Goal: Task Accomplishment & Management: Manage account settings

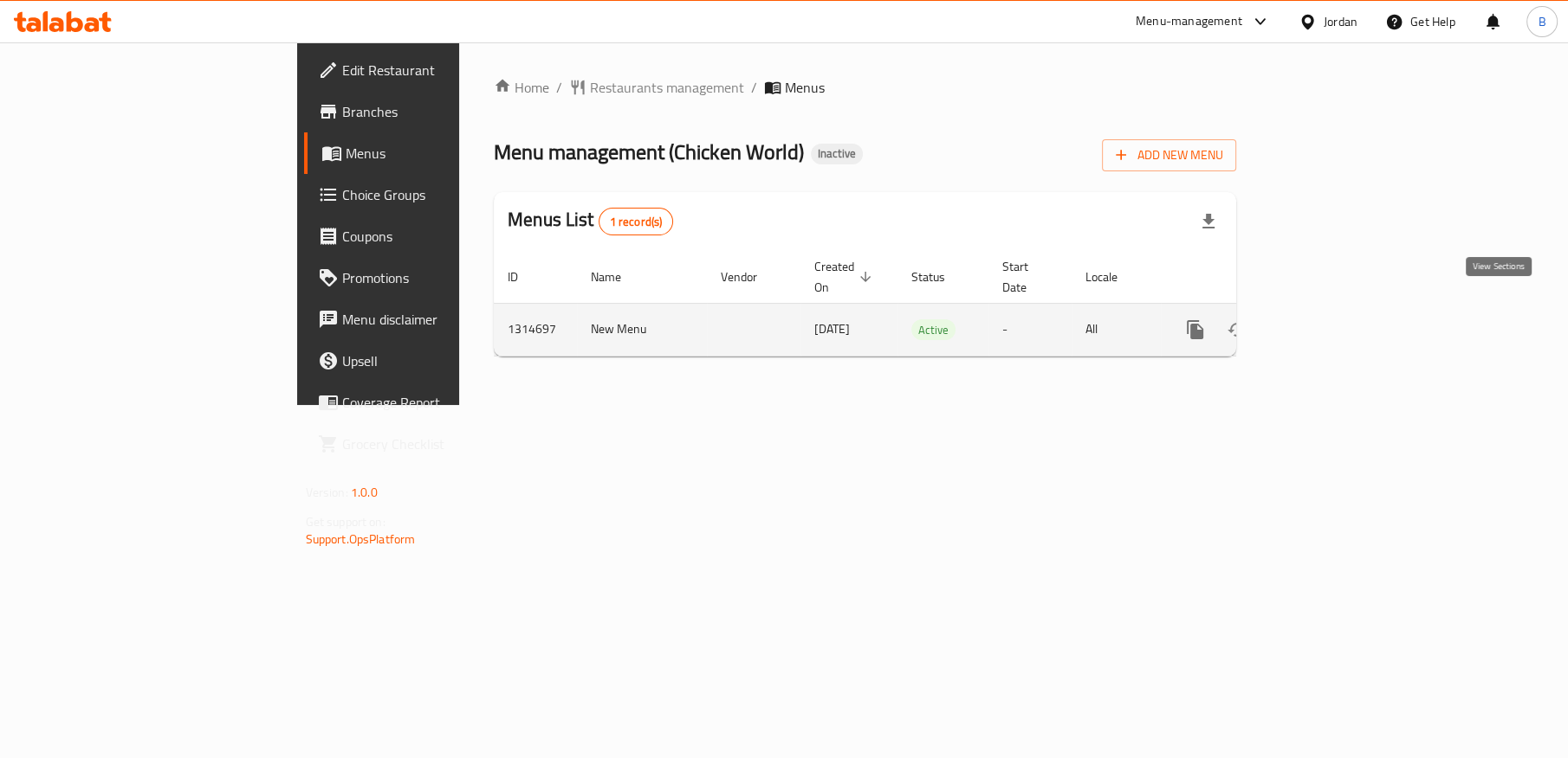
click at [1331, 320] on icon "enhanced table" at bounding box center [1320, 330] width 21 height 21
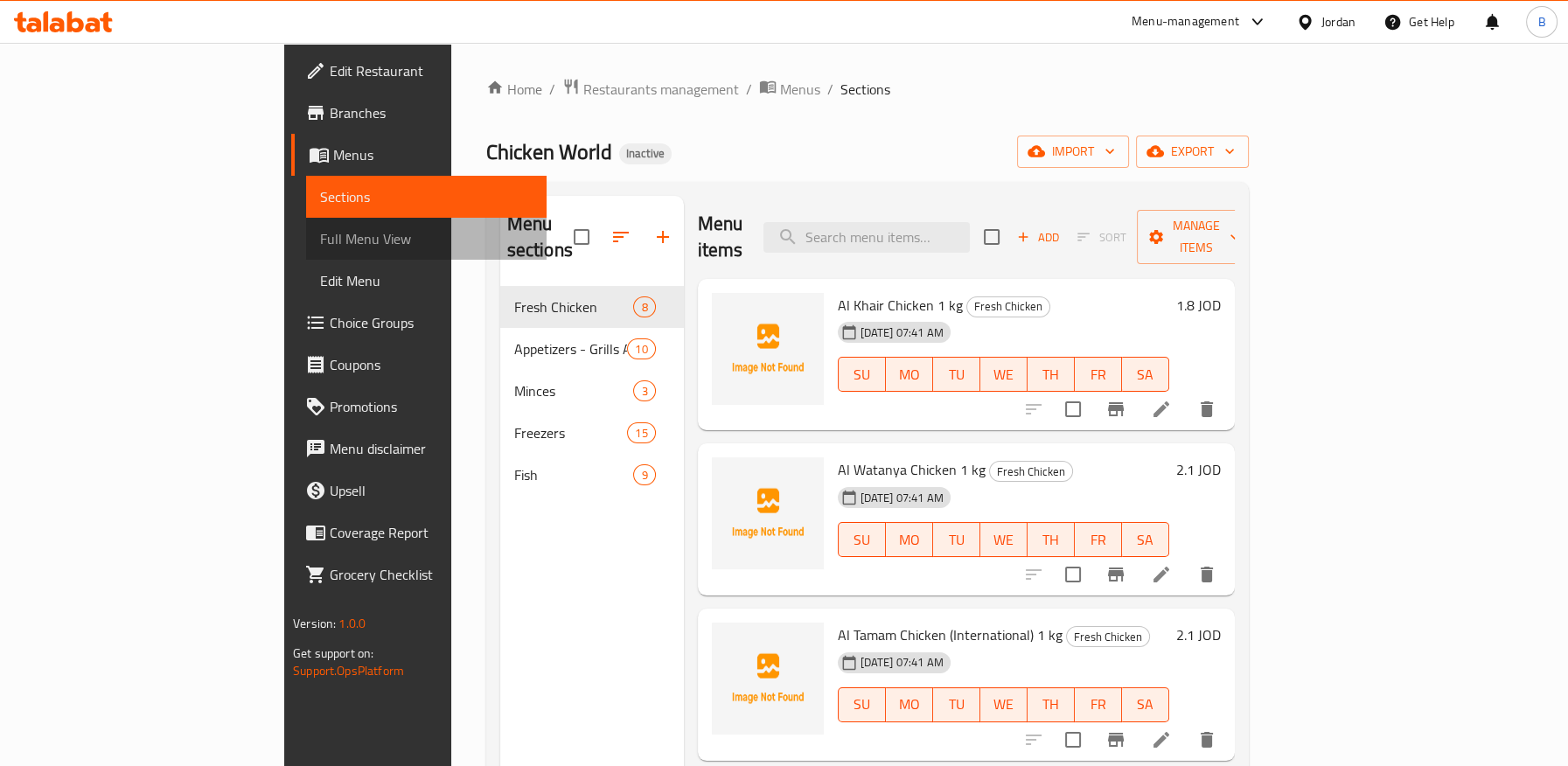
click at [320, 228] on span "Full Menu View" at bounding box center [426, 239] width 212 height 21
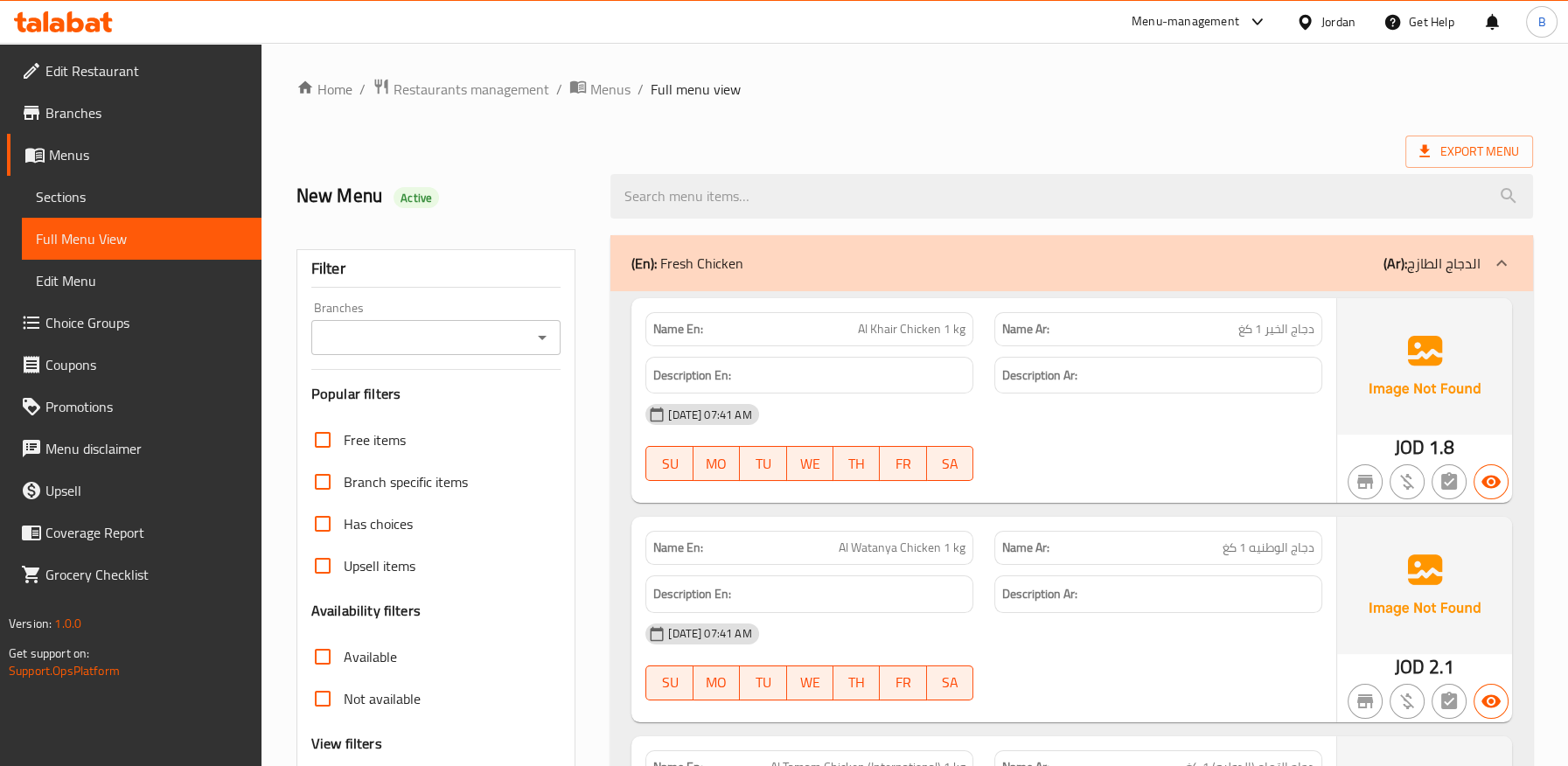
click at [550, 334] on icon "Open" at bounding box center [542, 338] width 21 height 21
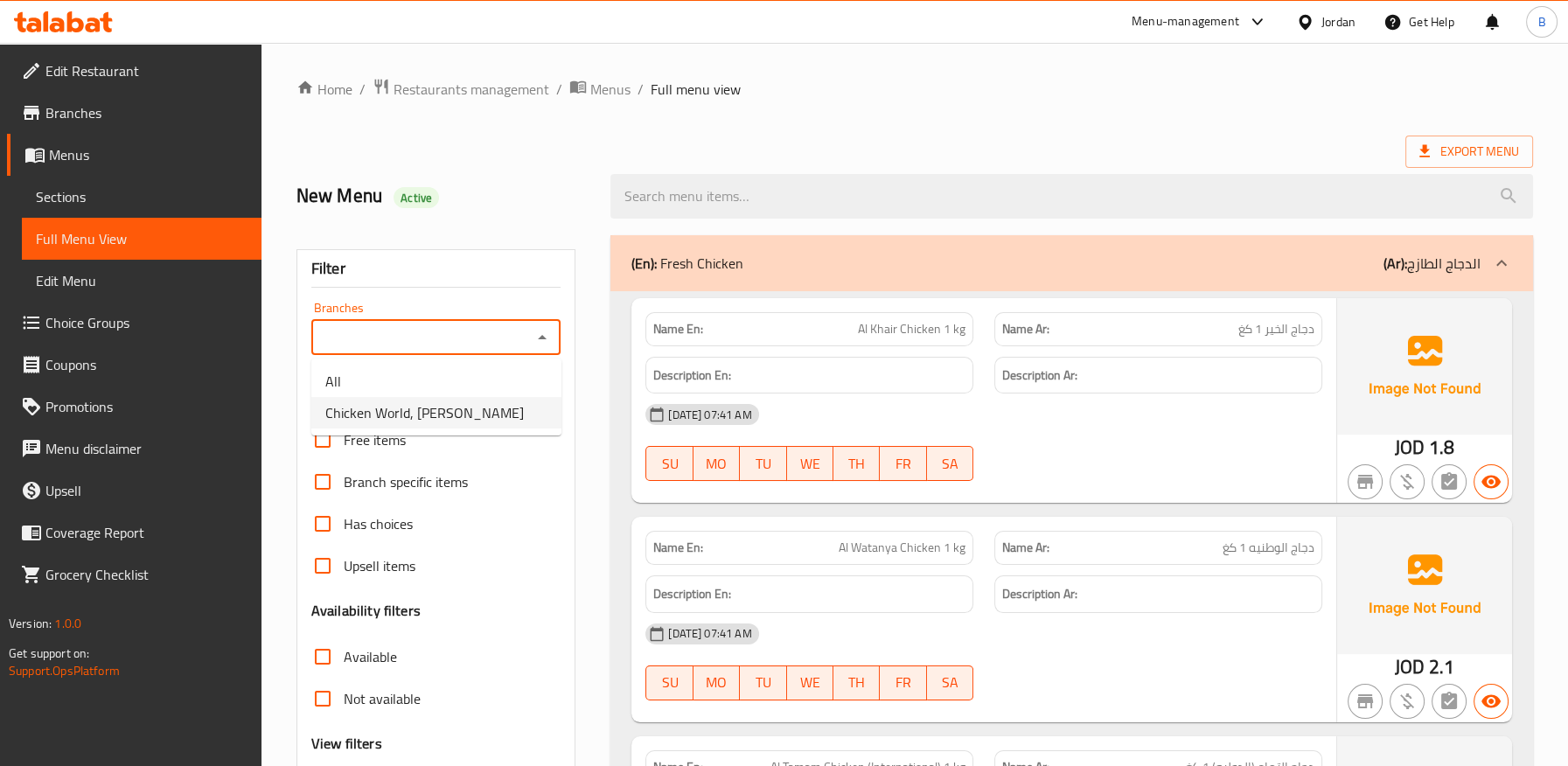
click at [496, 404] on li "Chicken World, [PERSON_NAME]" at bounding box center [437, 413] width 250 height 32
type input "Chicken World, [PERSON_NAME]"
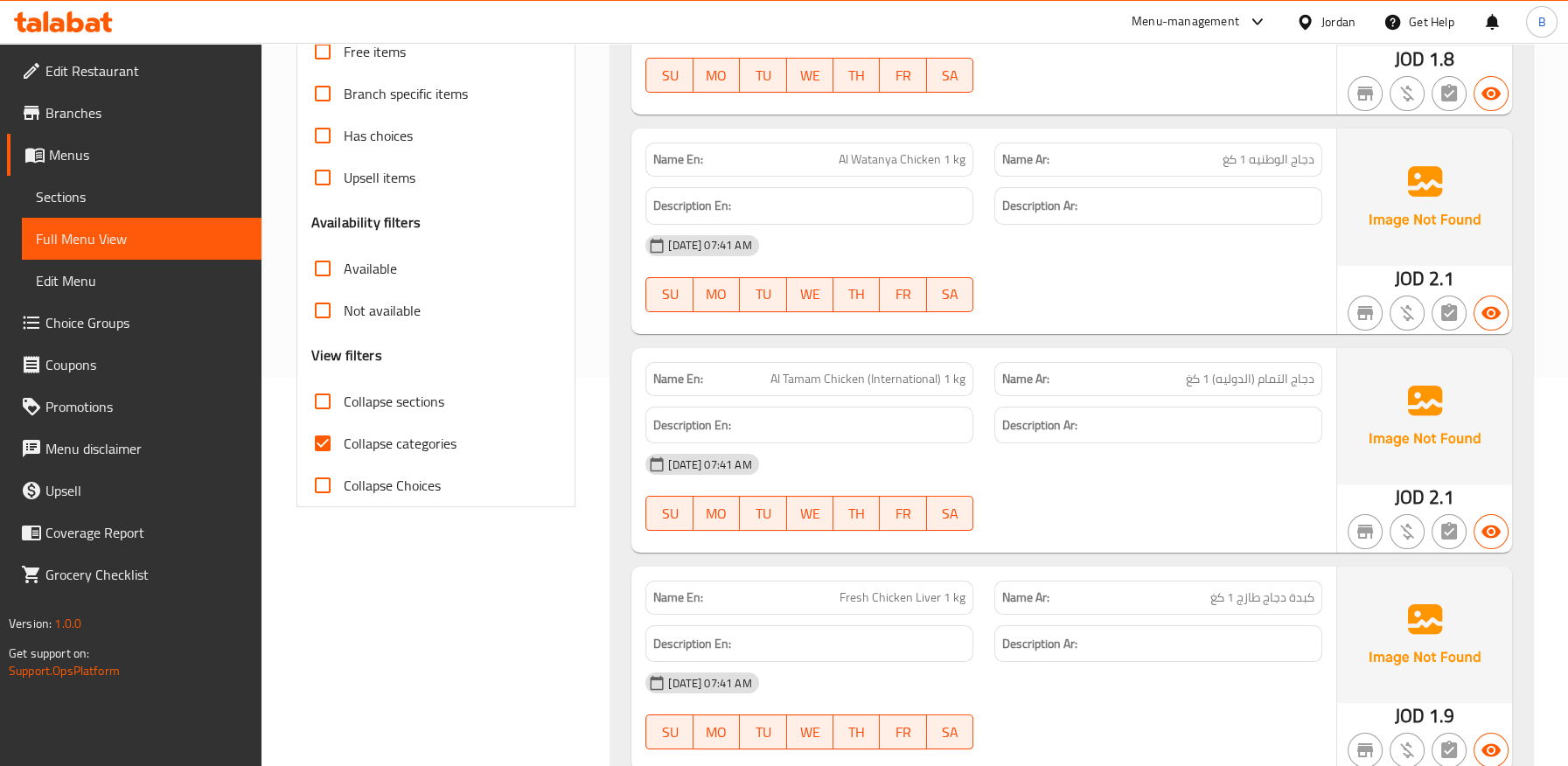
click at [326, 444] on input "Collapse categories" at bounding box center [323, 444] width 42 height 42
checkbox input "false"
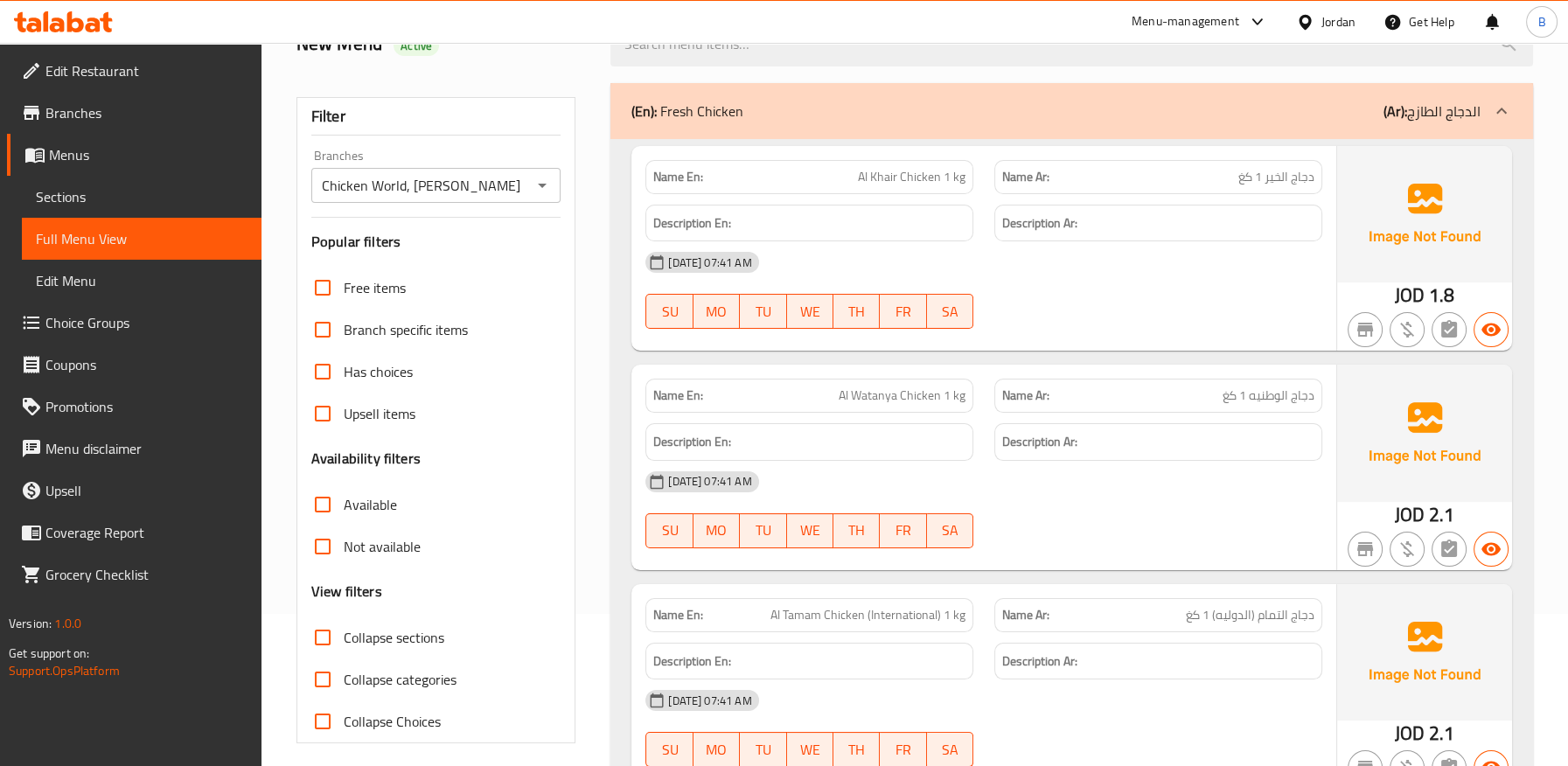
scroll to position [0, 0]
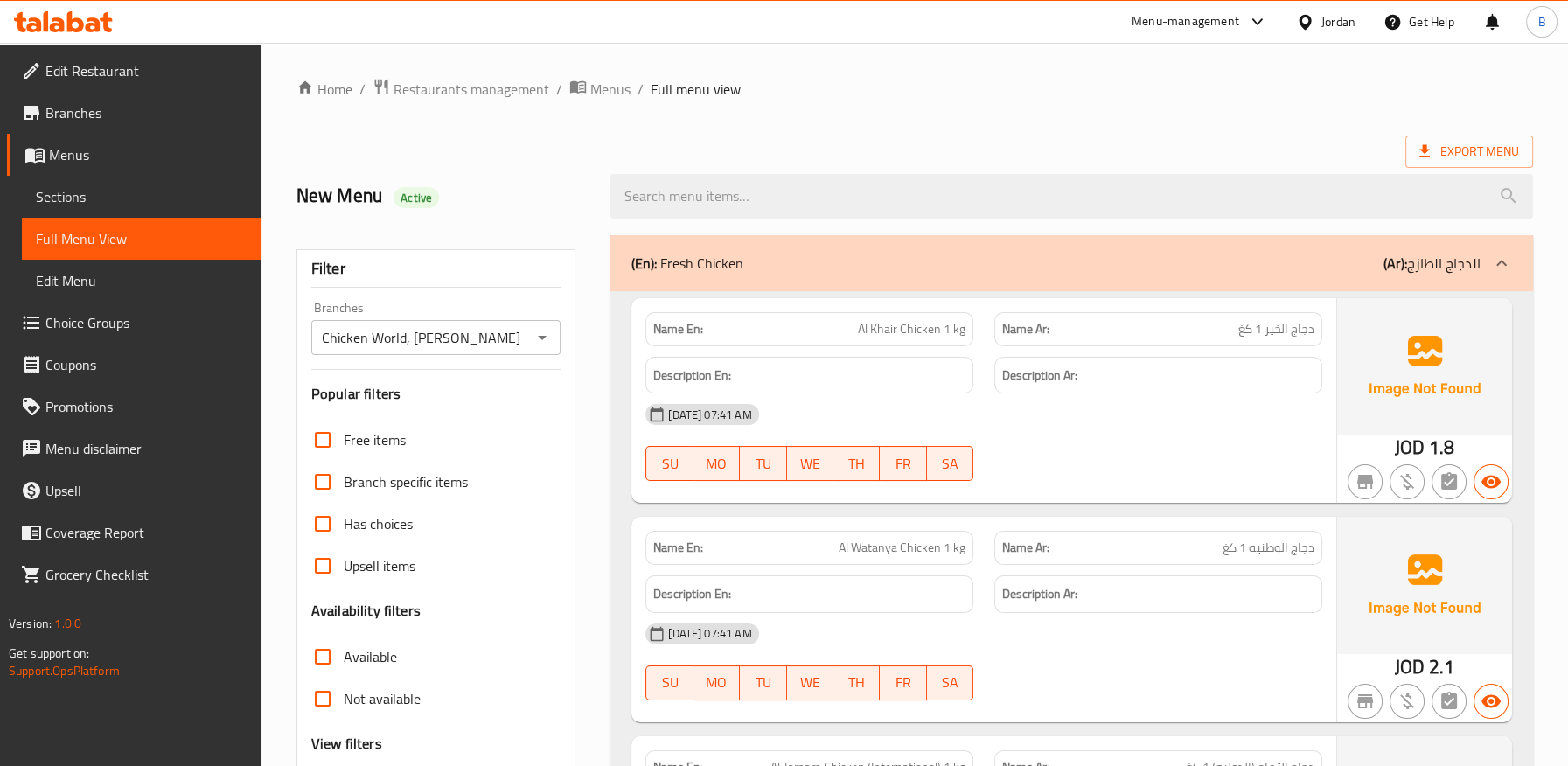
click at [900, 270] on div "(En): Fresh Chicken (Ar): الدجاج الطازج" at bounding box center [1055, 264] width 849 height 21
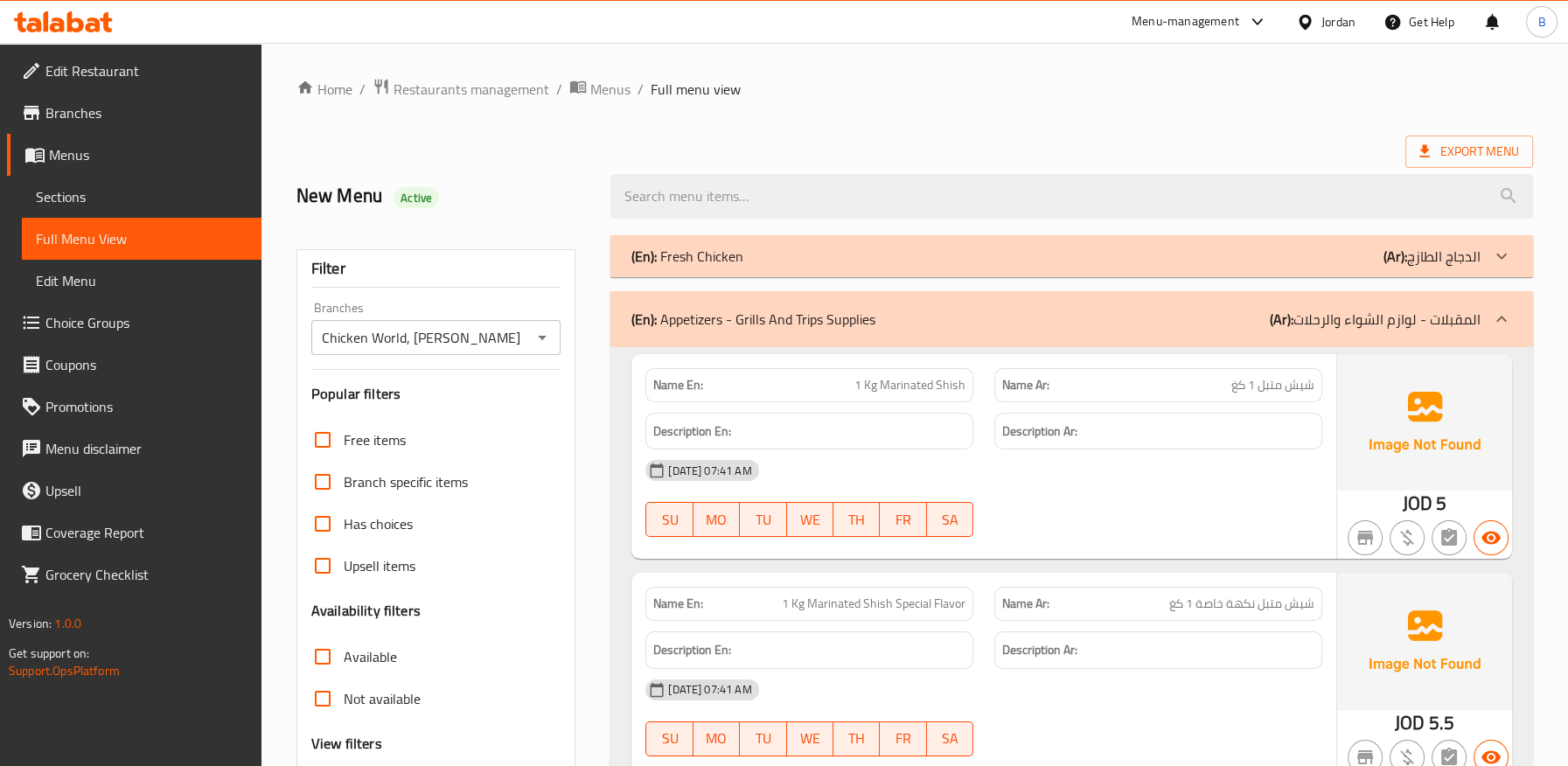
click at [886, 328] on div "(En): Appetizers - Grills And Trips Supplies (Ar): المقبلات - لوازم الشواء والر…" at bounding box center [1055, 320] width 849 height 21
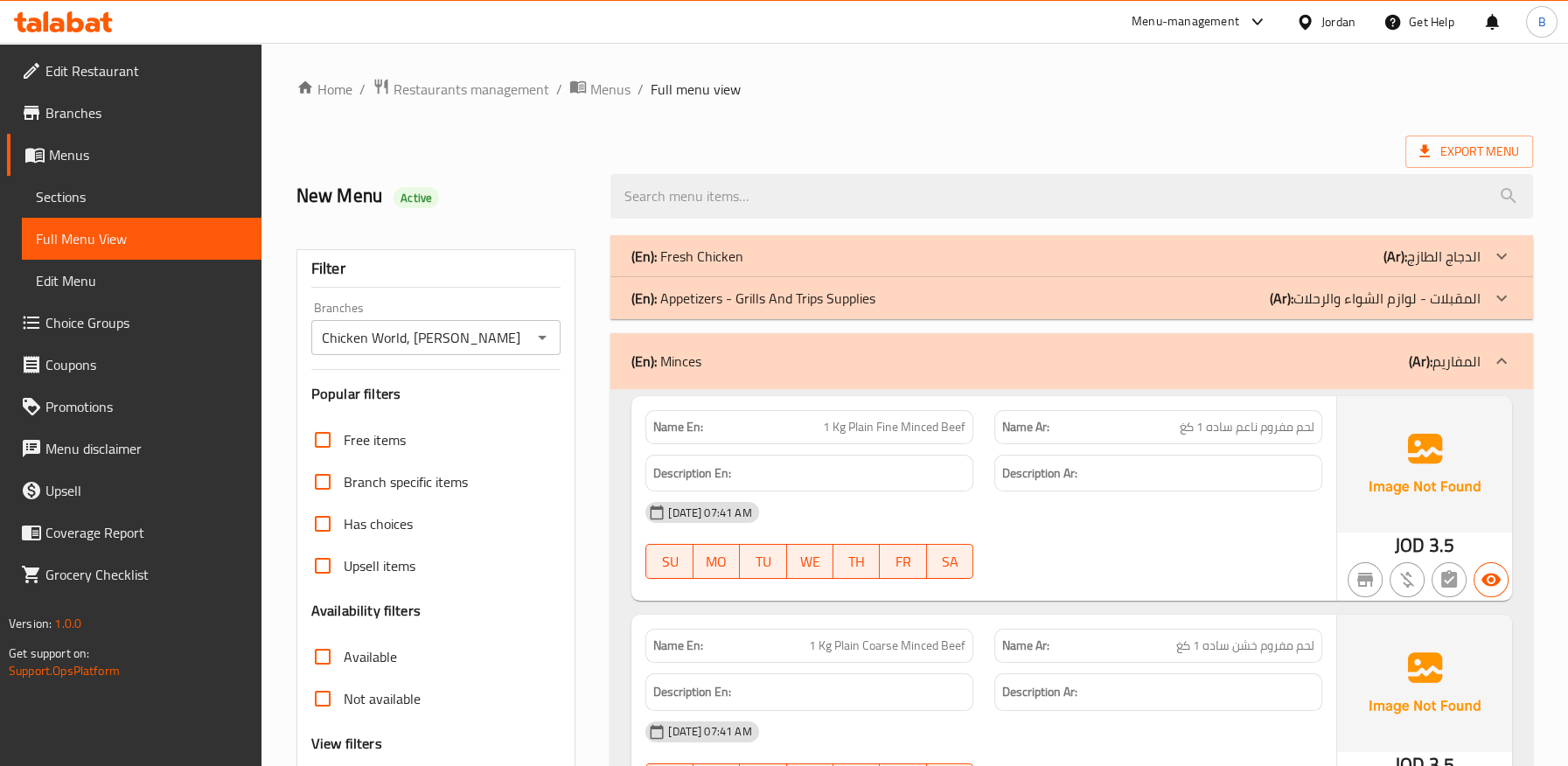
click at [888, 361] on div "(En): Minces (Ar): المفاريم" at bounding box center [1055, 362] width 849 height 21
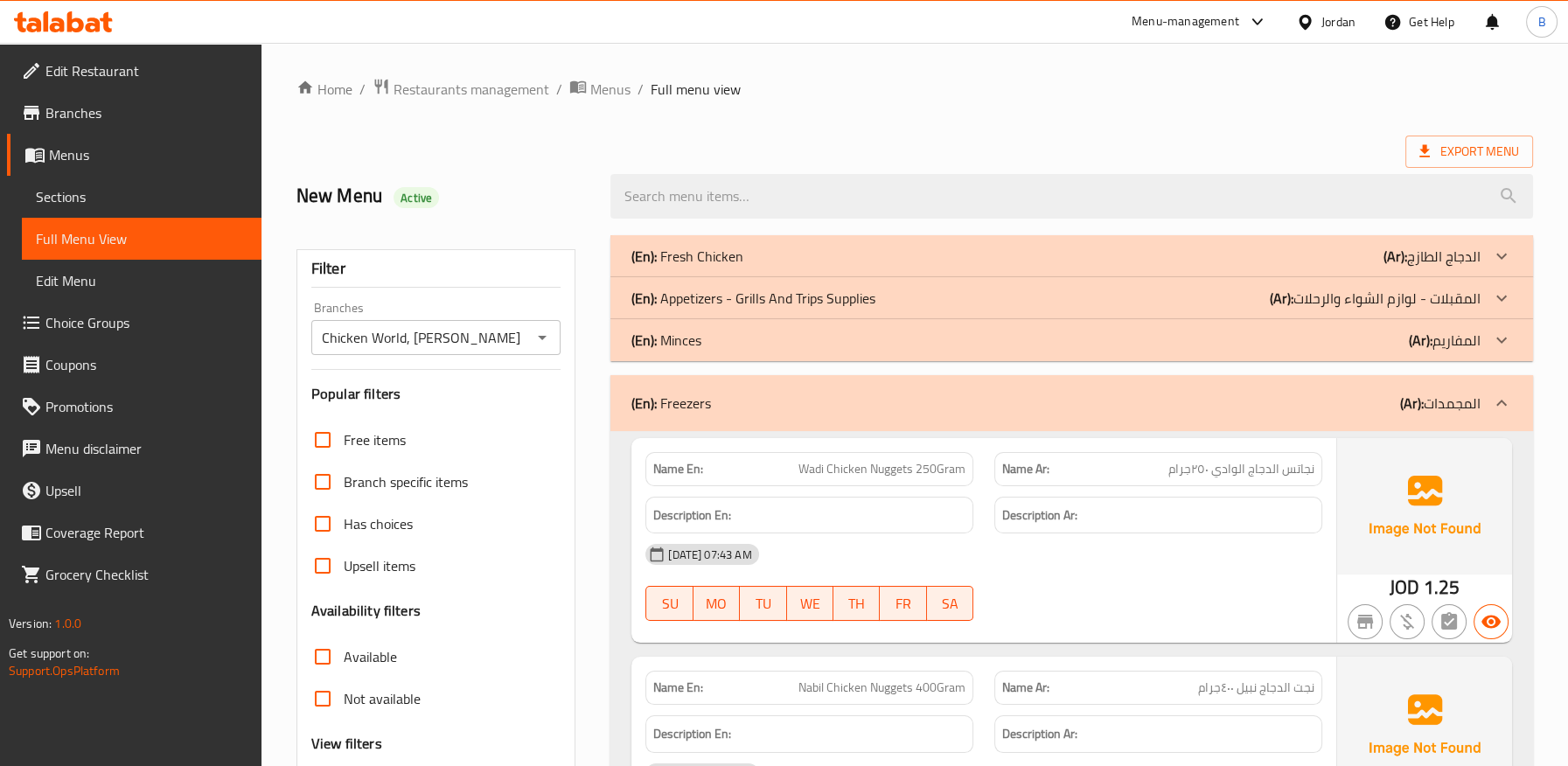
scroll to position [97, 0]
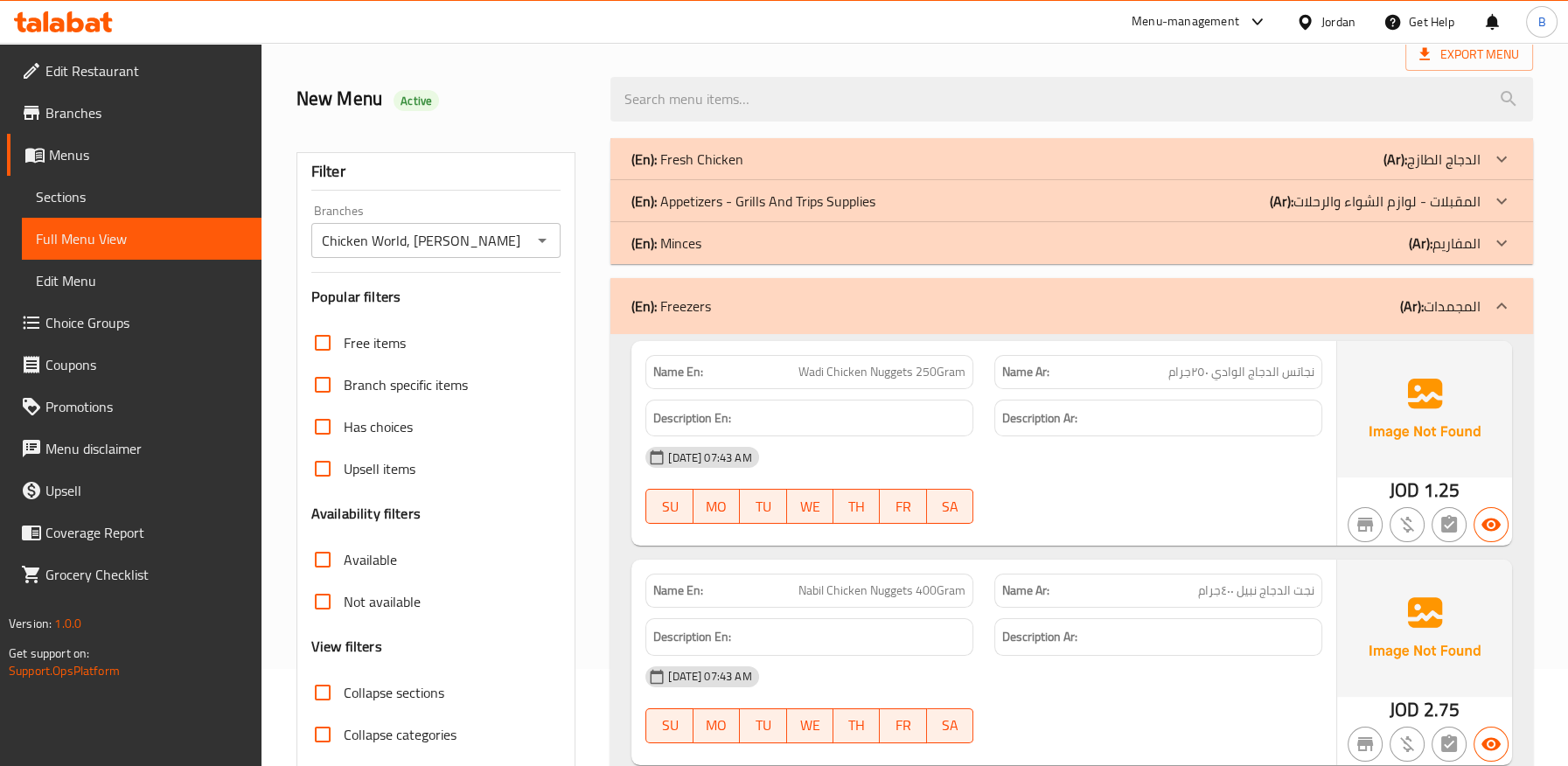
click at [1303, 371] on span "نجاتس الدجاج الوادي ٢٥٠جرام" at bounding box center [1241, 372] width 146 height 18
click at [1215, 375] on span "نجاتس الدجاج الوادي ٢٥٠جرام" at bounding box center [1241, 372] width 146 height 18
click at [1215, 376] on span "نجاتس الدجاج الوادي ٢٥٠جرام" at bounding box center [1241, 372] width 146 height 18
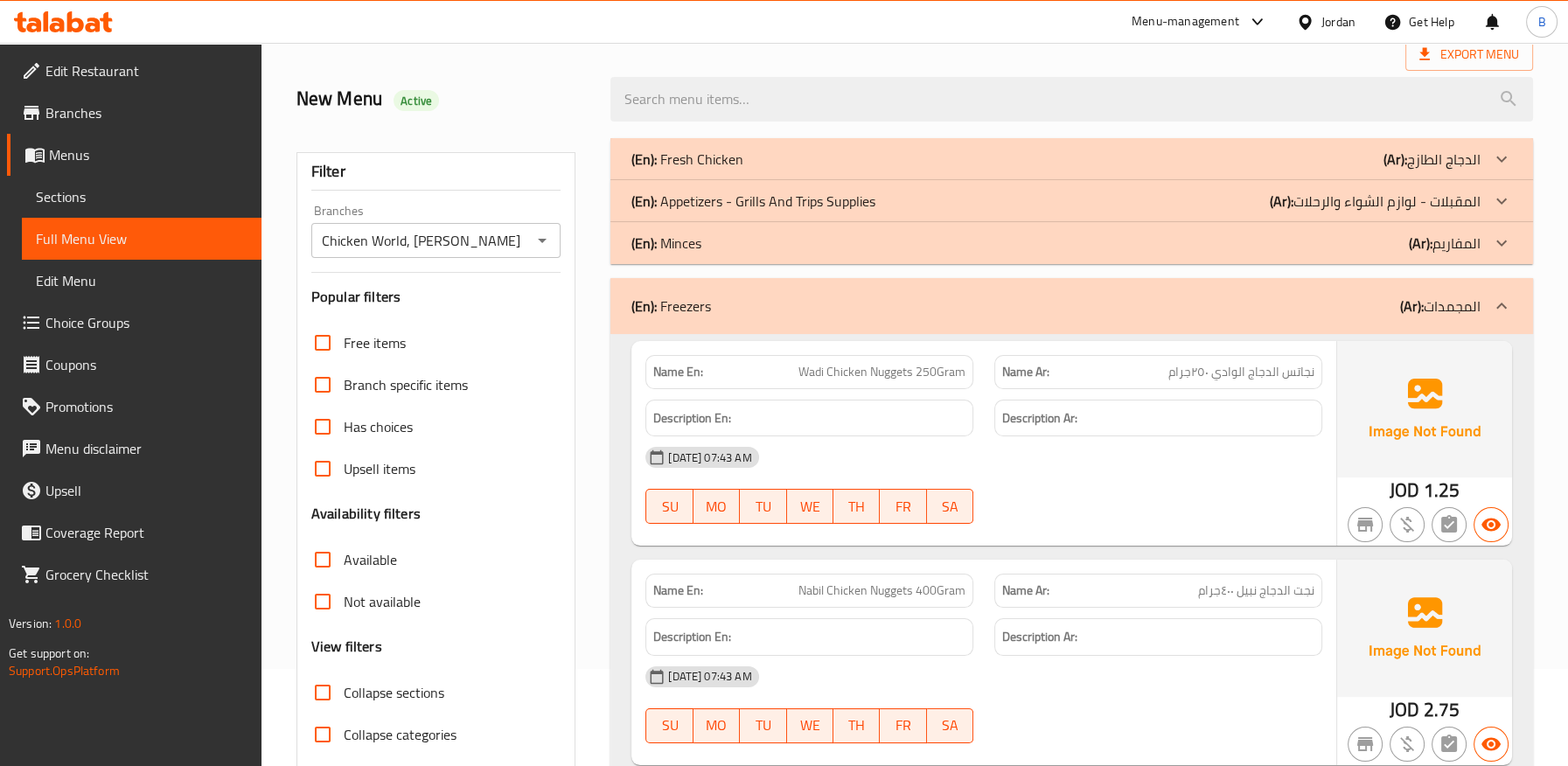
click at [1178, 408] on h6 "Description Ar:" at bounding box center [1158, 418] width 312 height 22
click at [1298, 380] on span "نجاتس الدجاج الوادي ٢٥٠جرام" at bounding box center [1241, 372] width 146 height 18
copy span "نجاتس"
drag, startPoint x: 1176, startPoint y: 509, endPoint x: 1068, endPoint y: 378, distance: 169.8
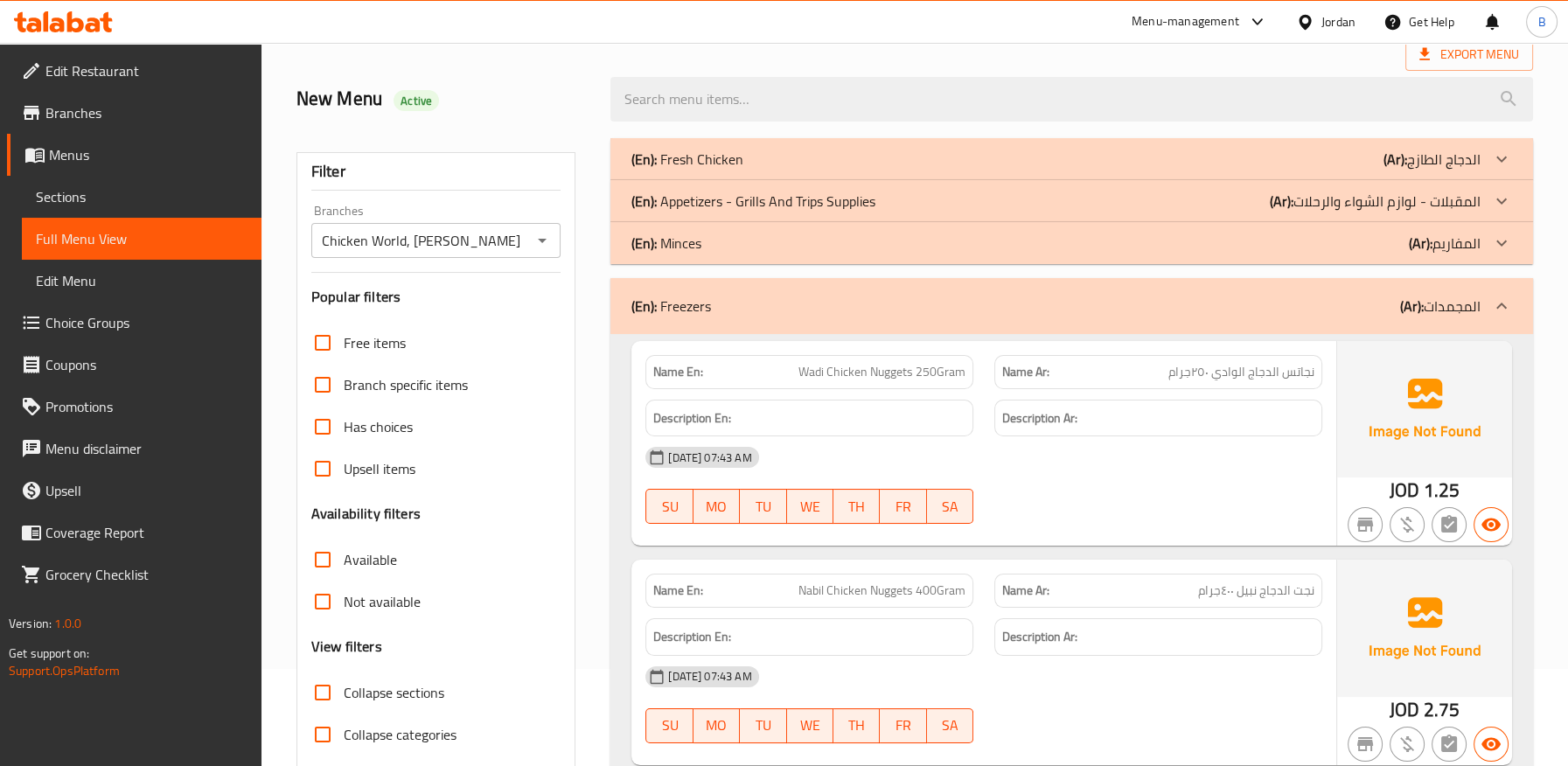
click at [1176, 509] on div "[DATE] 07:43 AM SU MO TU WE TH FR SA" at bounding box center [983, 486] width 697 height 98
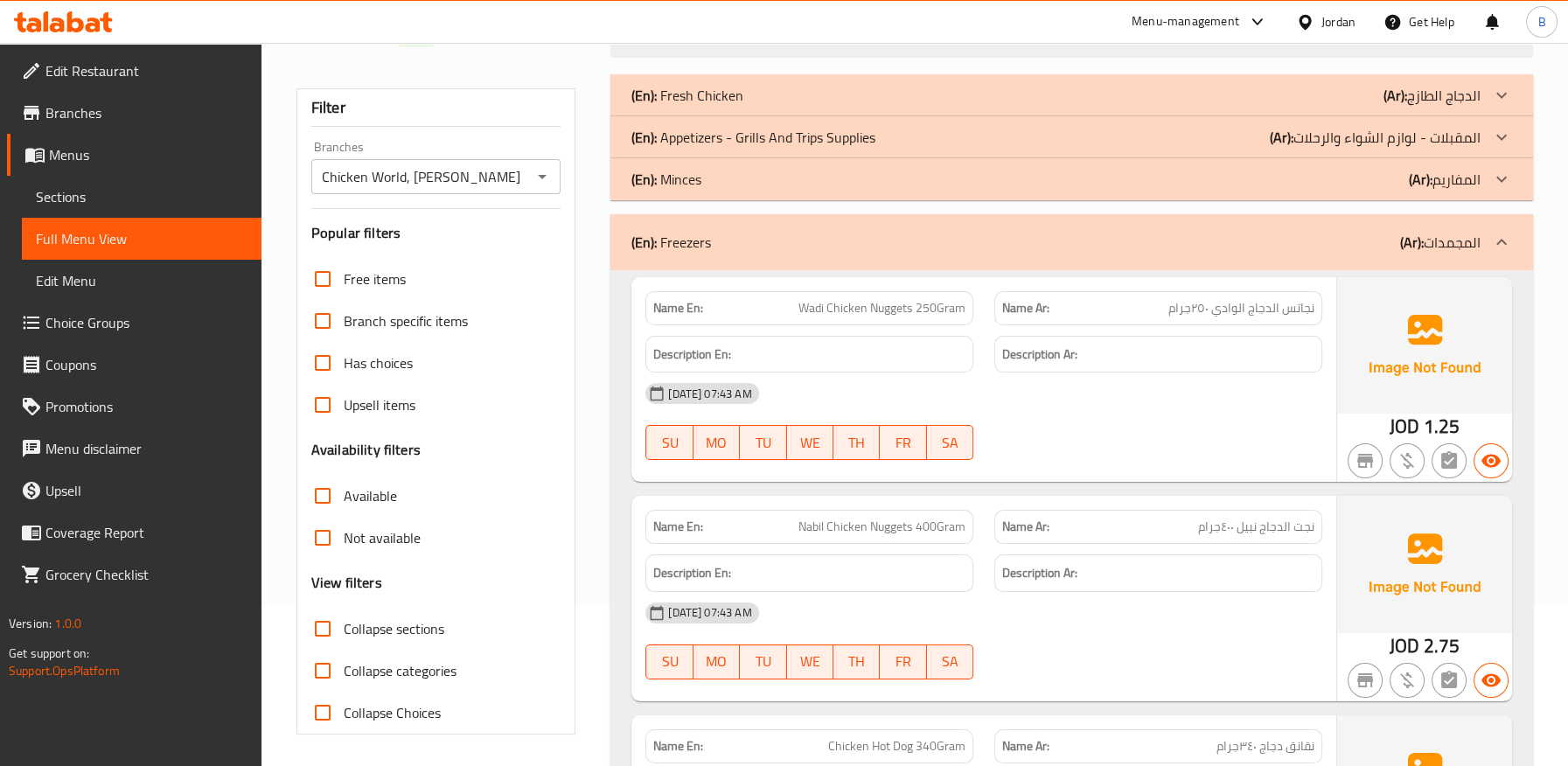
scroll to position [194, 0]
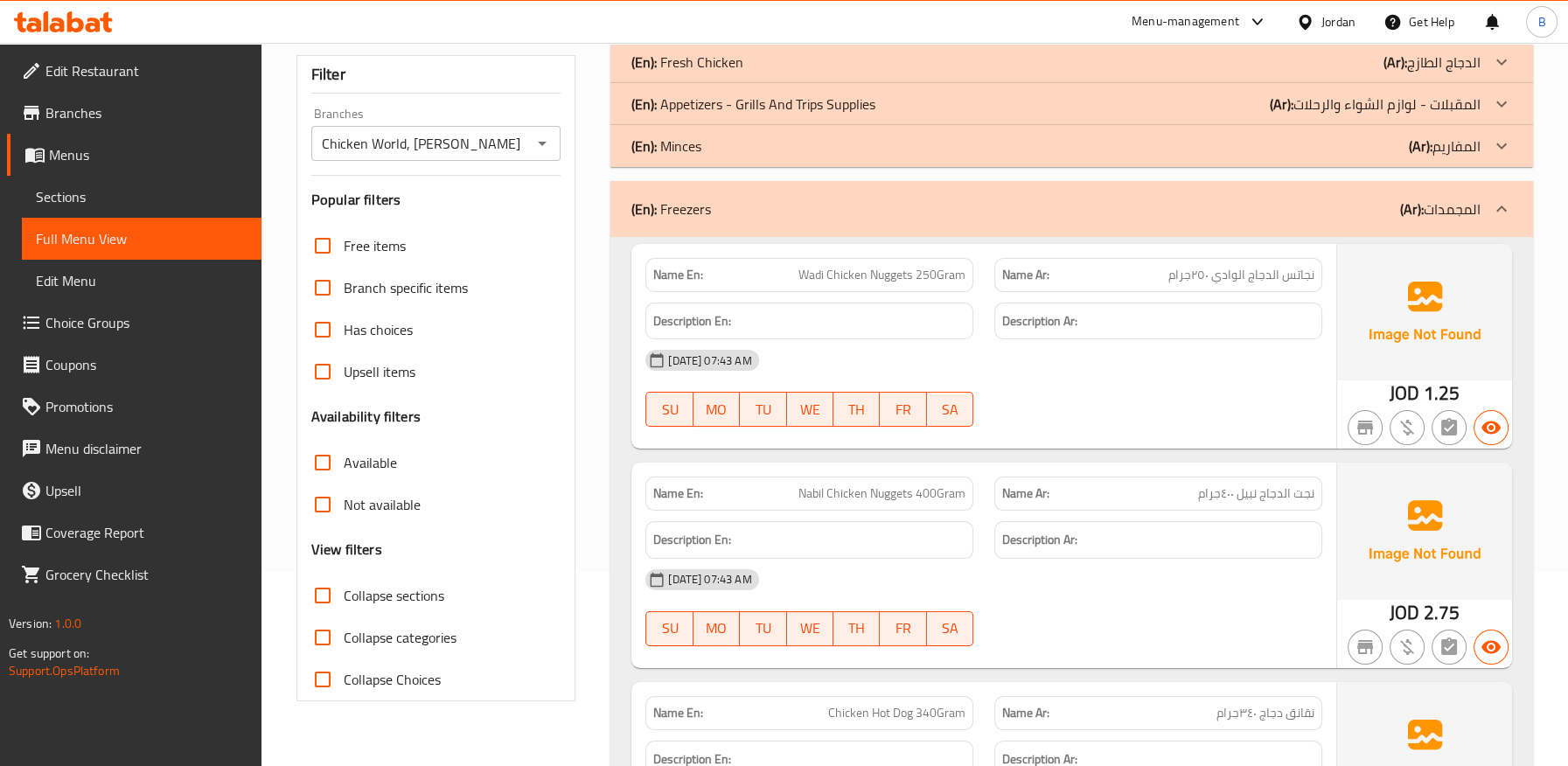
click at [1261, 499] on span "نجت الدجاج نبيل ٤٠٠جرام" at bounding box center [1256, 494] width 116 height 18
copy span "نجت الدجاج نبيل ٤٠٠جرام"
click at [1020, 381] on div "[DATE] 07:43 AM" at bounding box center [983, 361] width 697 height 42
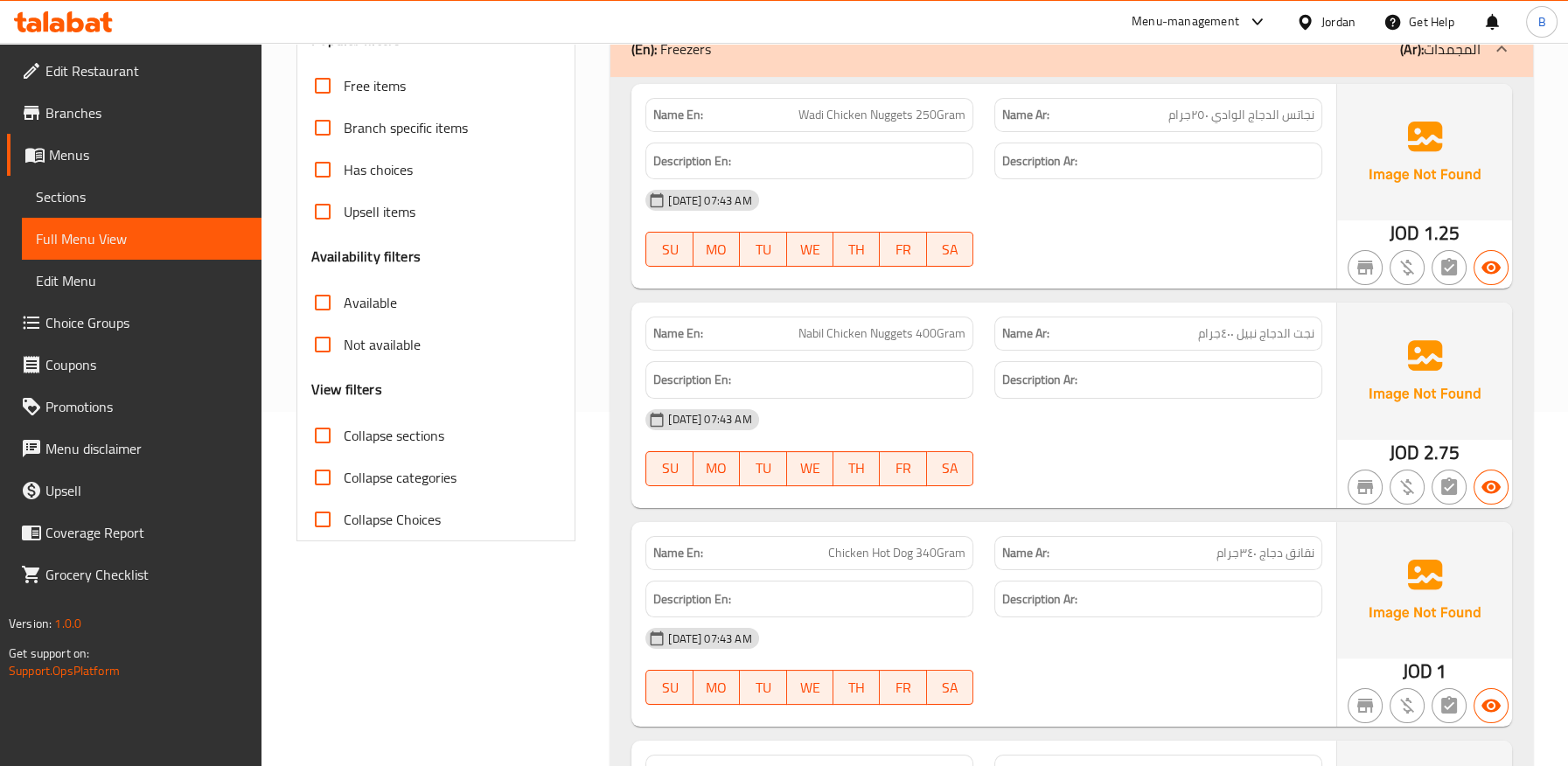
scroll to position [389, 0]
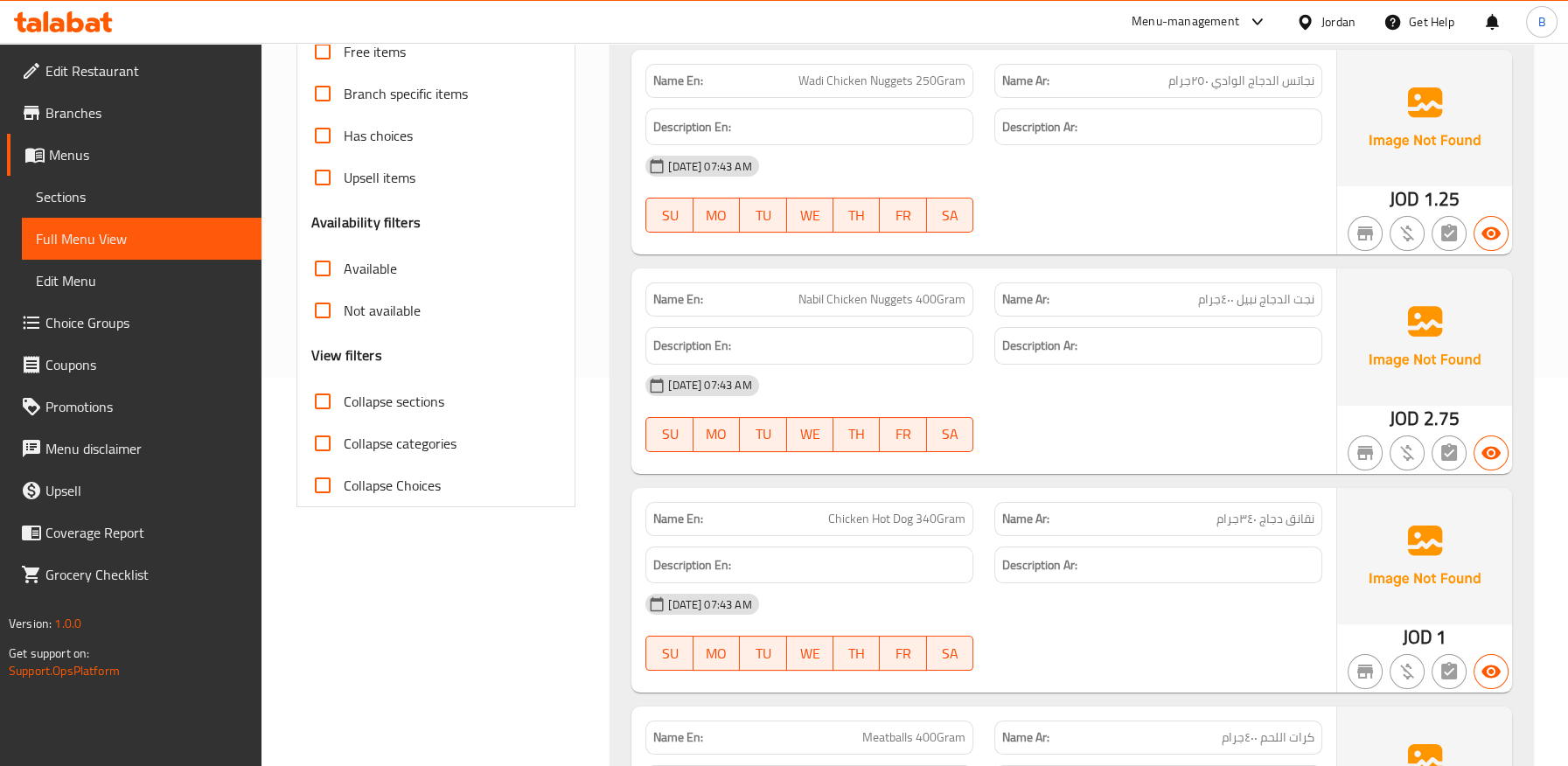
click at [1299, 518] on span "نقانق دجاج ٣٤٠جرام" at bounding box center [1265, 519] width 98 height 18
copy span "نقانق"
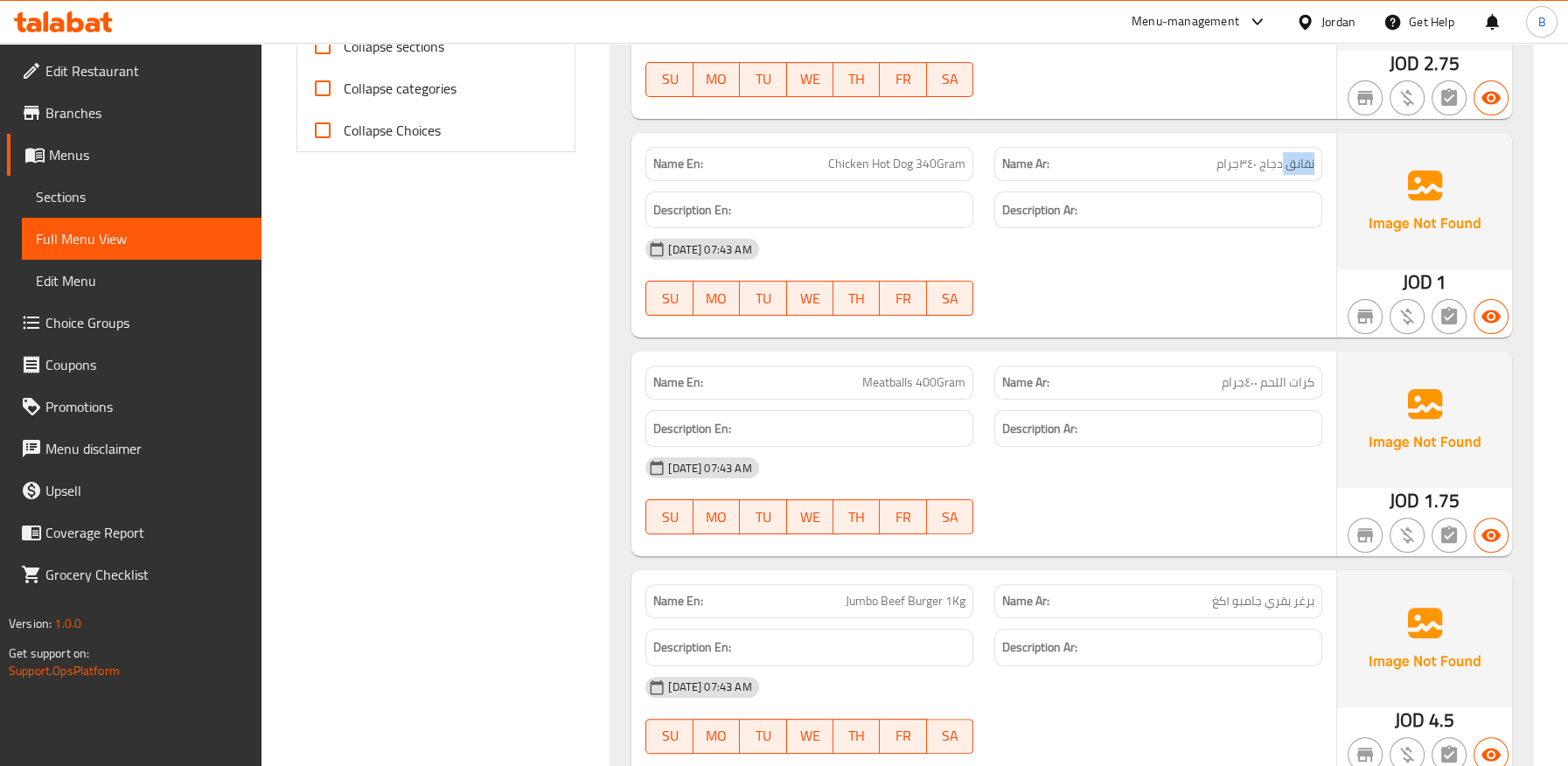
scroll to position [777, 0]
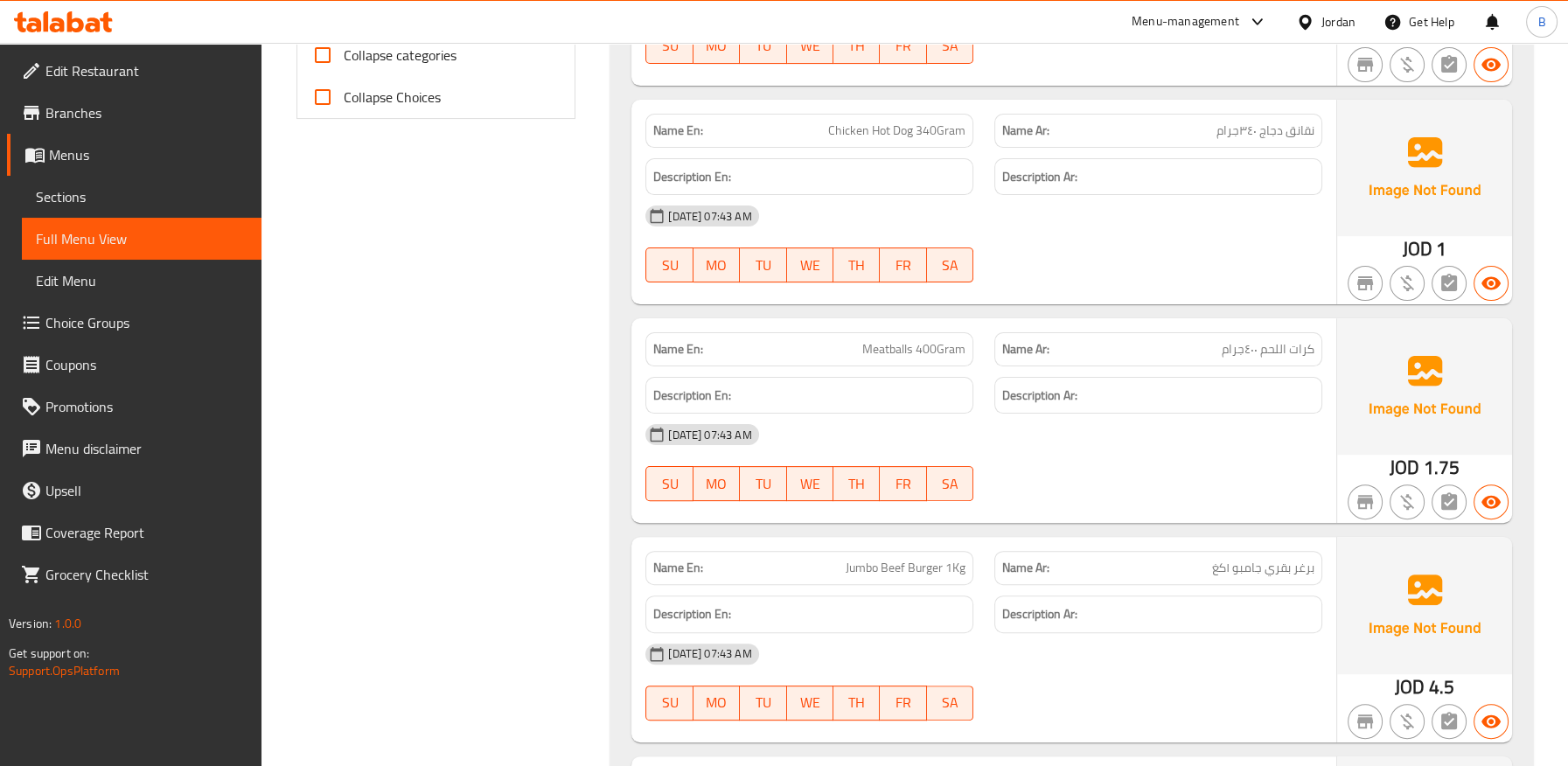
click at [892, 347] on span "Meatballs 400Gram" at bounding box center [914, 349] width 103 height 18
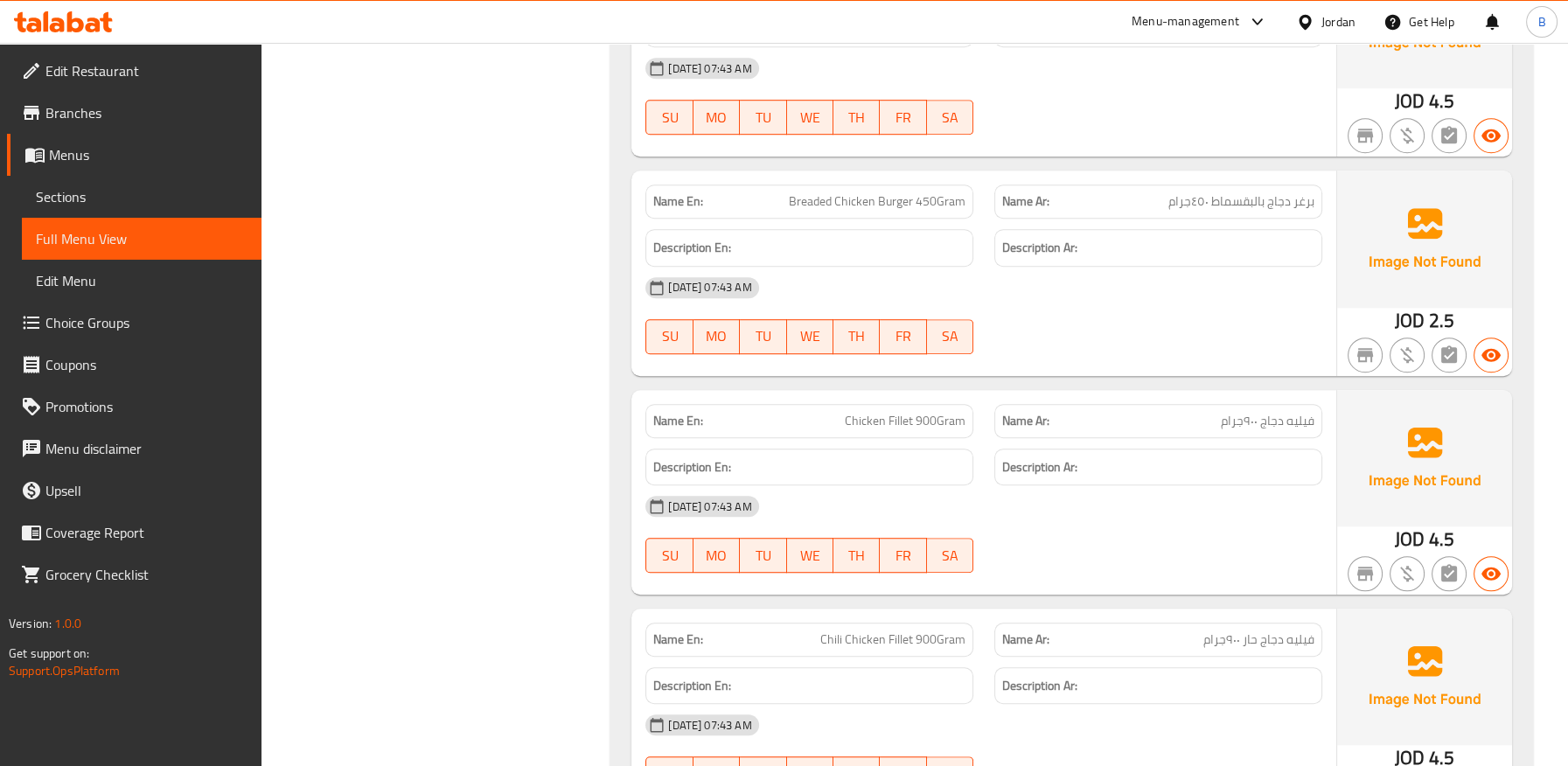
scroll to position [1846, 0]
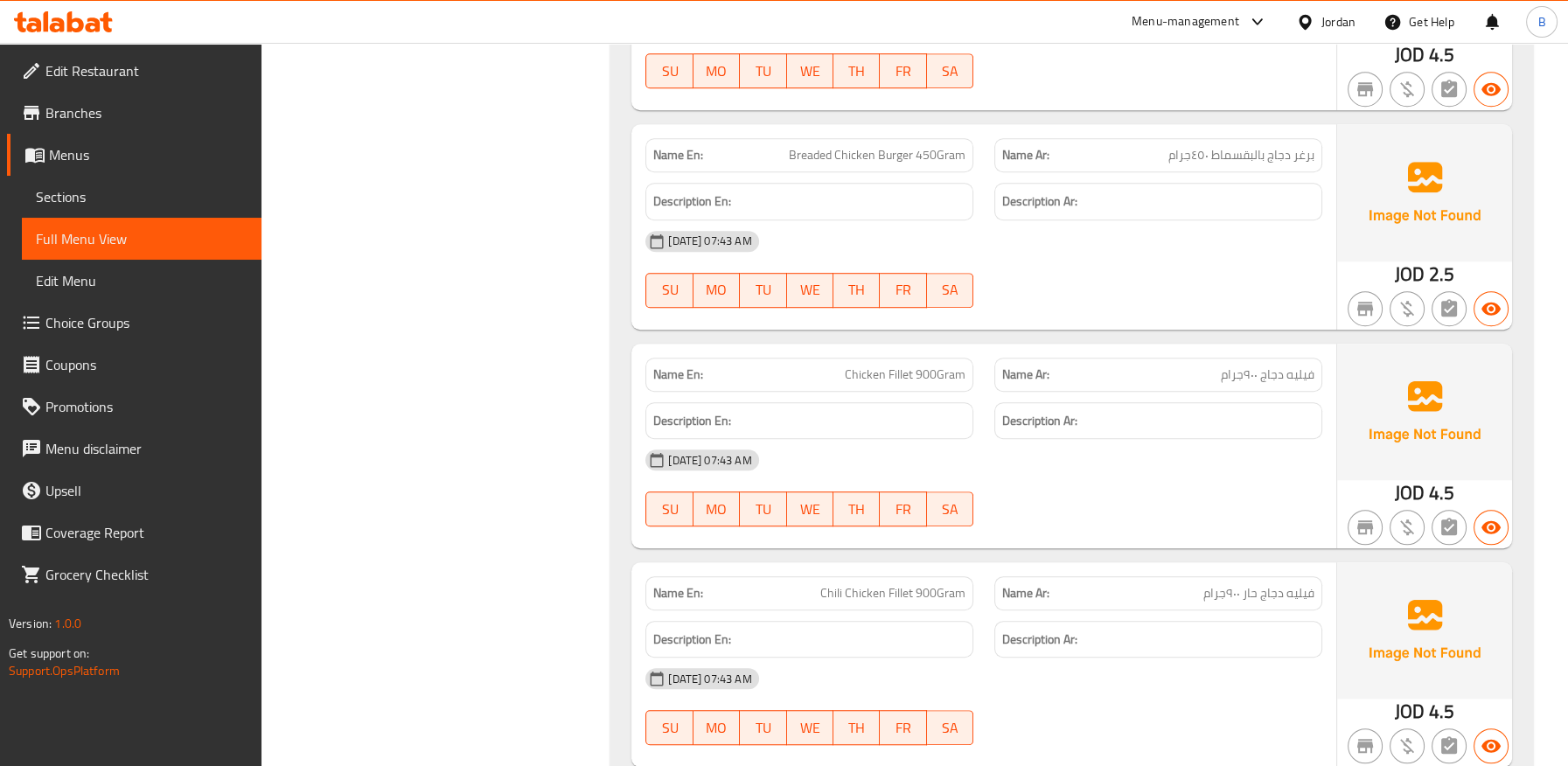
click at [1252, 596] on span "فيليه دجاج حار ٩٠٠جرام" at bounding box center [1258, 594] width 111 height 18
copy span "حار"
click at [890, 585] on span "Chili Chicken Fillet 900Gram" at bounding box center [892, 594] width 145 height 18
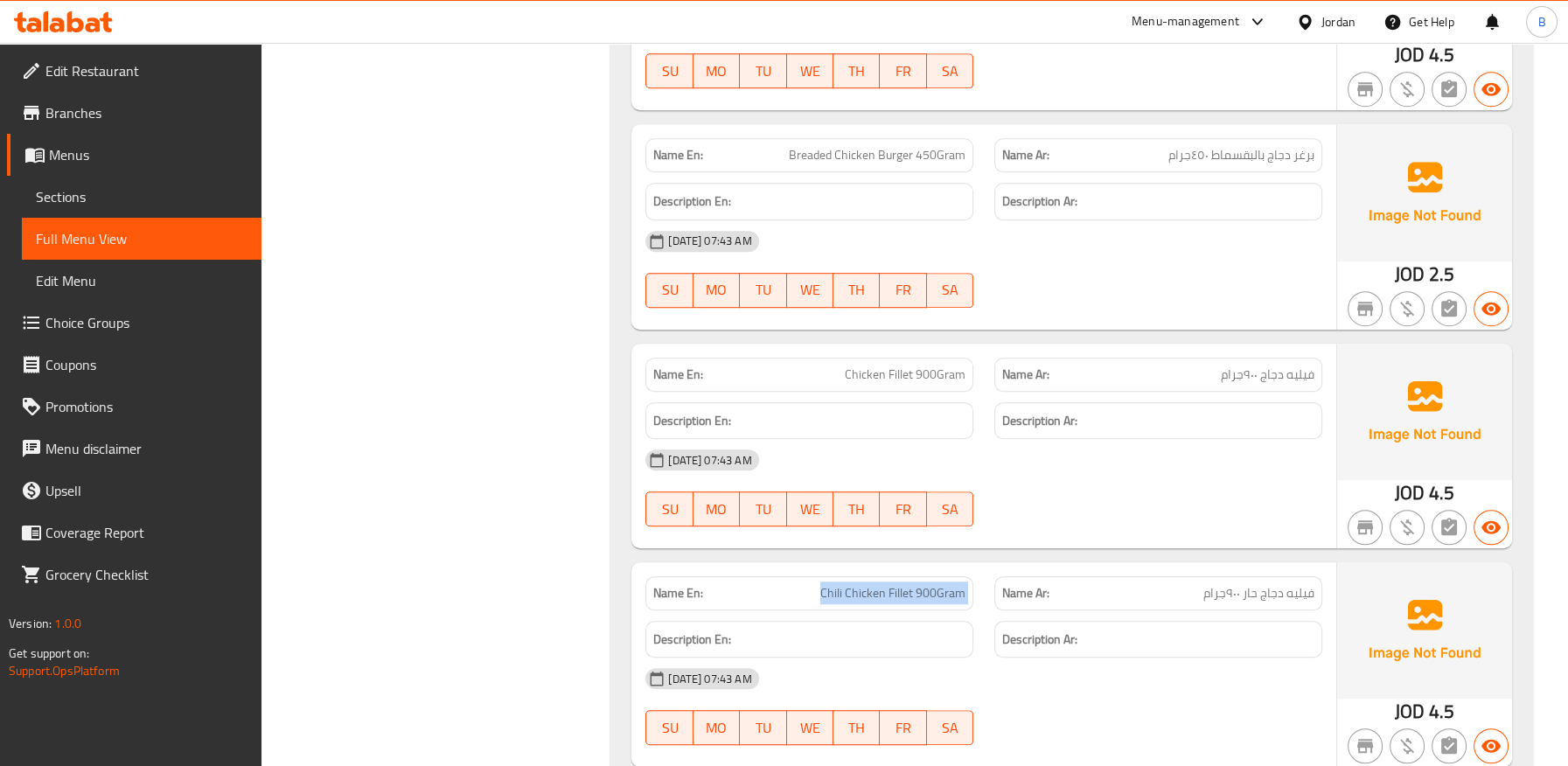
click at [890, 585] on span "Chili Chicken Fillet 900Gram" at bounding box center [892, 594] width 145 height 18
copy span "Chili Chicken Fillet 900Gram"
click at [838, 600] on span "Chili Chicken Fillet 900Gram" at bounding box center [892, 594] width 145 height 18
click at [832, 595] on span "Chili Chicken Fillet 900Gram" at bounding box center [892, 594] width 145 height 18
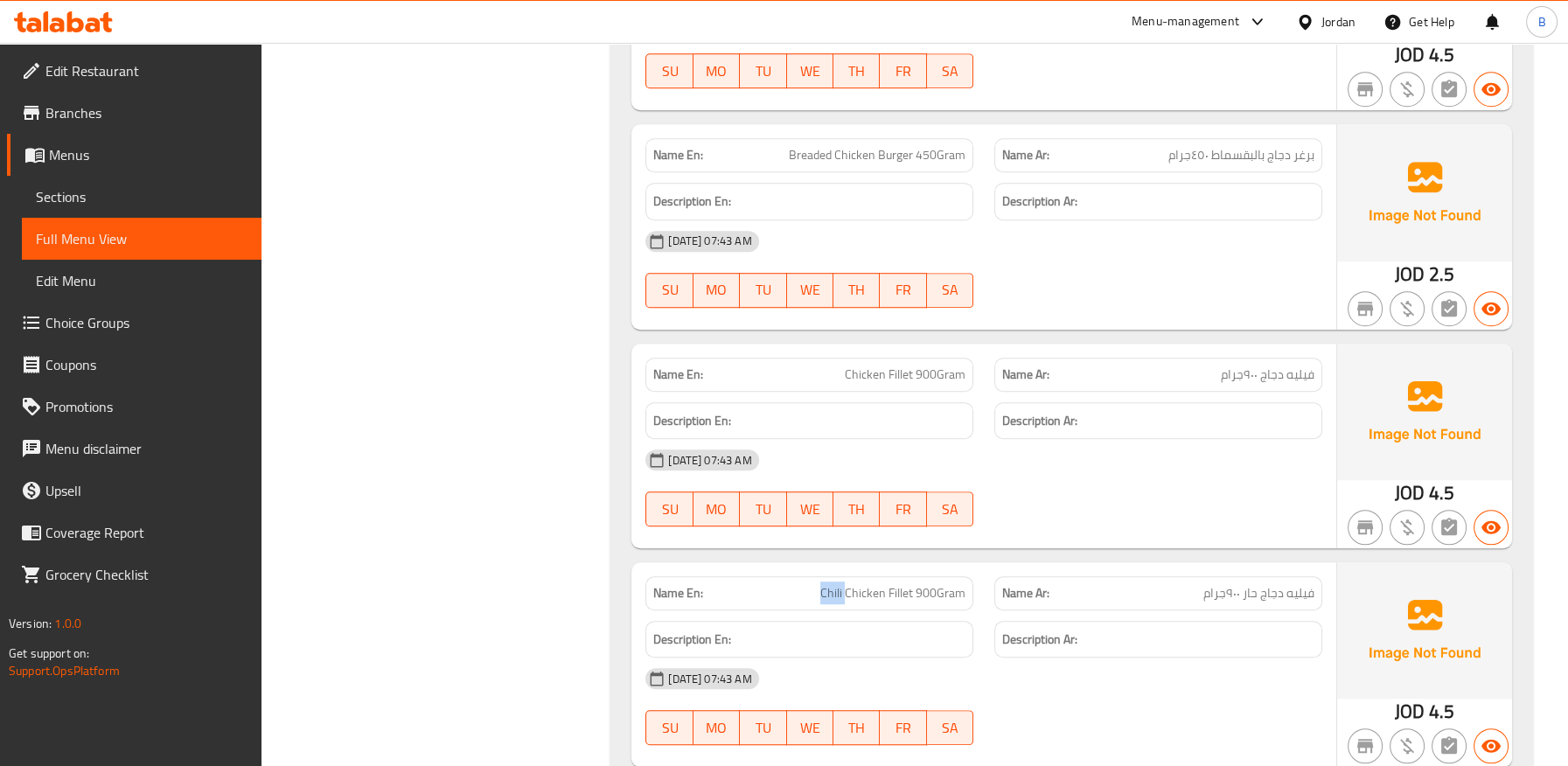
click at [832, 595] on span "Chili Chicken Fillet 900Gram" at bounding box center [892, 594] width 145 height 18
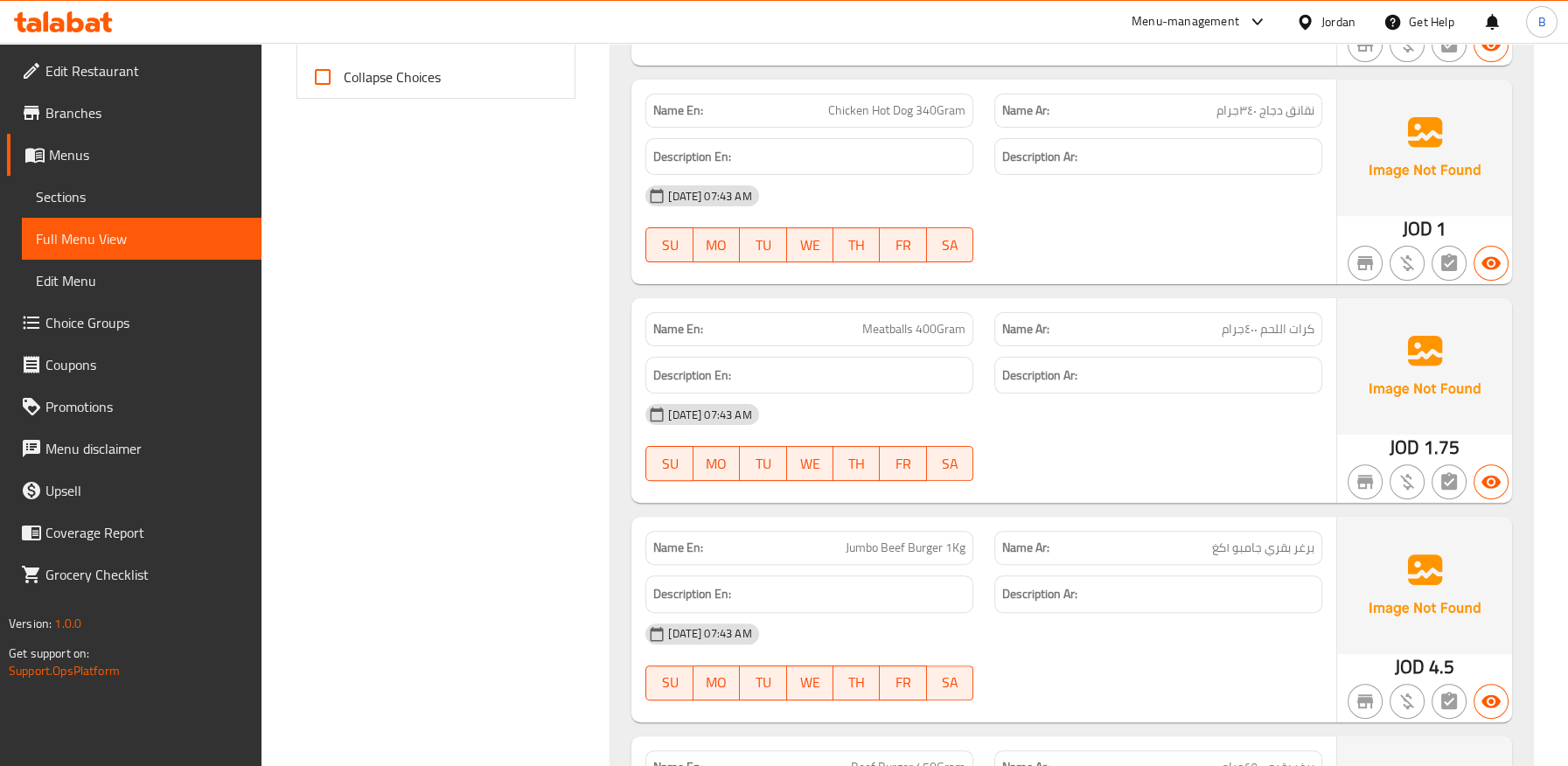
scroll to position [777, 0]
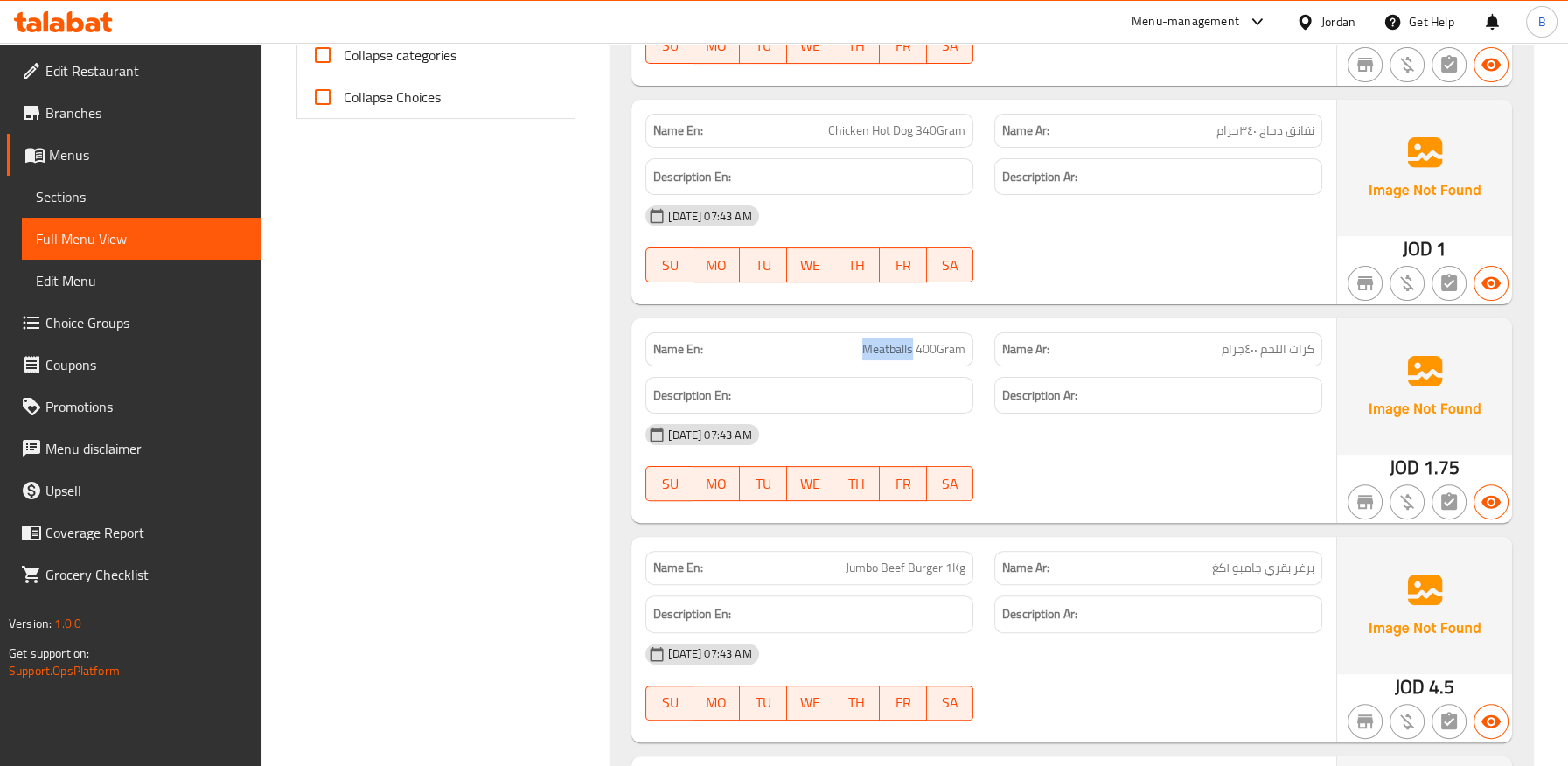
drag, startPoint x: 847, startPoint y: 346, endPoint x: 915, endPoint y: 348, distance: 68.0
click at [915, 348] on p "Name En: Meatballs 400Gram" at bounding box center [808, 349] width 312 height 18
copy span "Meatballs"
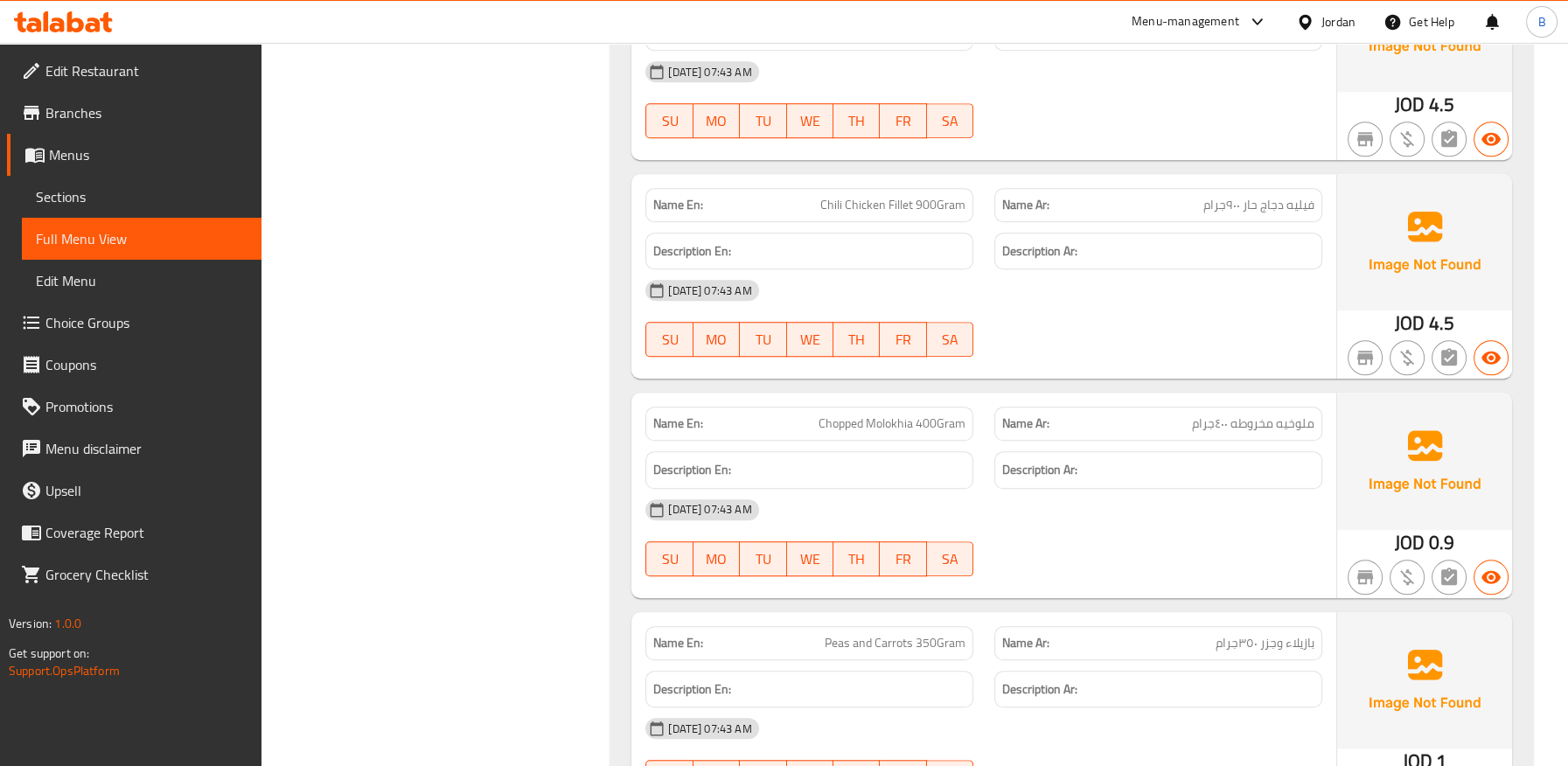
scroll to position [2332, 0]
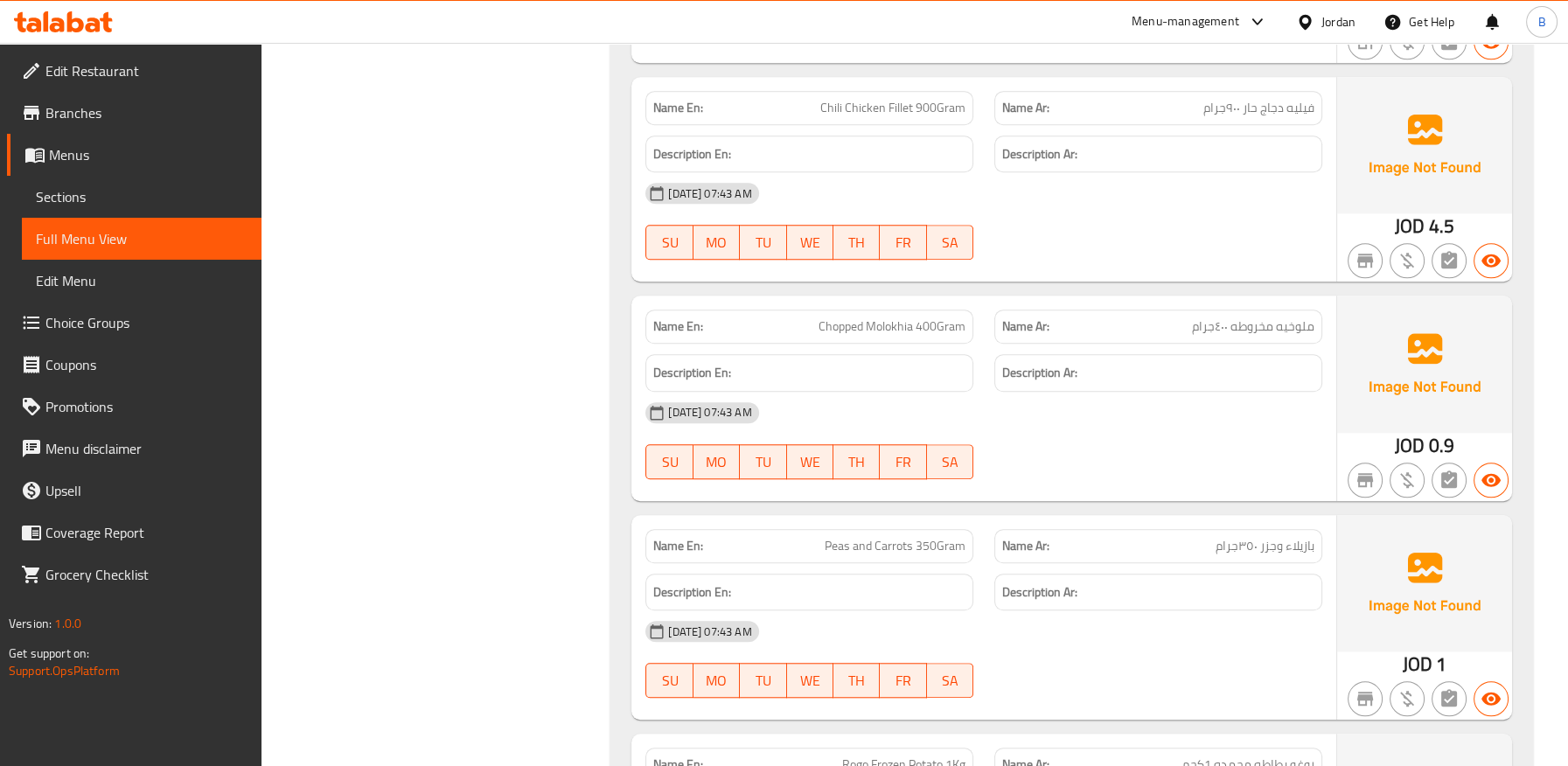
click at [1250, 328] on span "ملوخيه مخروطه ٤٠٠جرام" at bounding box center [1253, 327] width 122 height 18
copy span "مخروطه"
click at [1244, 328] on span "ملوخيه مخروطه ٤٠٠جرام" at bounding box center [1253, 327] width 122 height 18
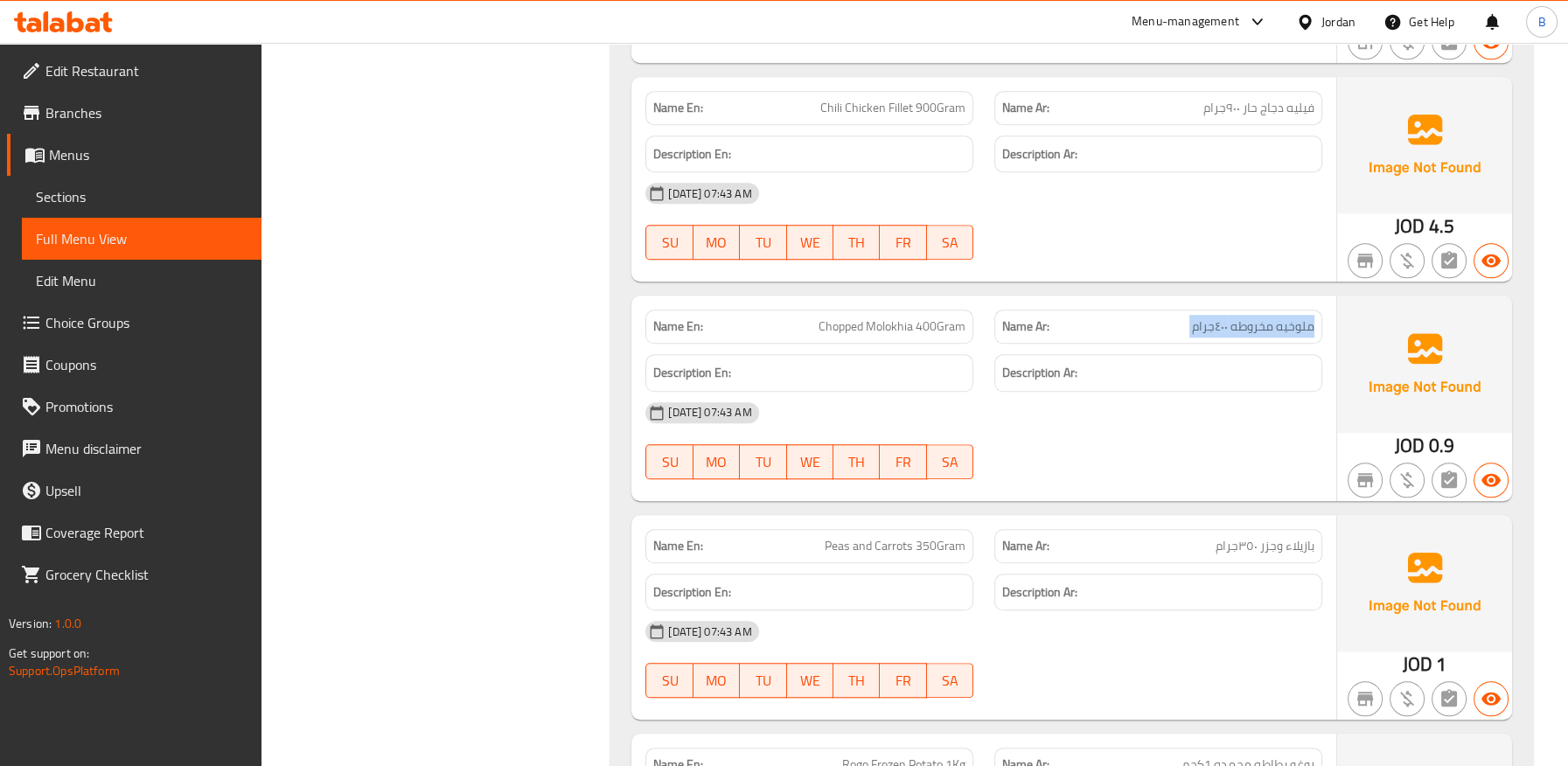
click at [1244, 328] on span "ملوخيه مخروطه ٤٠٠جرام" at bounding box center [1253, 327] width 122 height 18
copy span "ملوخيه مخروطه ٤٠٠جرام"
click at [1303, 544] on span "بازيلاء وجزر ٣٥٠جرام" at bounding box center [1264, 546] width 99 height 18
copy span "بازيلاء"
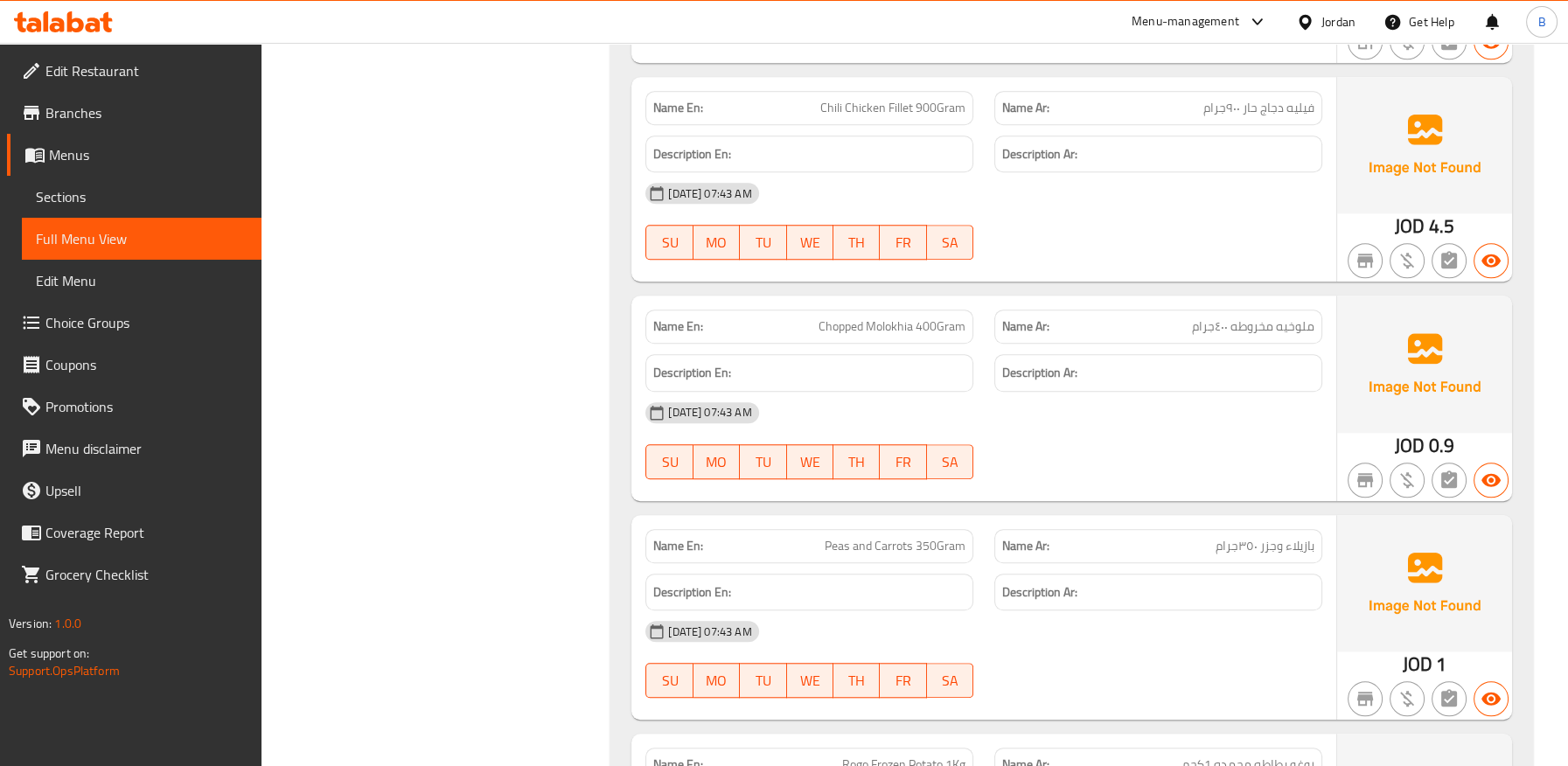
click at [833, 545] on span "Peas and Carrots 350Gram" at bounding box center [894, 546] width 141 height 18
copy span "Peas"
click at [1295, 545] on span "بازيلاء وجزر ٣٥٠جرام" at bounding box center [1264, 546] width 99 height 18
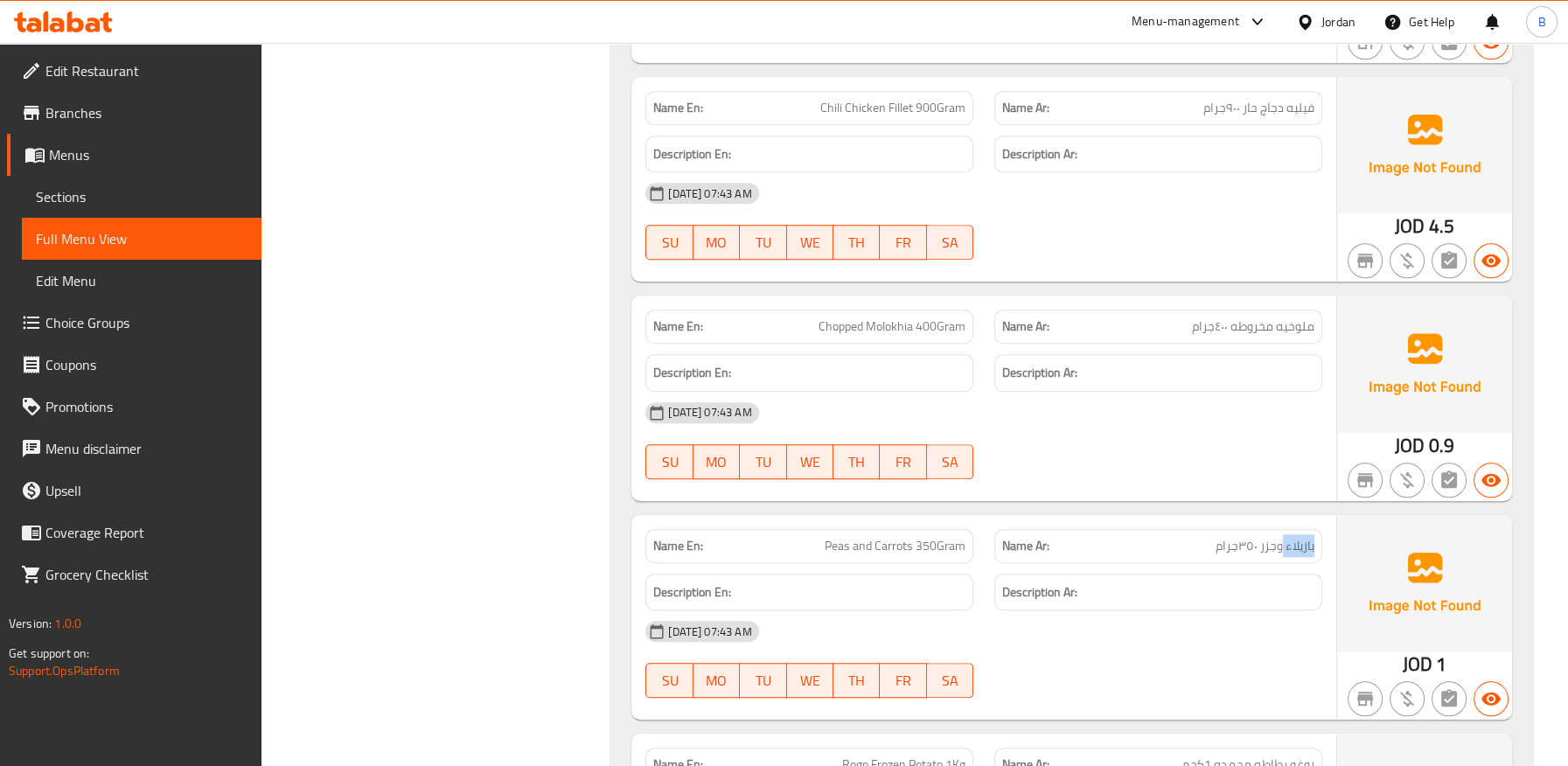
click at [1297, 549] on span "بازيلاء وجزر ٣٥٠جرام" at bounding box center [1264, 546] width 99 height 18
click at [1297, 548] on span "بازيلاء وجزر ٣٥٠جرام" at bounding box center [1264, 546] width 99 height 18
click at [1283, 549] on span "بازيلاء وجزر ٣٥٠جرام" at bounding box center [1264, 546] width 99 height 18
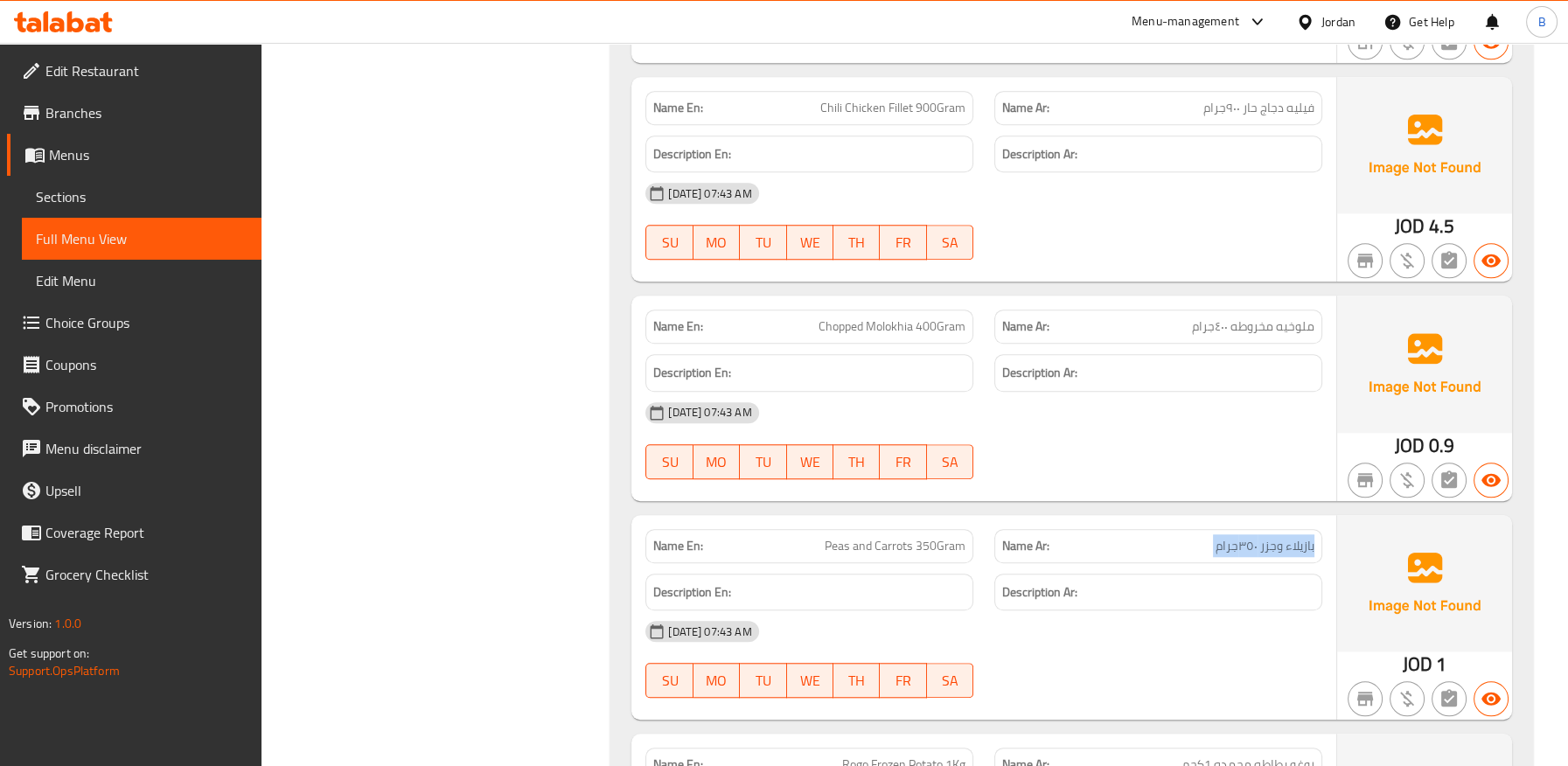
scroll to position [2625, 0]
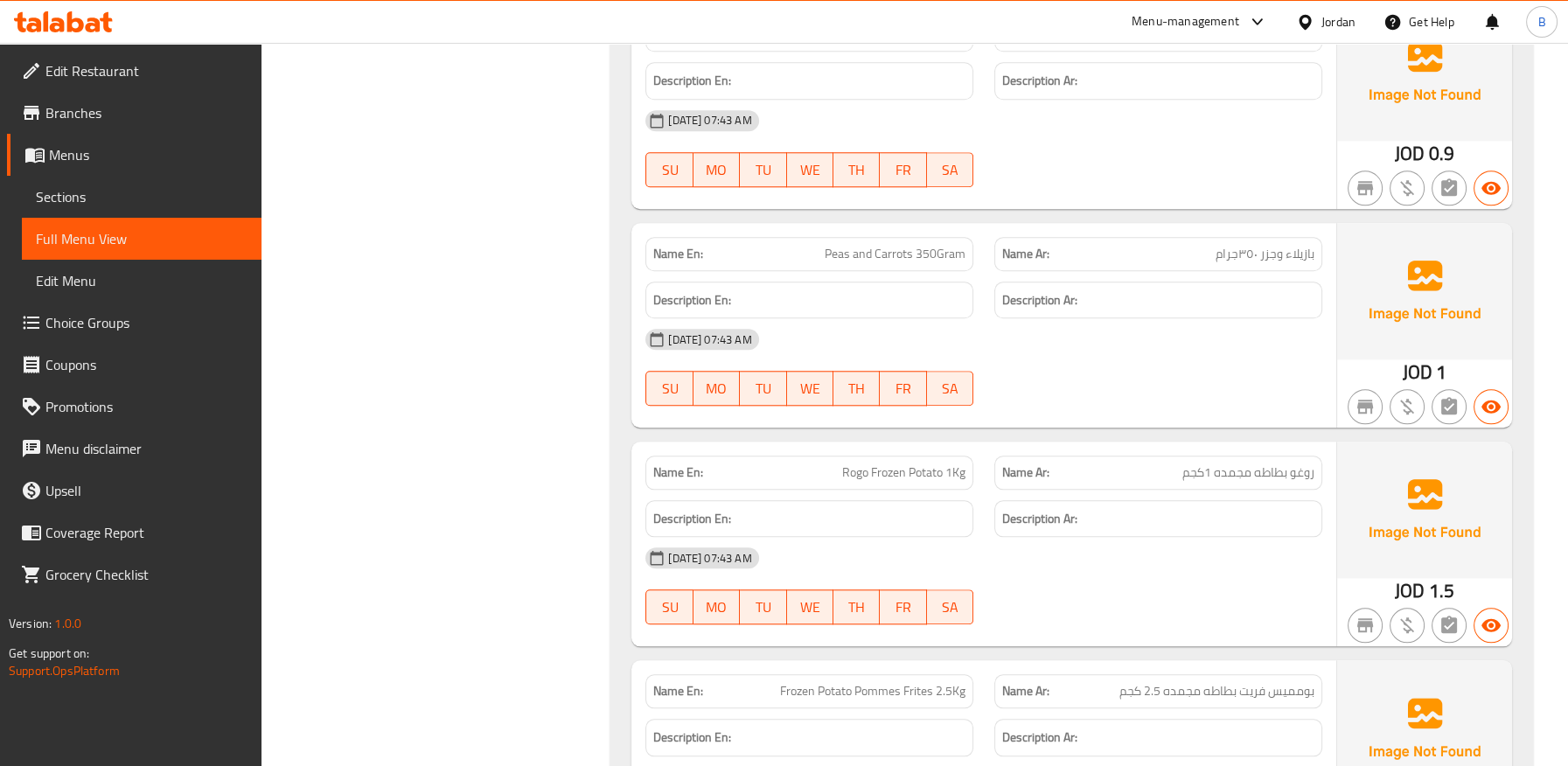
click at [1264, 475] on span "روغو بطاطه مجمده 1كجم" at bounding box center [1248, 473] width 132 height 18
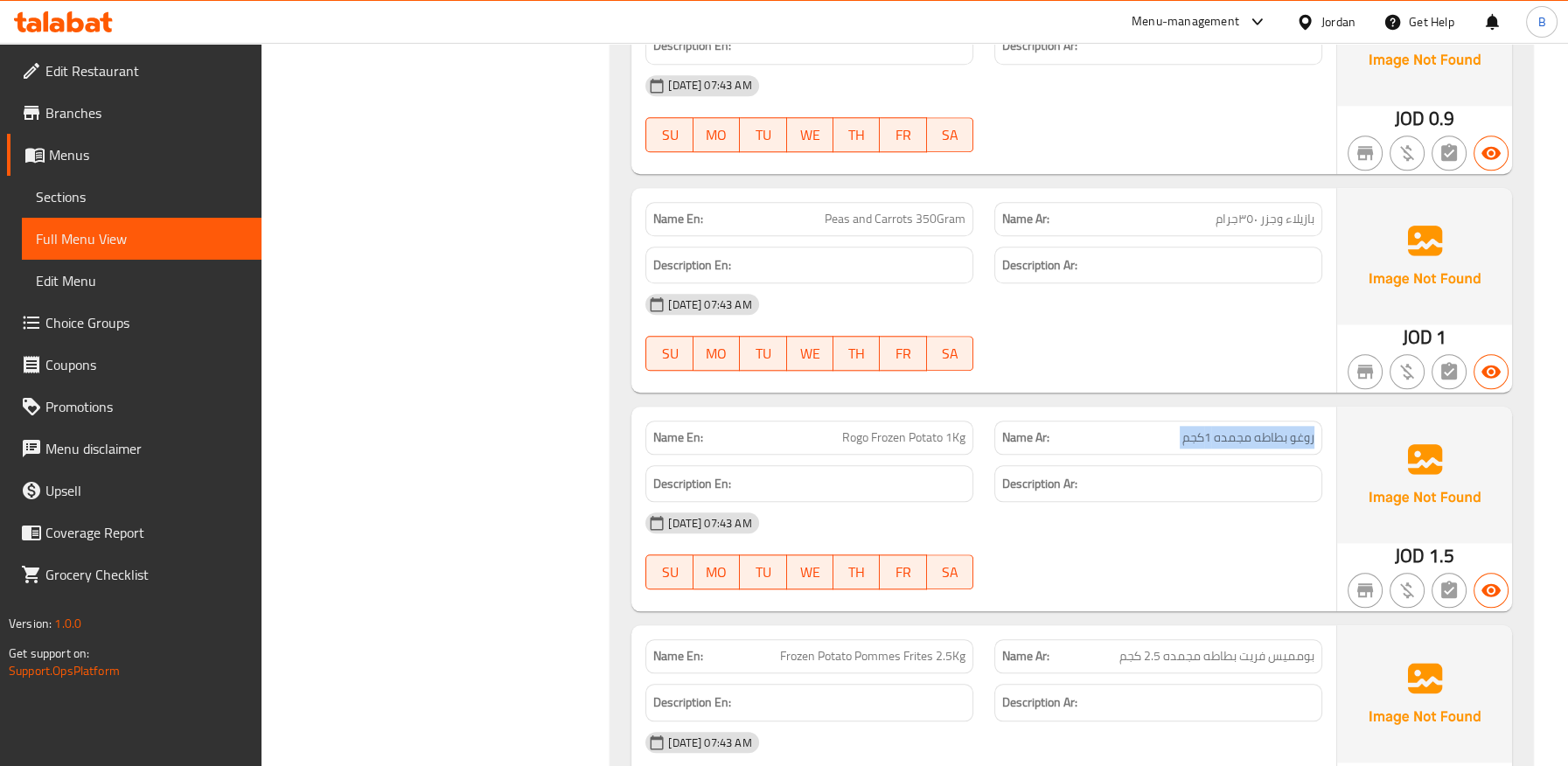
scroll to position [2722, 0]
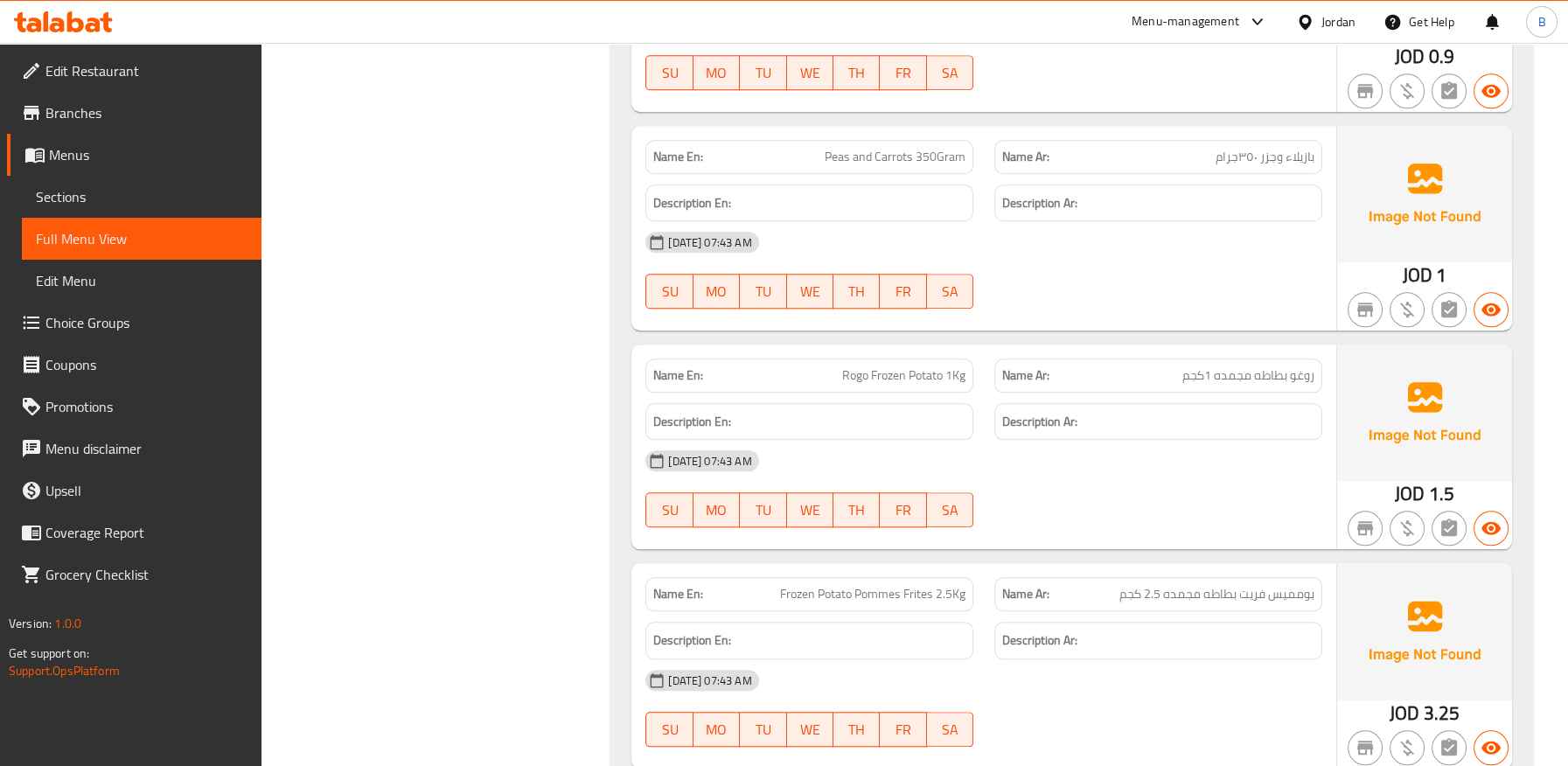
click at [869, 597] on span "Frozen Potato Pommes Frites 2.5Kg" at bounding box center [872, 594] width 186 height 18
click at [1230, 599] on span "بومميس فريت بطاطه مجمده 2.5 كجم" at bounding box center [1216, 594] width 195 height 18
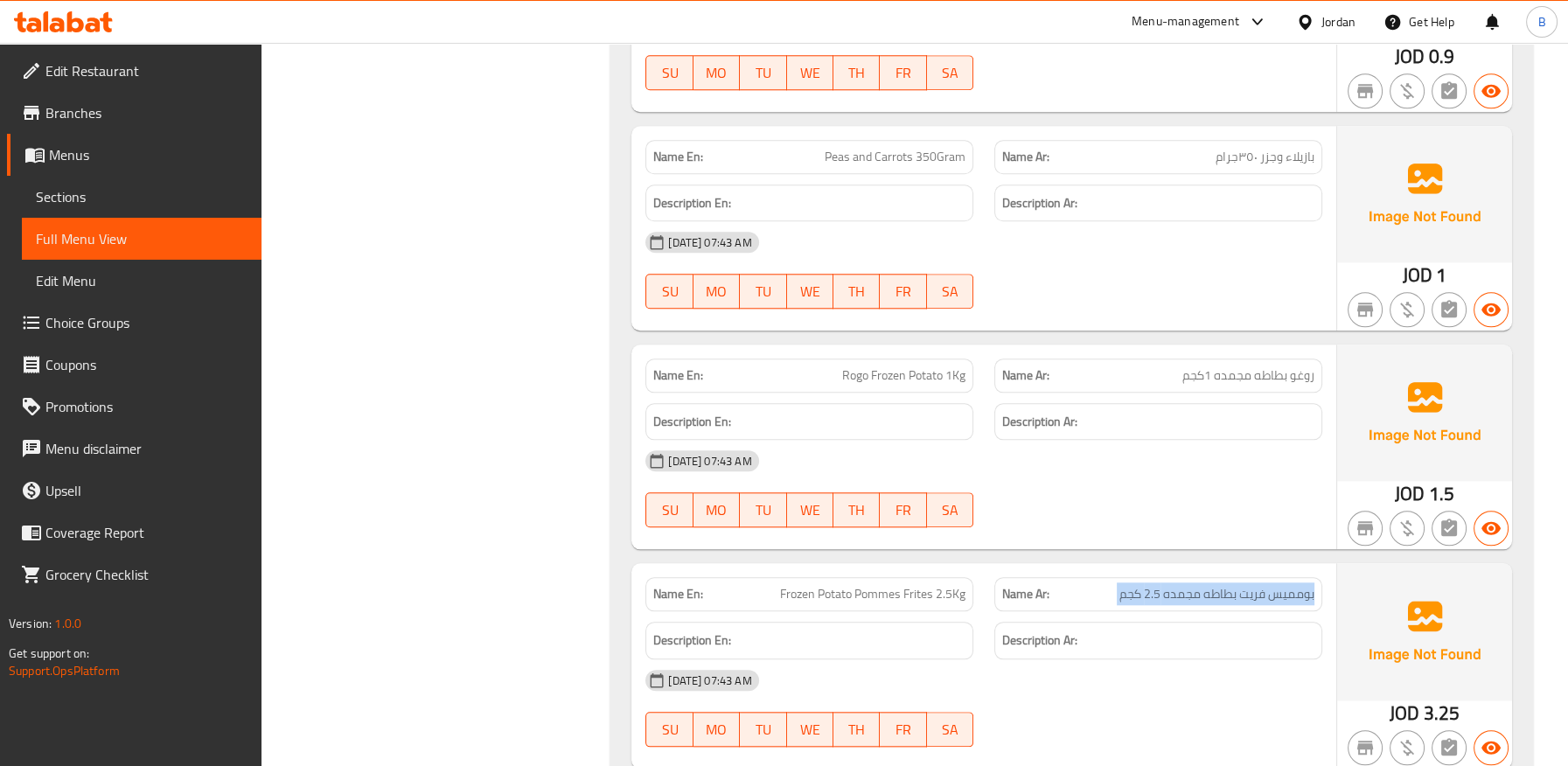
click at [1230, 599] on span "بومميس فريت بطاطه مجمده 2.5 كجم" at bounding box center [1216, 594] width 195 height 18
click at [1198, 664] on div "[DATE] 07:43 AM" at bounding box center [983, 680] width 697 height 42
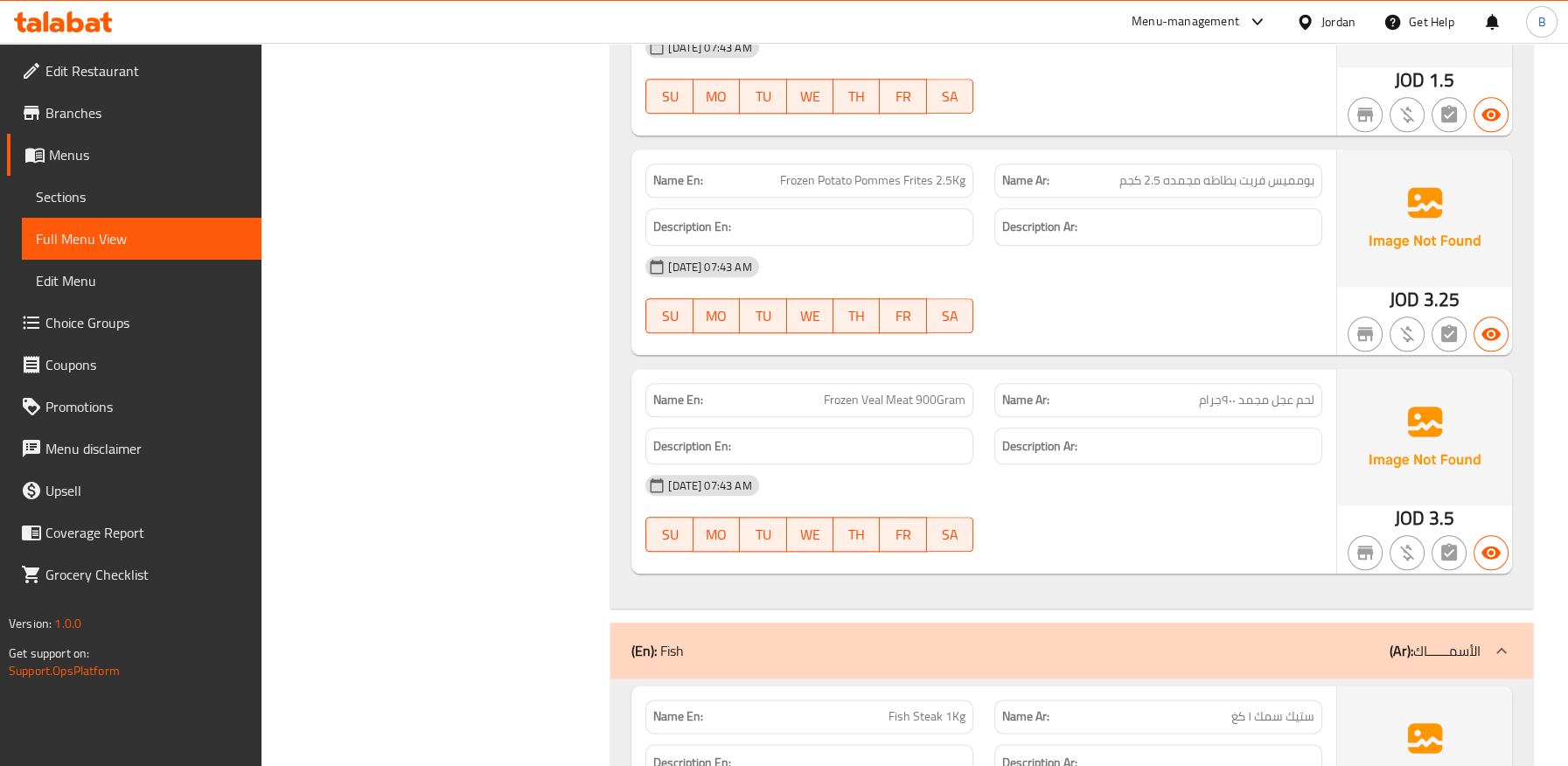
scroll to position [3207, 0]
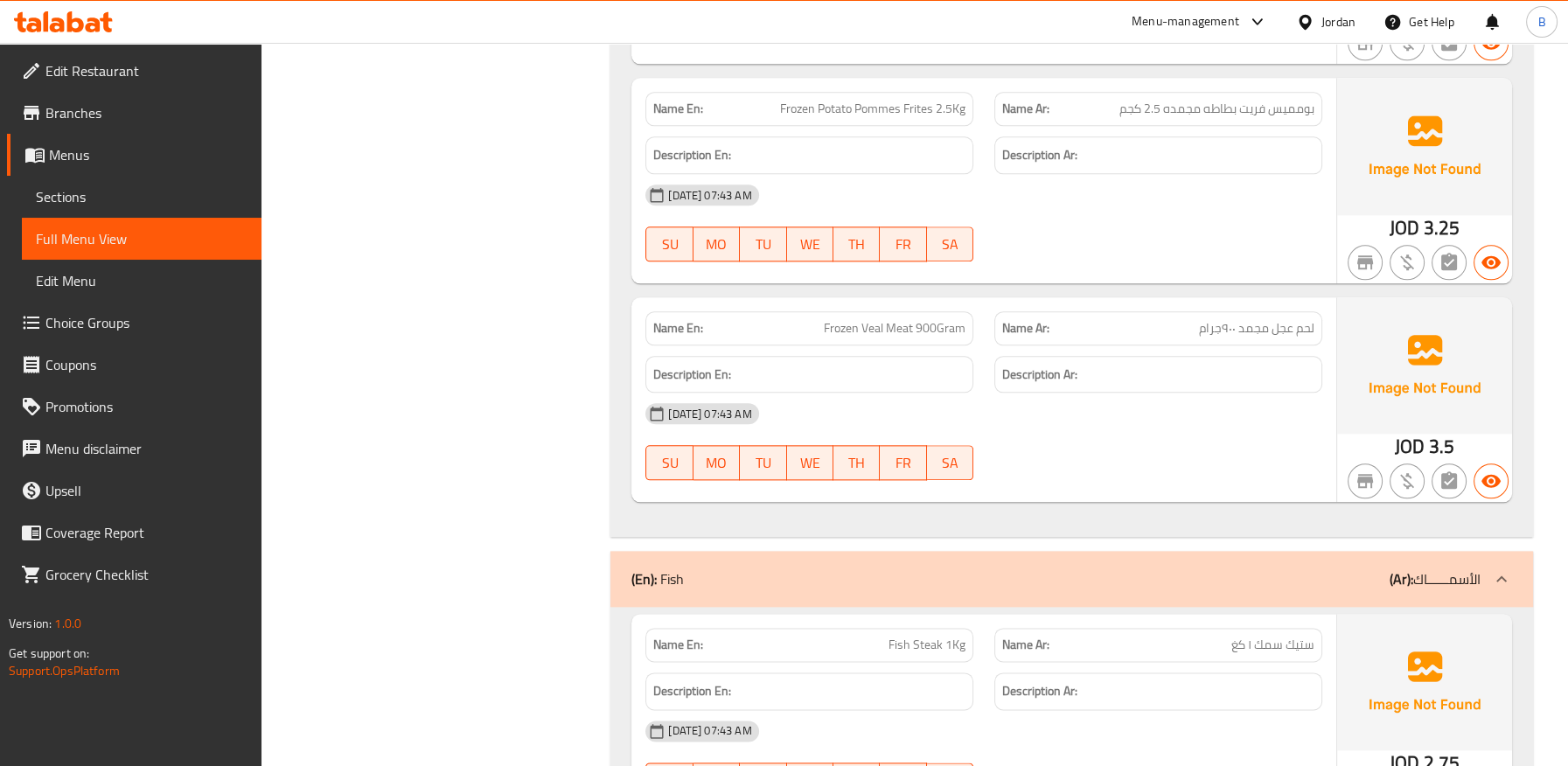
click at [1278, 335] on span "لحم عجل مجمد ٩٠٠جرام" at bounding box center [1256, 328] width 116 height 18
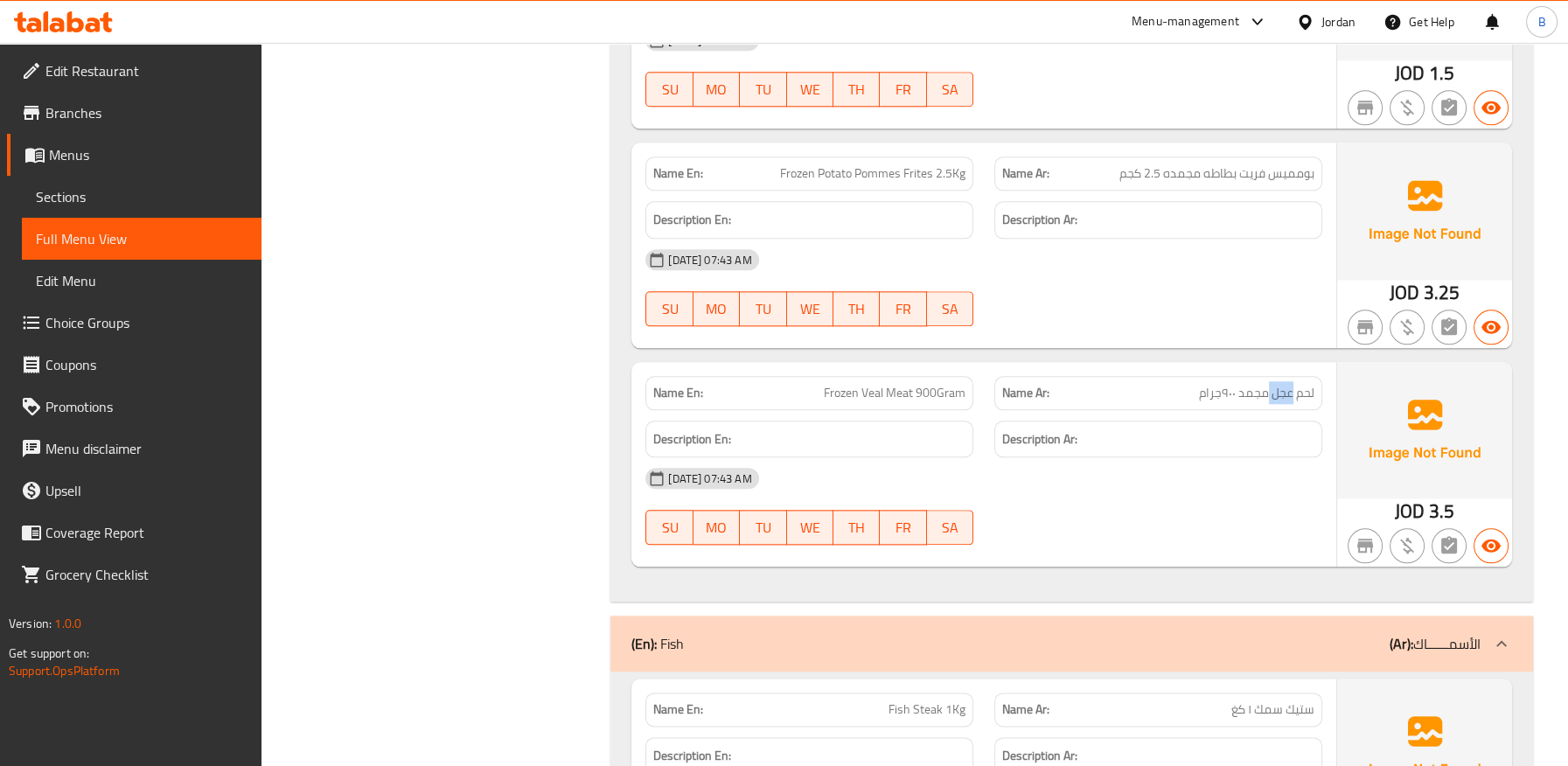
scroll to position [3110, 0]
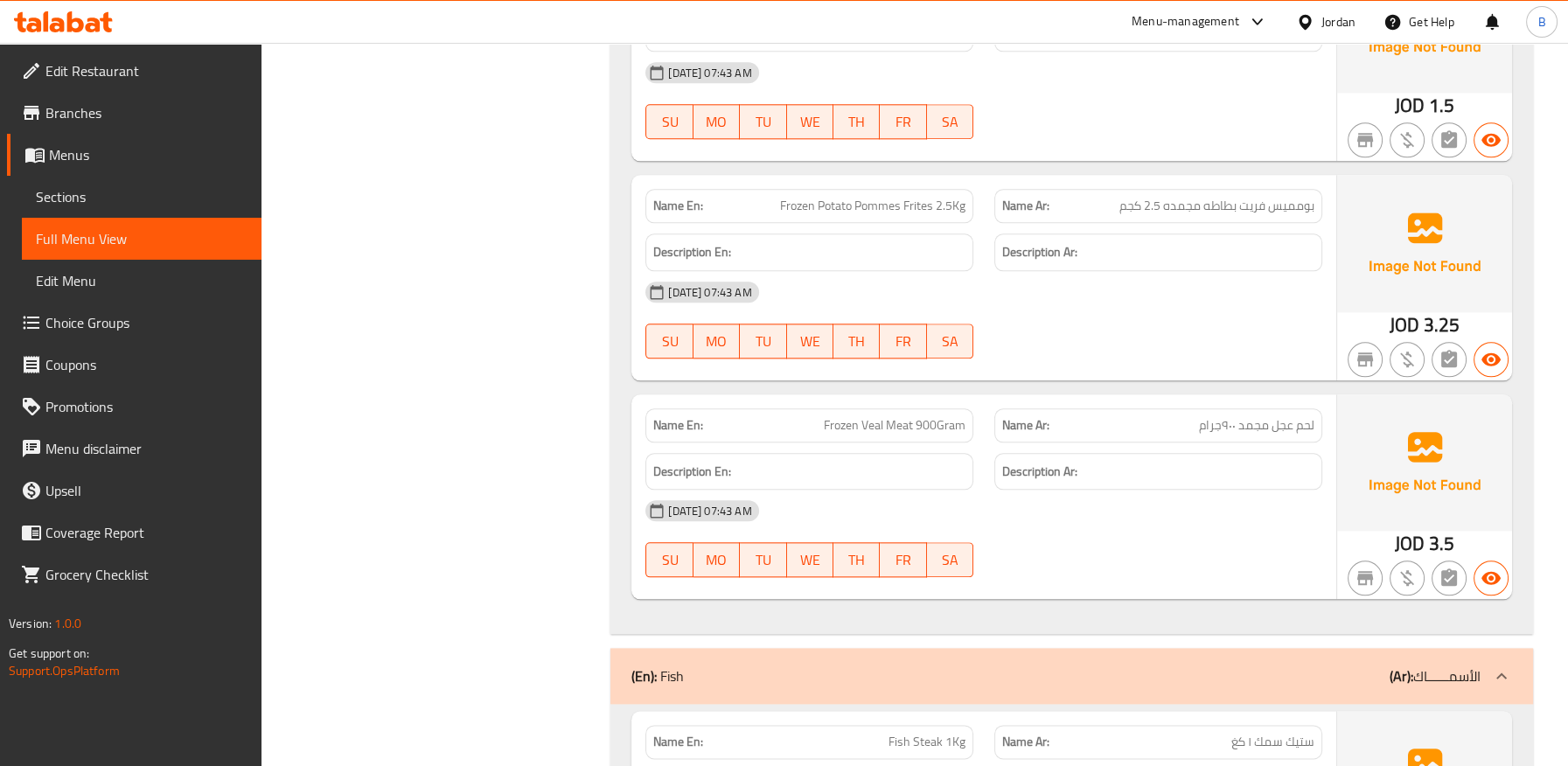
click at [1213, 212] on span "بومميس فريت بطاطه مجمده 2.5 كجم" at bounding box center [1216, 206] width 195 height 18
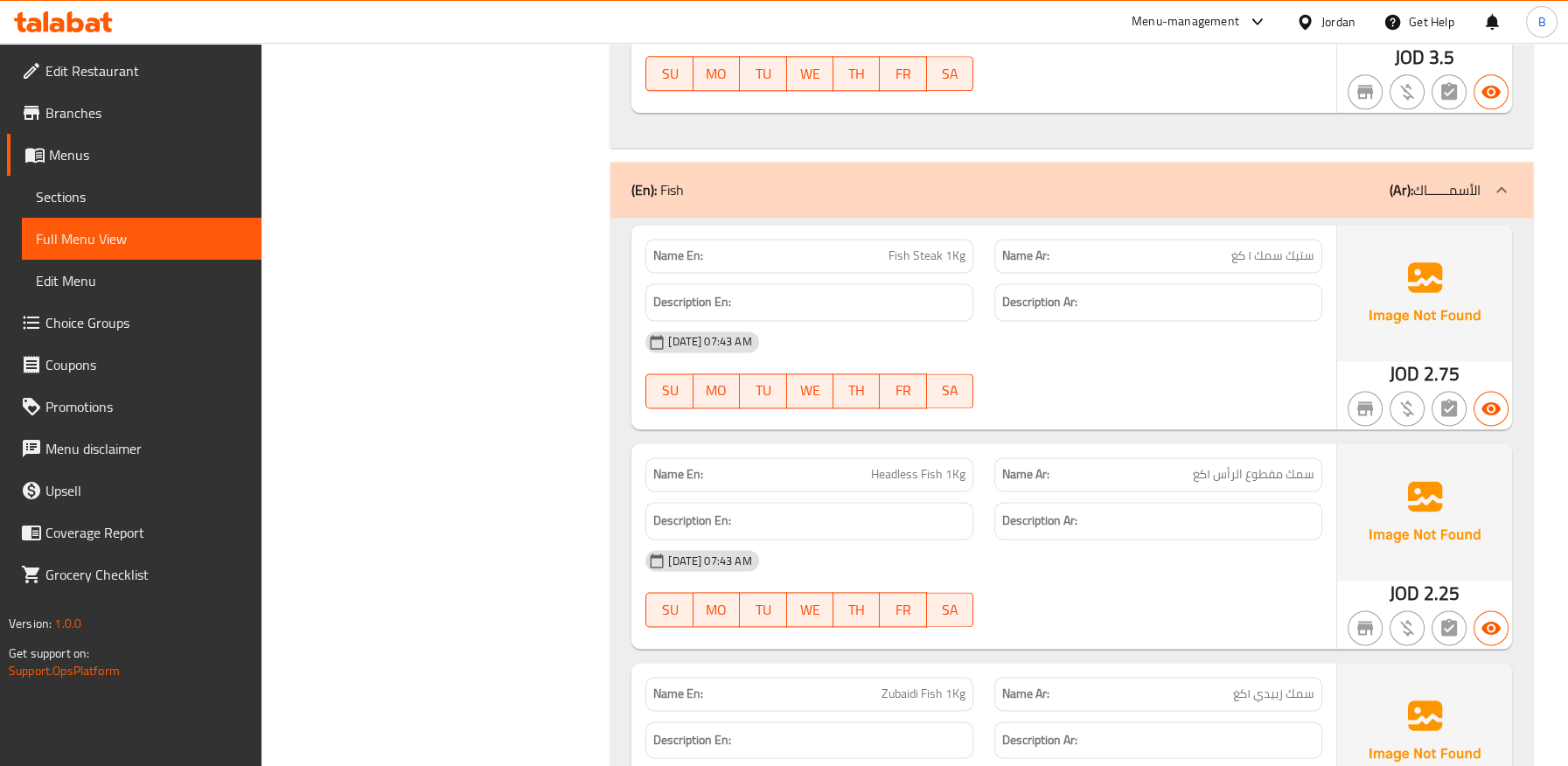
scroll to position [3693, 0]
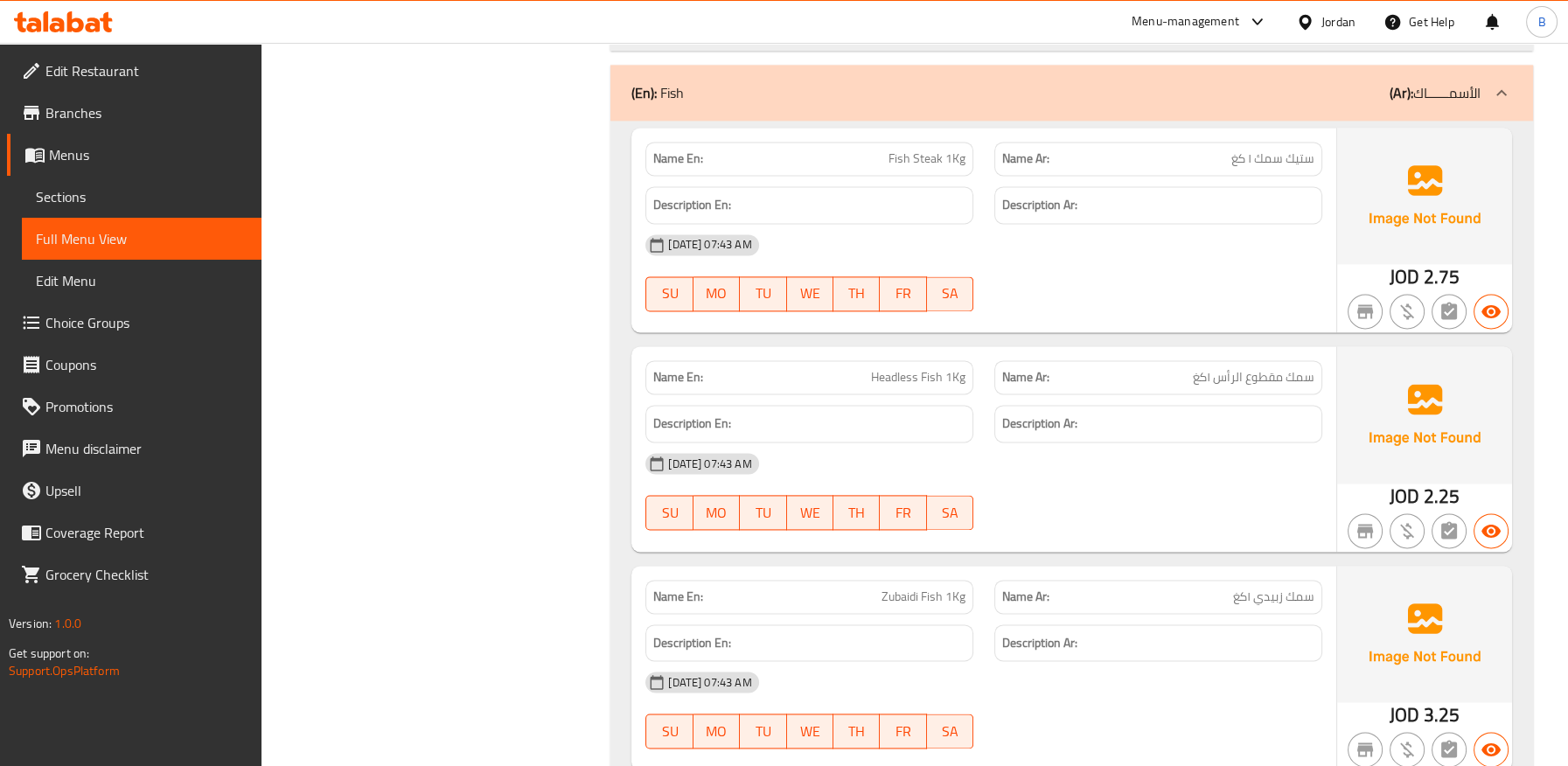
click at [1268, 596] on span "سمك زبيدي ١كغ" at bounding box center [1273, 597] width 81 height 18
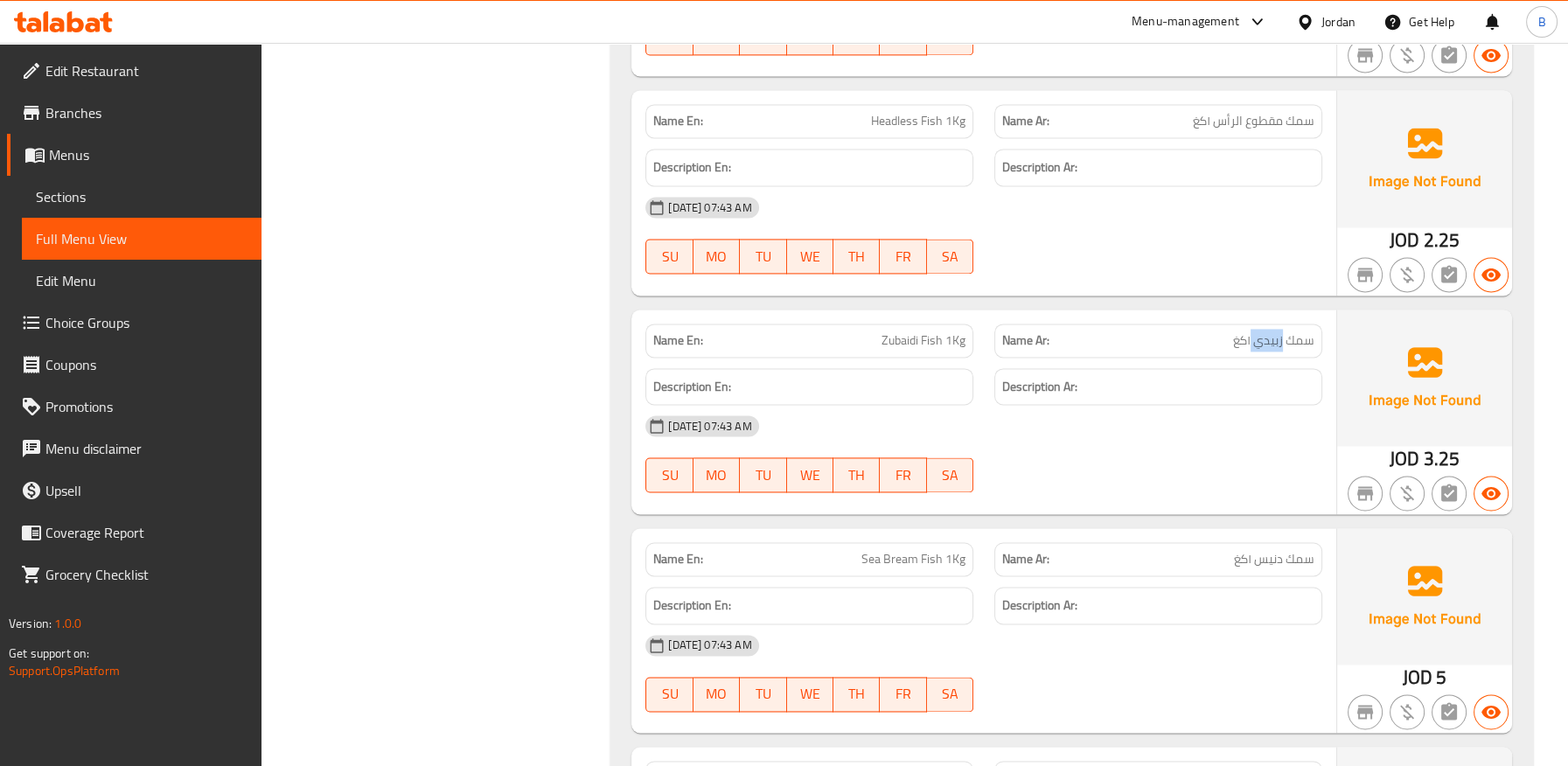
scroll to position [4082, 0]
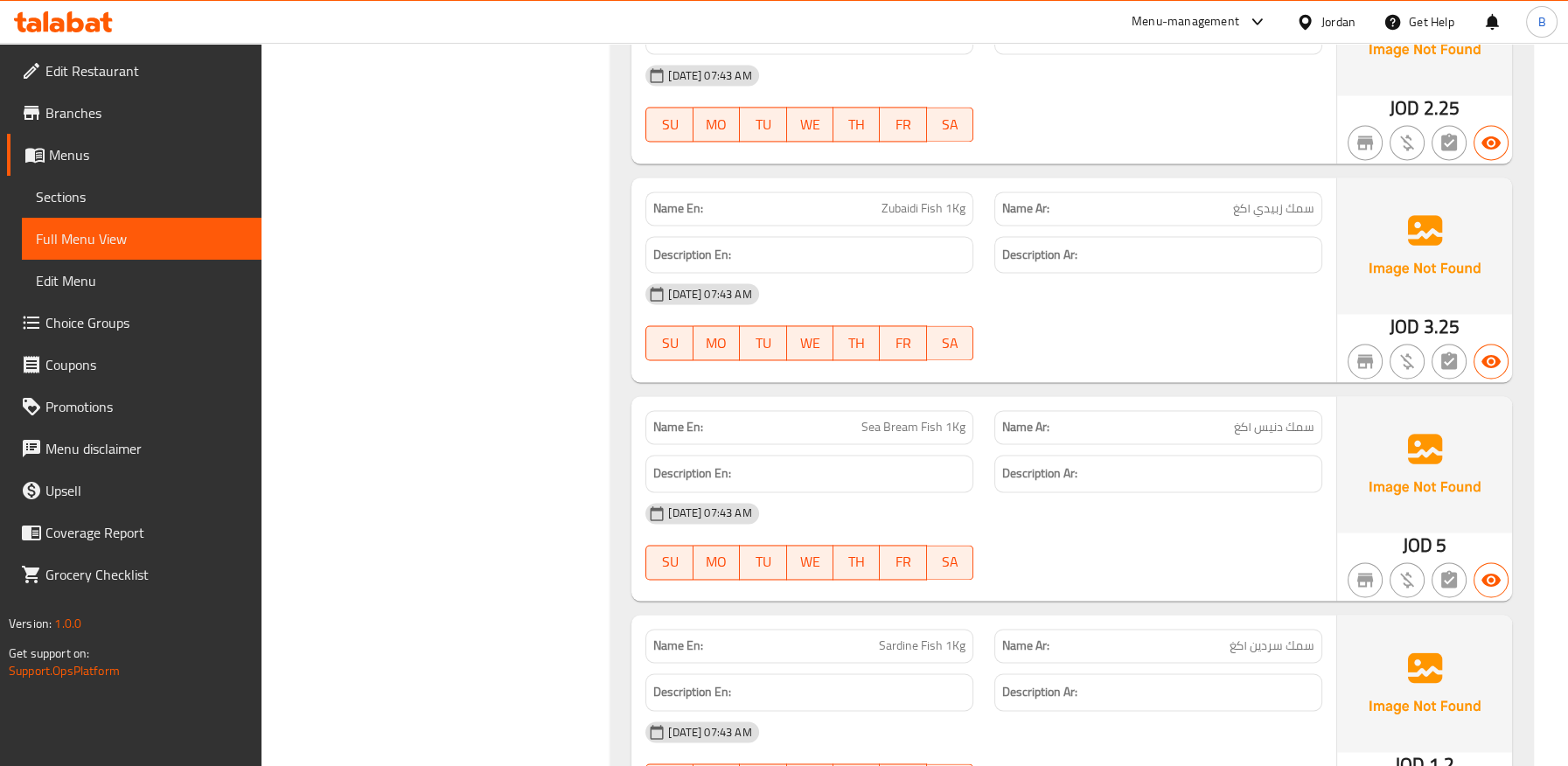
click at [1267, 428] on span "سمك دنيس ١كغ" at bounding box center [1274, 427] width 80 height 18
click at [1274, 428] on span "سمك دنيس ١كغ" at bounding box center [1274, 427] width 80 height 18
drag, startPoint x: 1253, startPoint y: 428, endPoint x: 1327, endPoint y: 428, distance: 74.0
click at [1327, 428] on div "Name Ar: [PERSON_NAME] ١كغ" at bounding box center [1158, 427] width 349 height 55
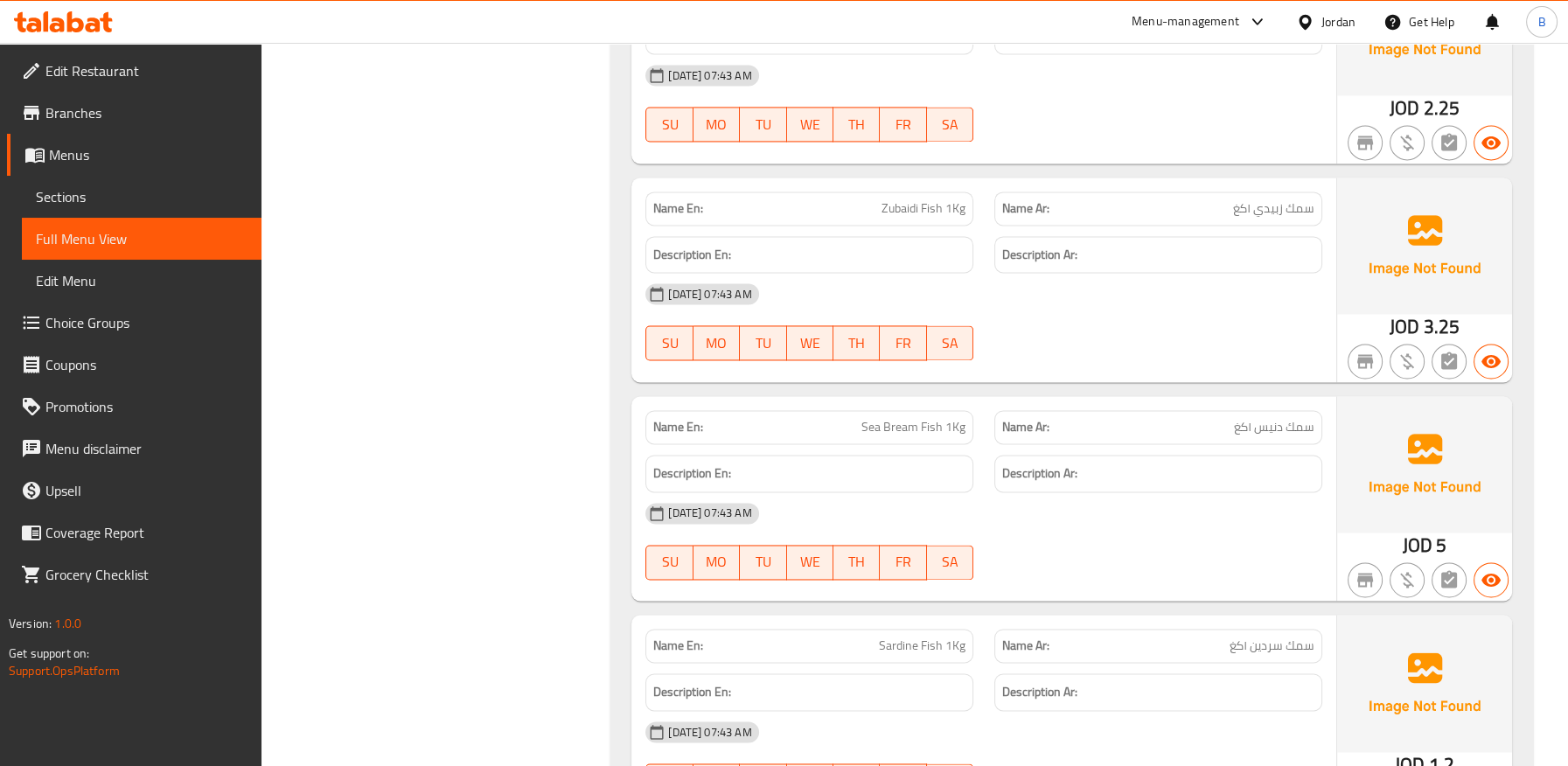
click at [889, 428] on span "Sea Bream Fish 1Kg" at bounding box center [913, 427] width 104 height 18
click at [892, 427] on span "Sea Bream Fish 1Kg" at bounding box center [913, 427] width 104 height 18
drag, startPoint x: 853, startPoint y: 420, endPoint x: 914, endPoint y: 428, distance: 61.5
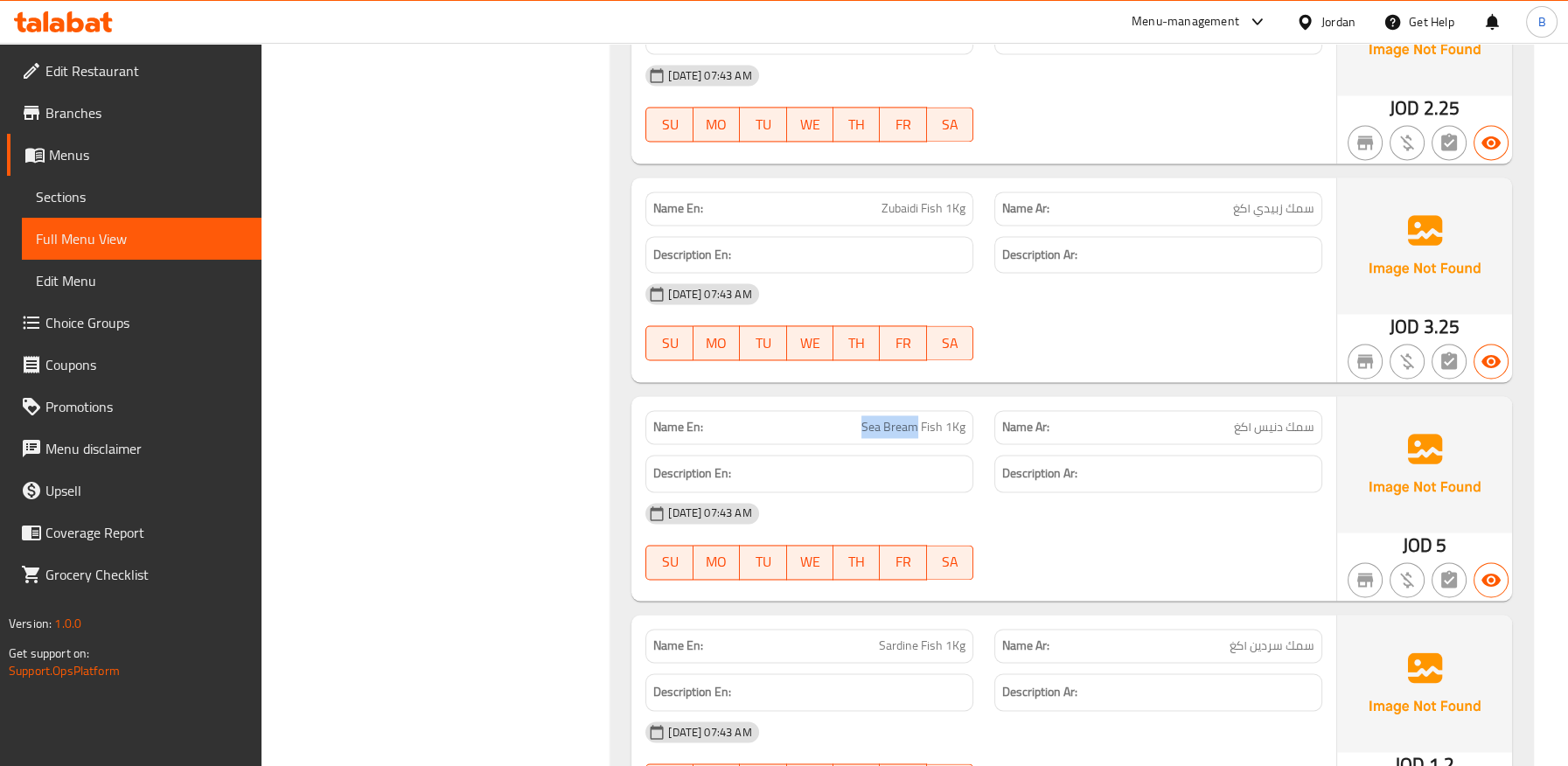
click at [914, 428] on p "Name En: Sea Bream Fish 1Kg" at bounding box center [808, 427] width 312 height 18
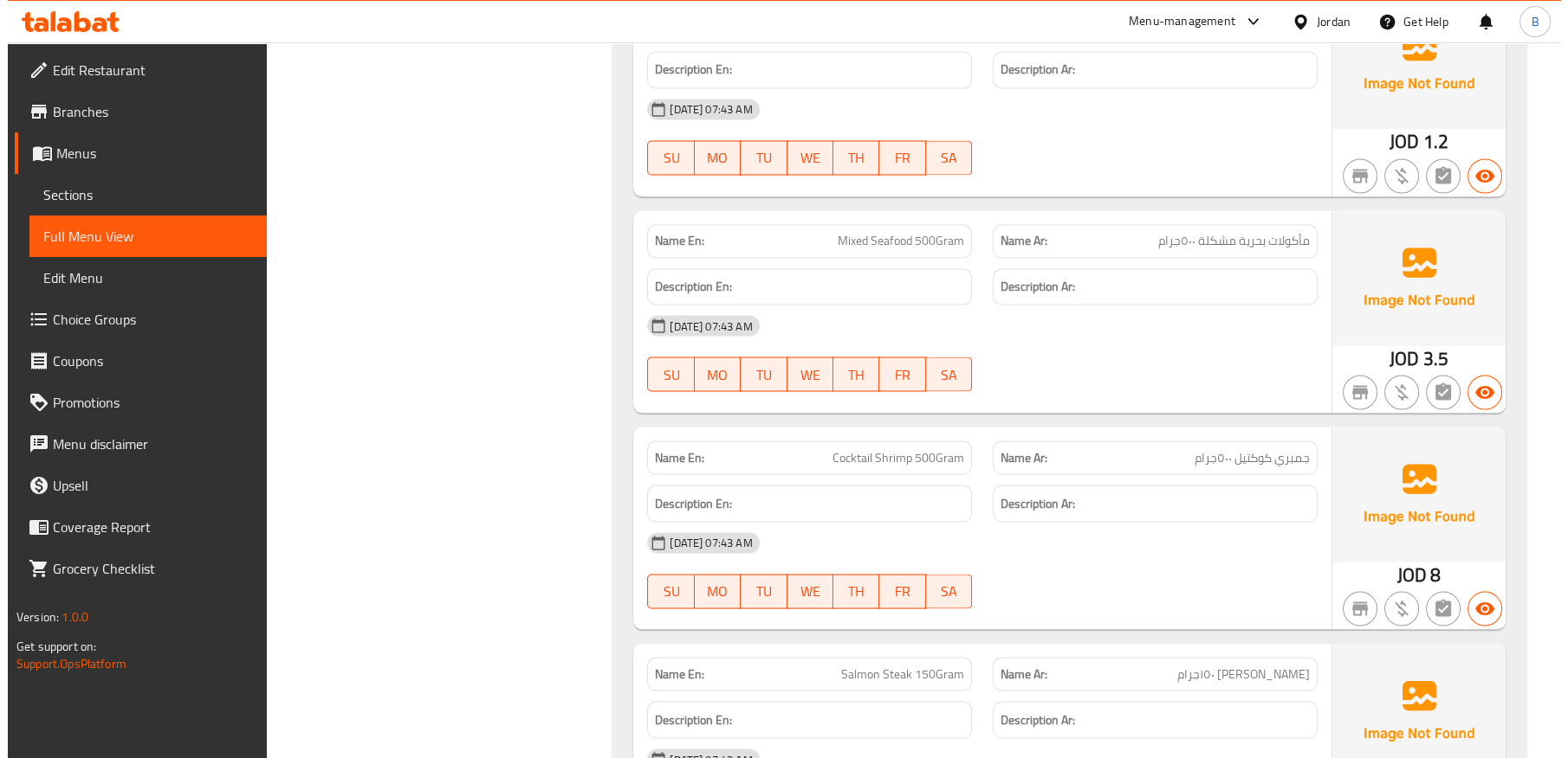
scroll to position [4643, 0]
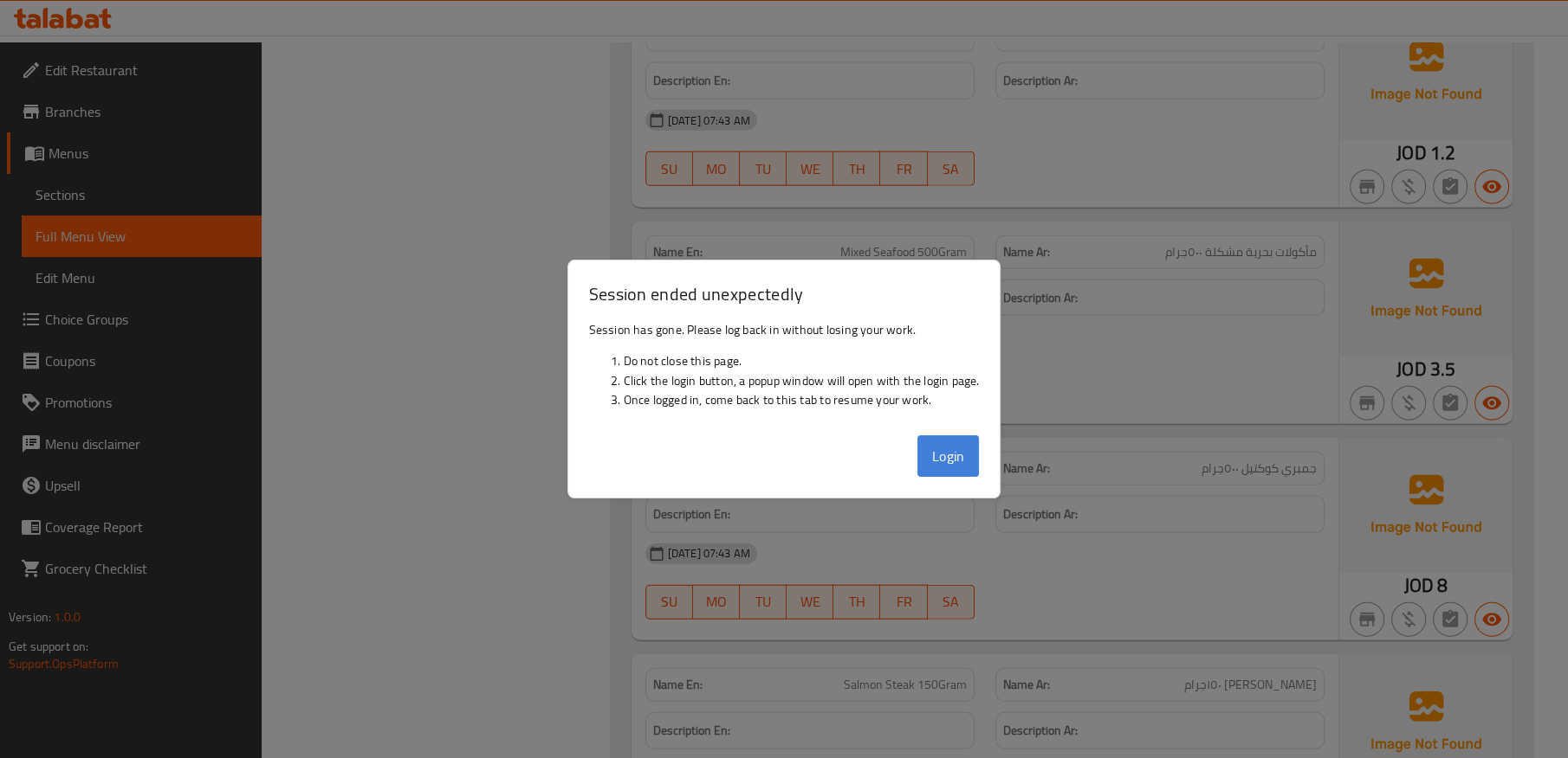
click at [953, 454] on button "Login" at bounding box center [948, 457] width 62 height 42
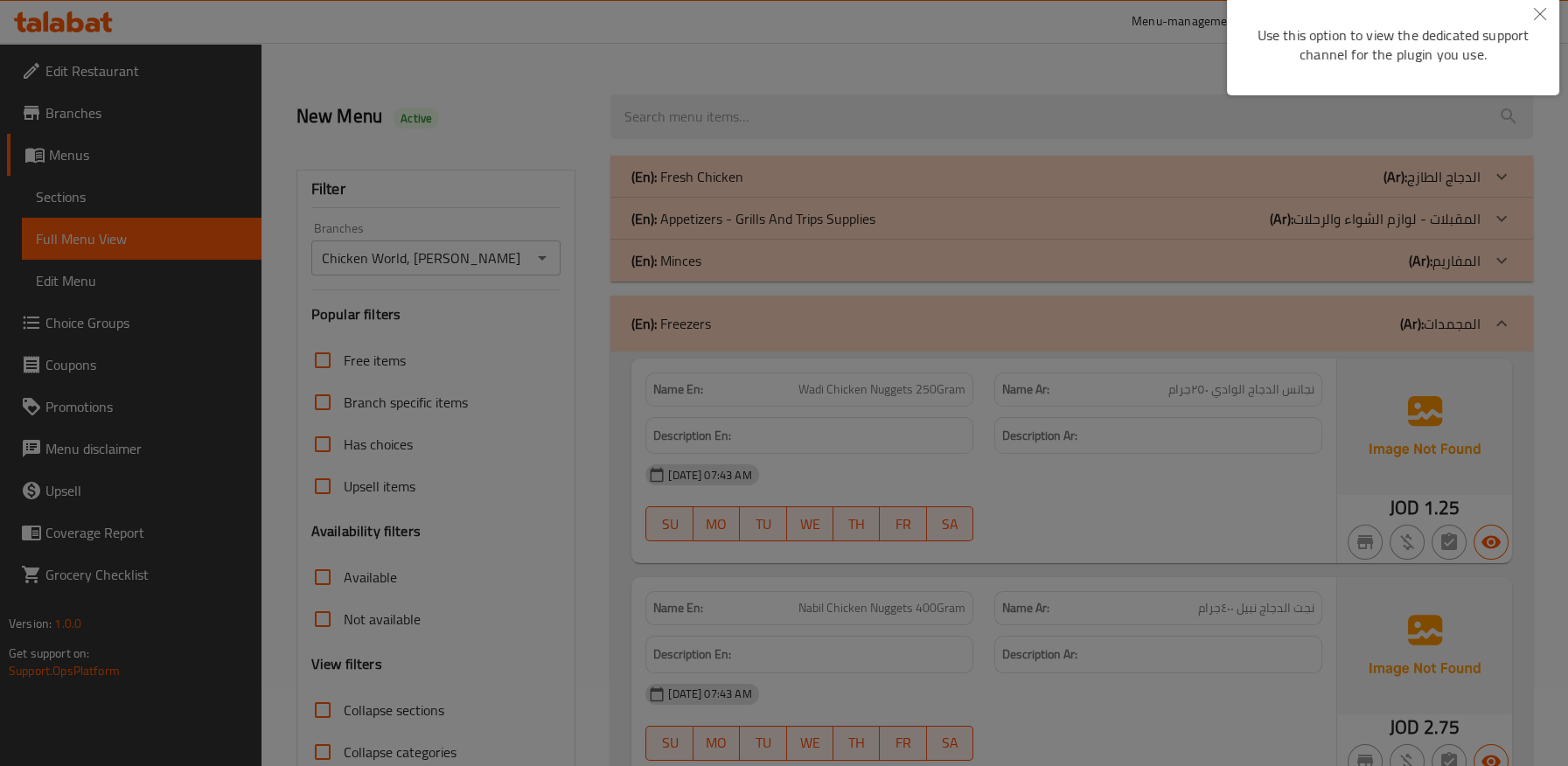
scroll to position [0, 0]
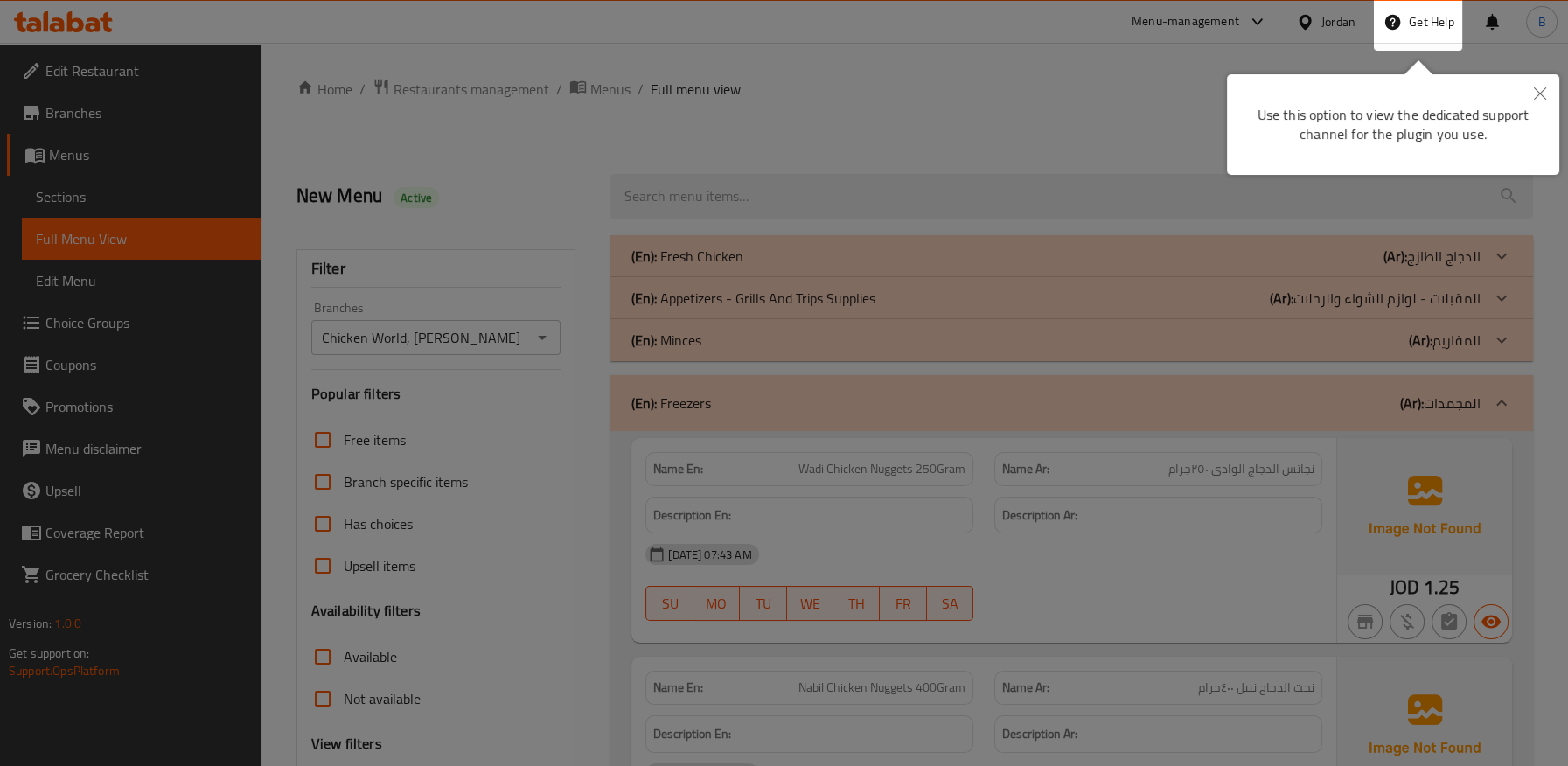
click at [1537, 88] on icon "Close" at bounding box center [1540, 94] width 12 height 12
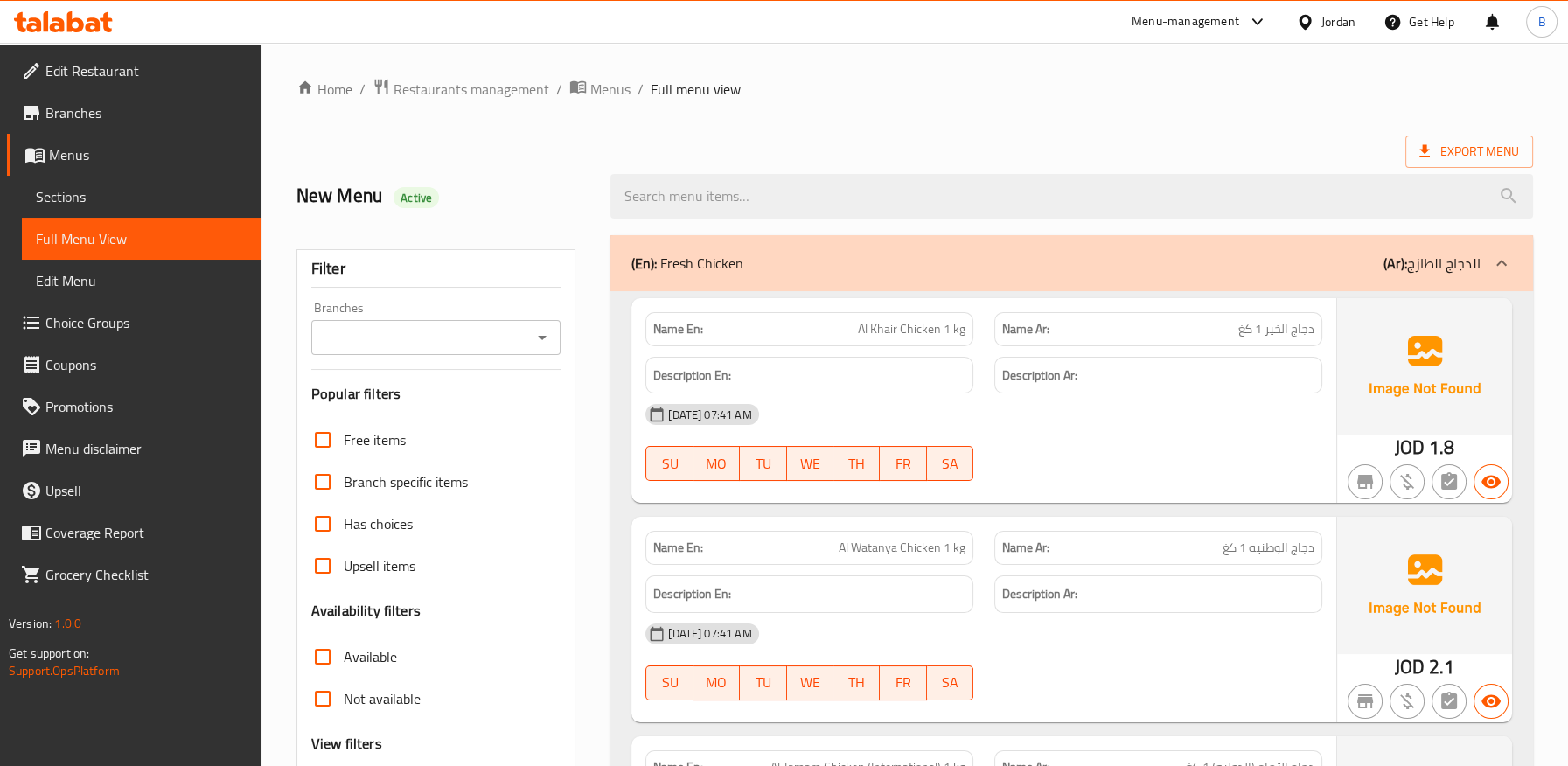
click at [541, 339] on icon "Open" at bounding box center [542, 338] width 9 height 4
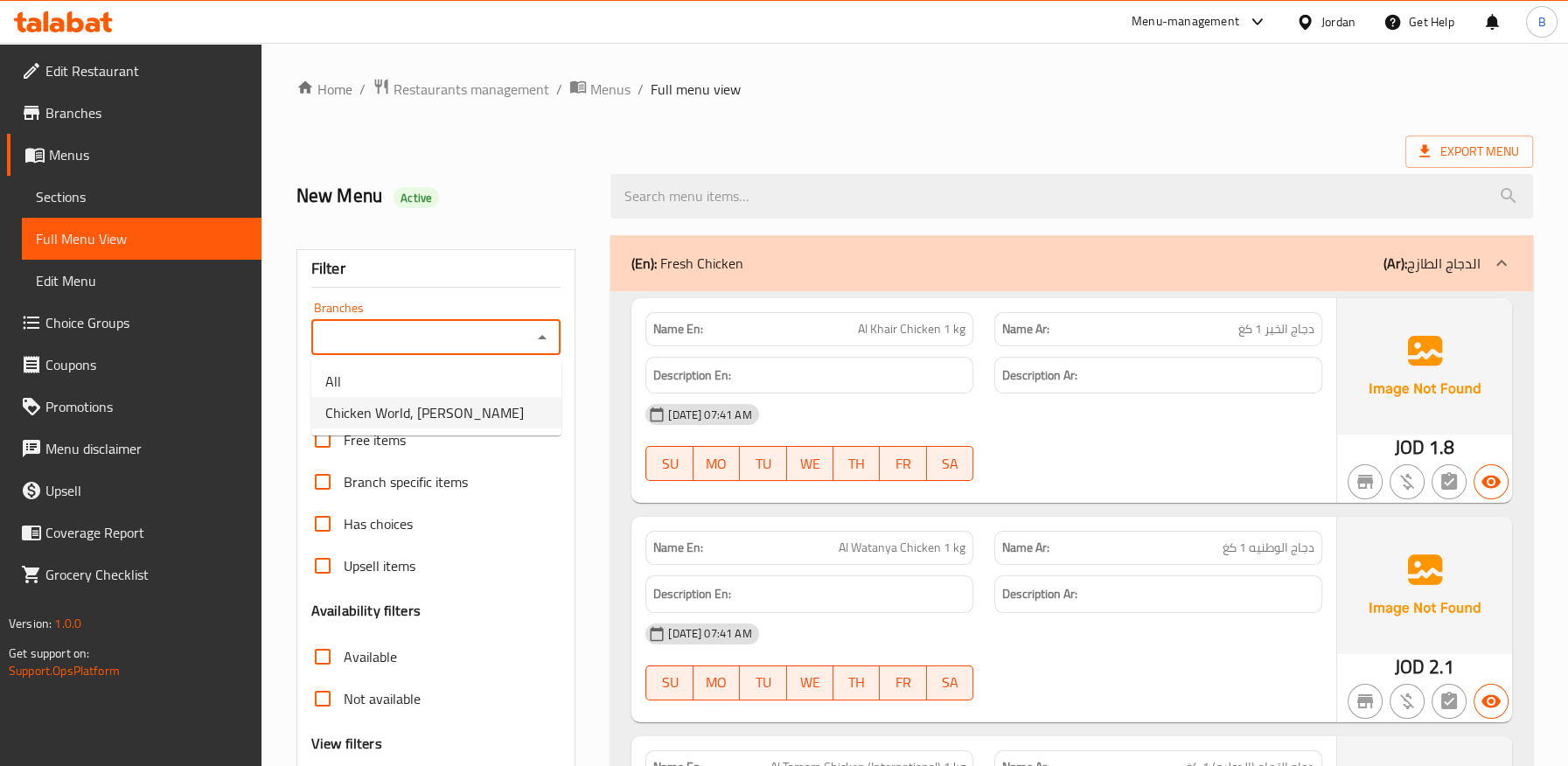
click at [493, 408] on li "Chicken World, [PERSON_NAME]" at bounding box center [437, 413] width 250 height 32
type input "Chicken World, [PERSON_NAME]"
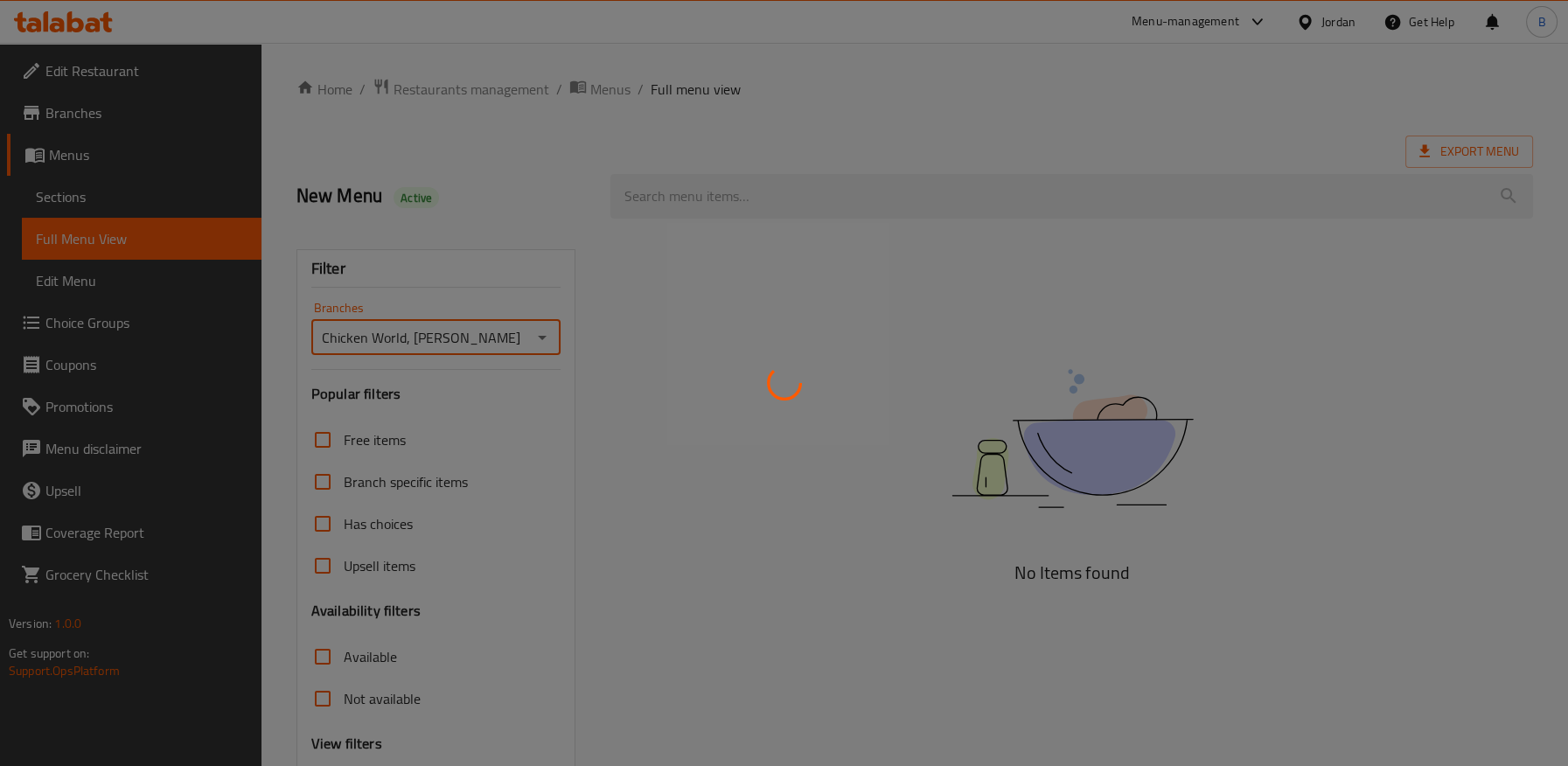
click at [551, 53] on div at bounding box center [784, 383] width 1568 height 766
click at [571, 85] on div at bounding box center [784, 383] width 1568 height 766
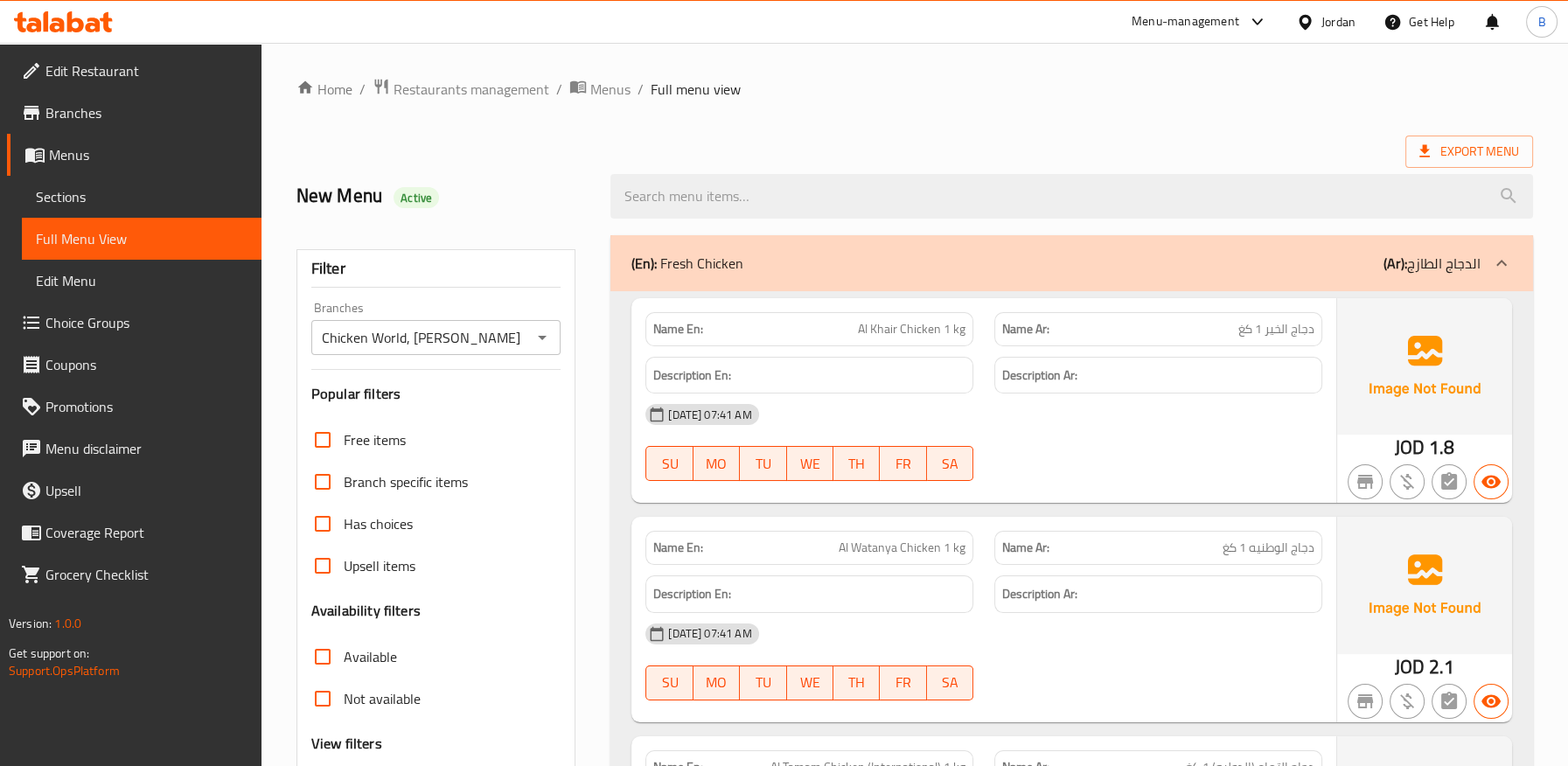
drag, startPoint x: 72, startPoint y: 191, endPoint x: 94, endPoint y: 182, distance: 23.8
click at [72, 191] on span "Sections" at bounding box center [142, 197] width 212 height 21
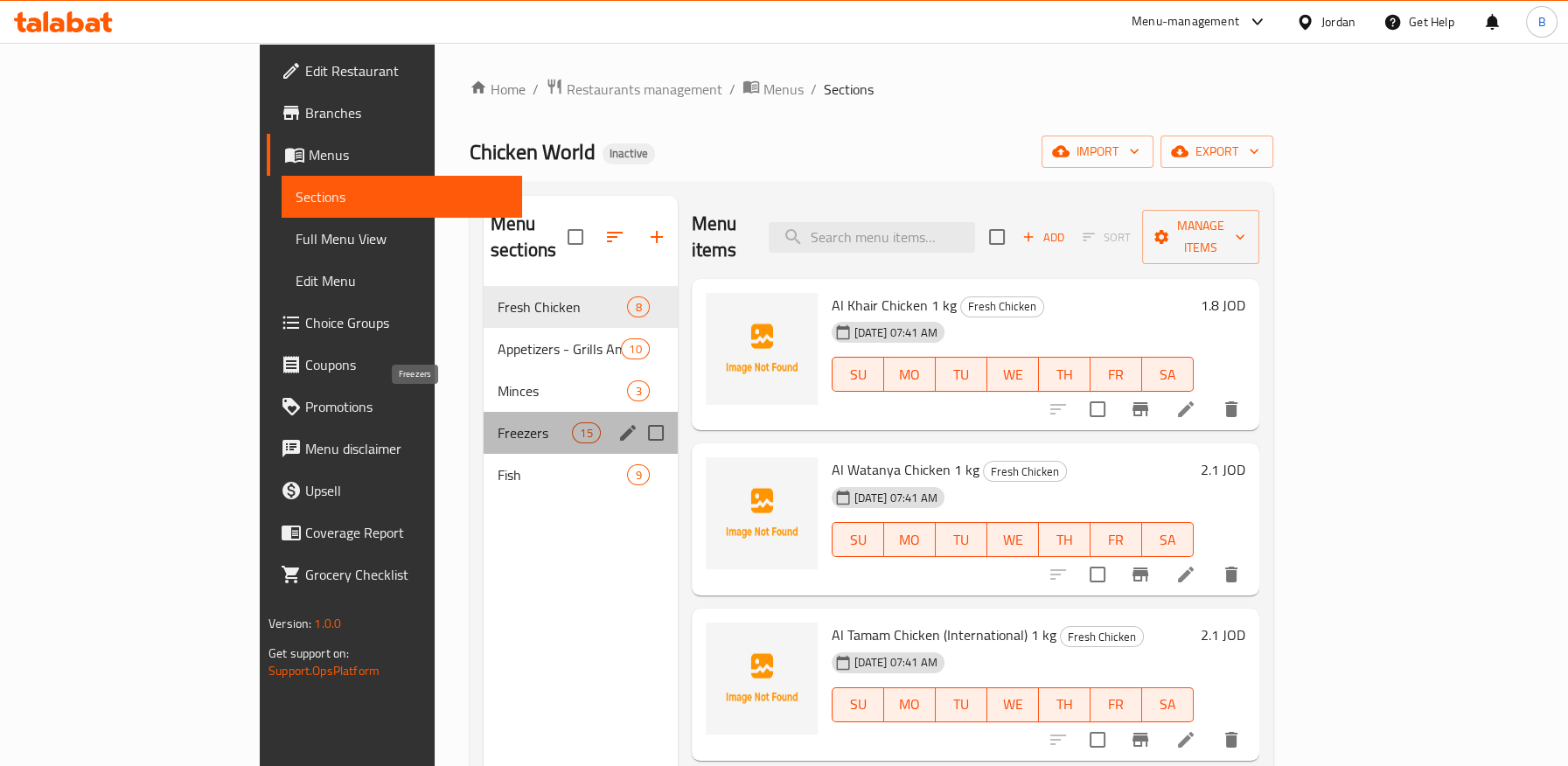
click at [498, 423] on span "Freezers" at bounding box center [535, 433] width 74 height 21
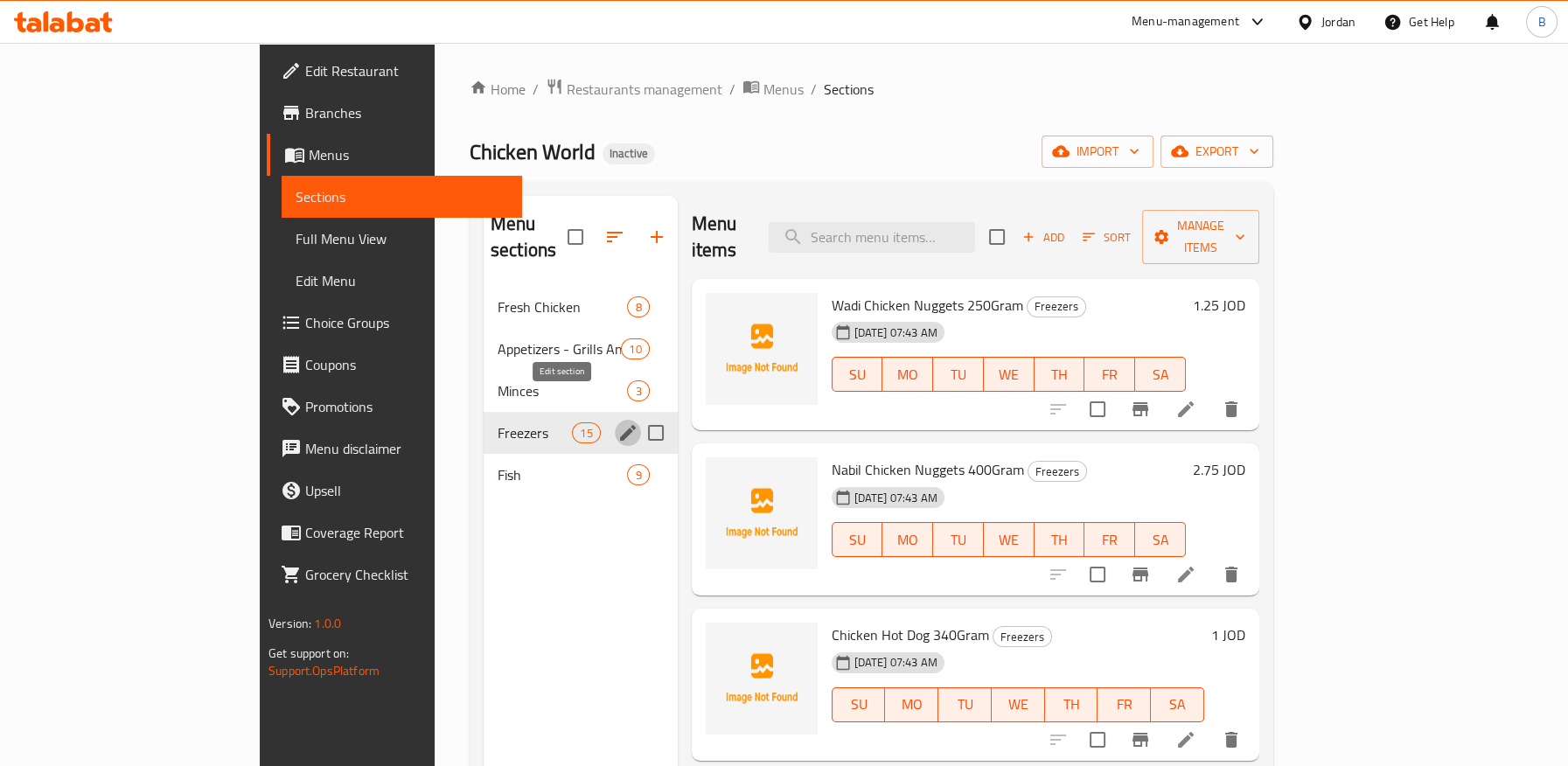
click at [617, 423] on icon "edit" at bounding box center [627, 433] width 21 height 21
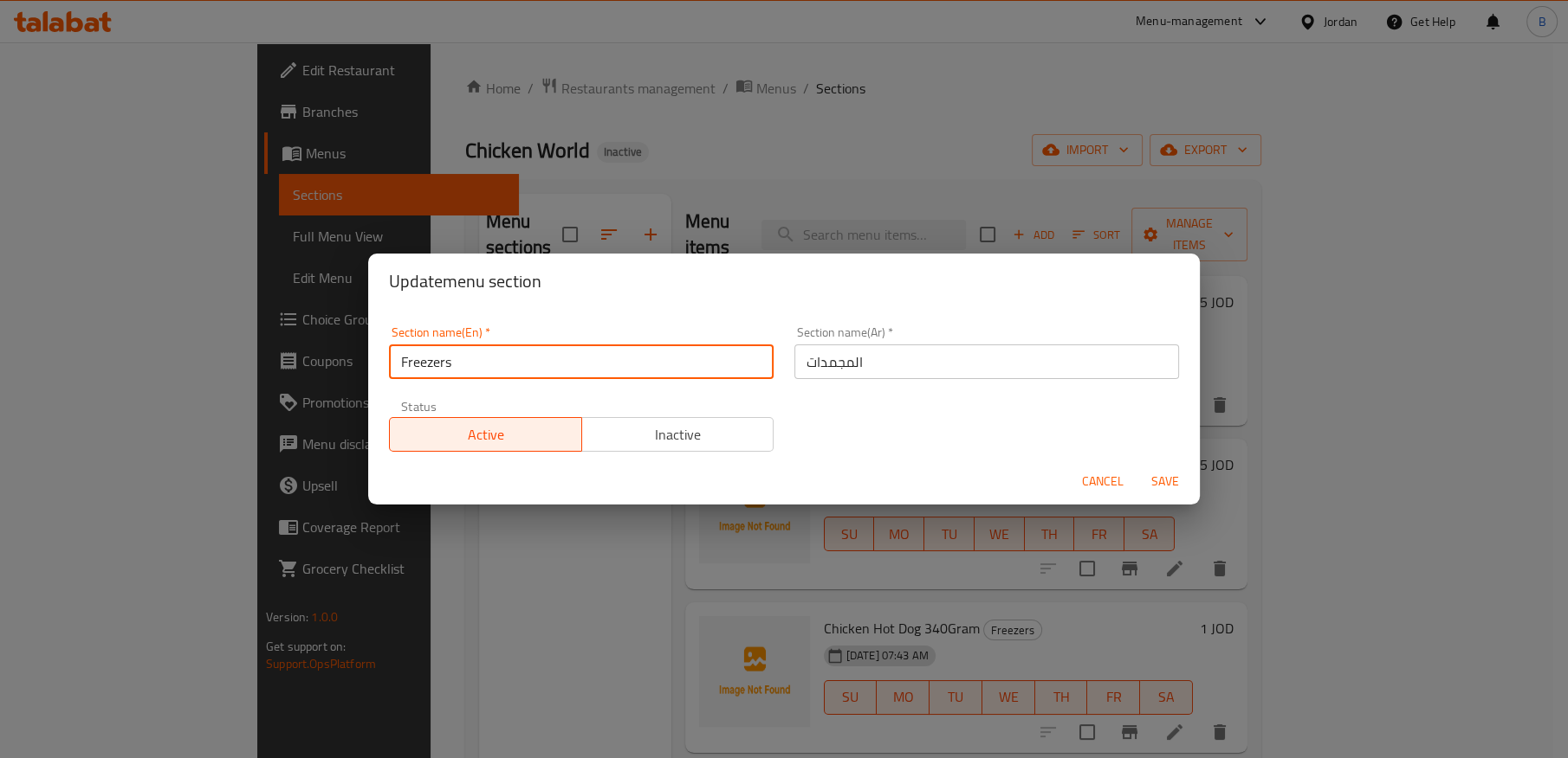
drag, startPoint x: 468, startPoint y: 353, endPoint x: 290, endPoint y: 341, distance: 178.4
click at [290, 341] on div "Update menu section Section name(En)   * Freezers Section name(En) * Section na…" at bounding box center [784, 379] width 1568 height 758
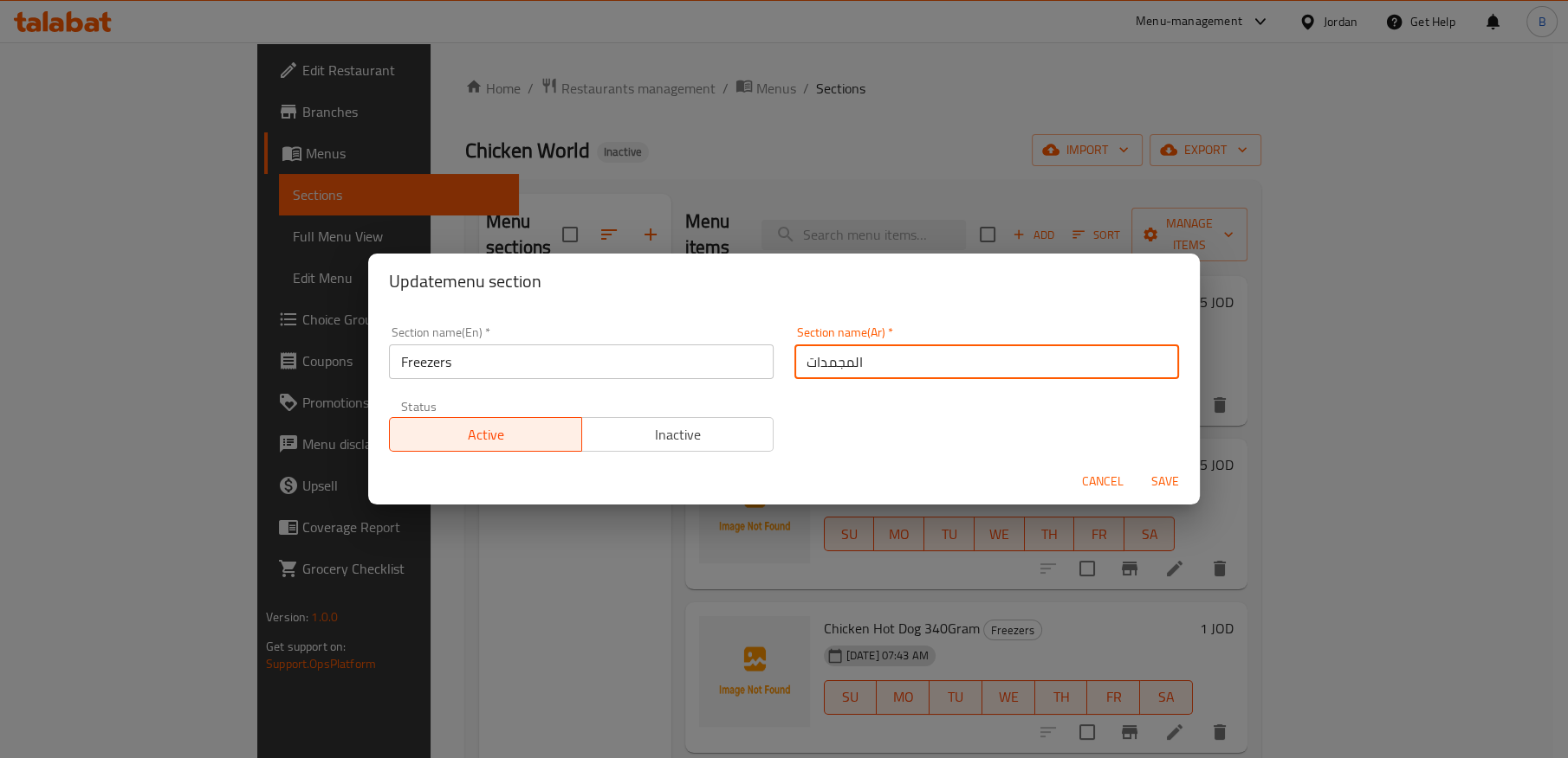
click at [855, 363] on input "المجمدات" at bounding box center [986, 362] width 385 height 35
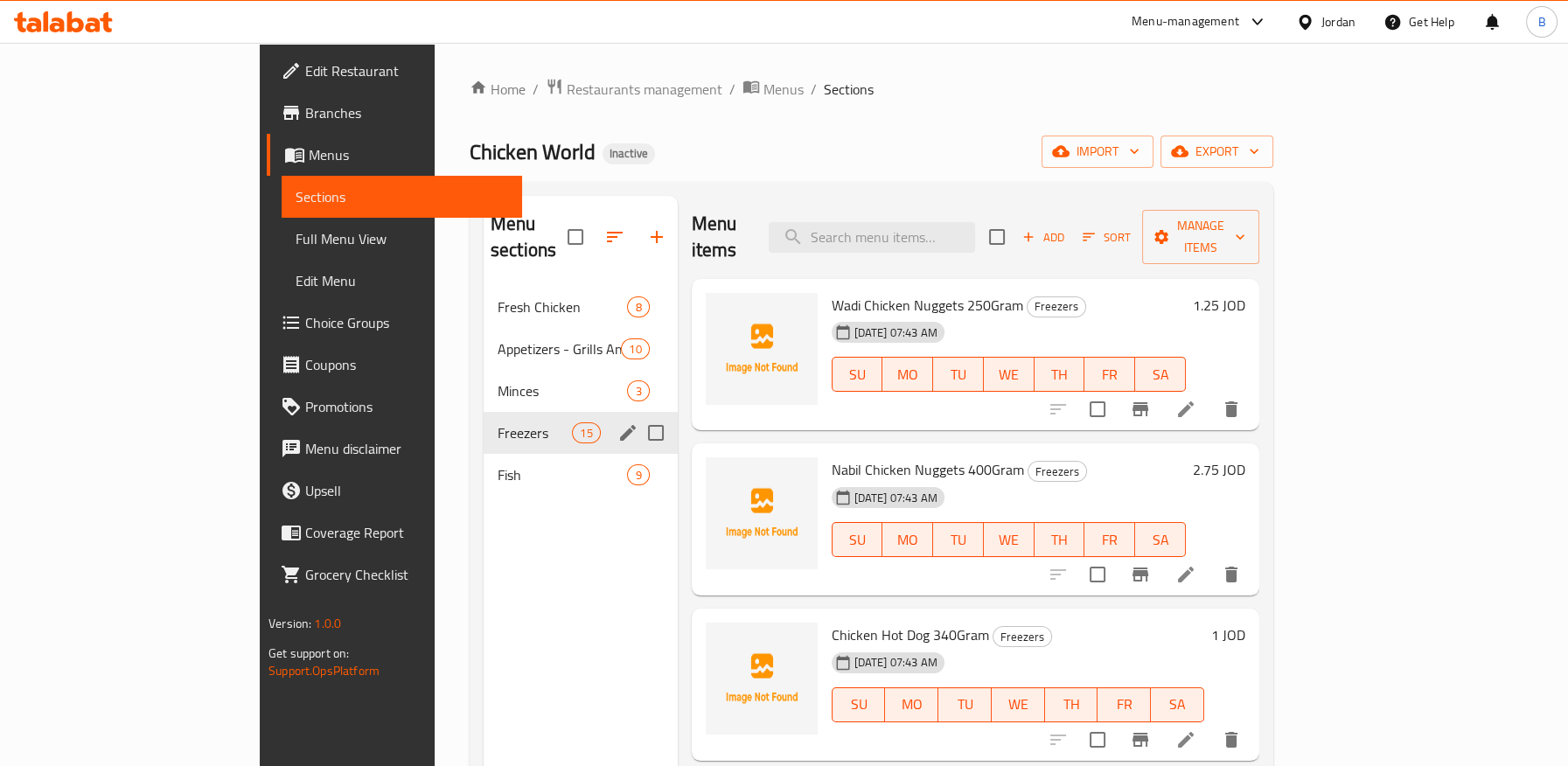
click at [637, 415] on input "Menu sections" at bounding box center [655, 433] width 37 height 37
checkbox input "true"
click at [620, 425] on icon "edit" at bounding box center [627, 433] width 16 height 16
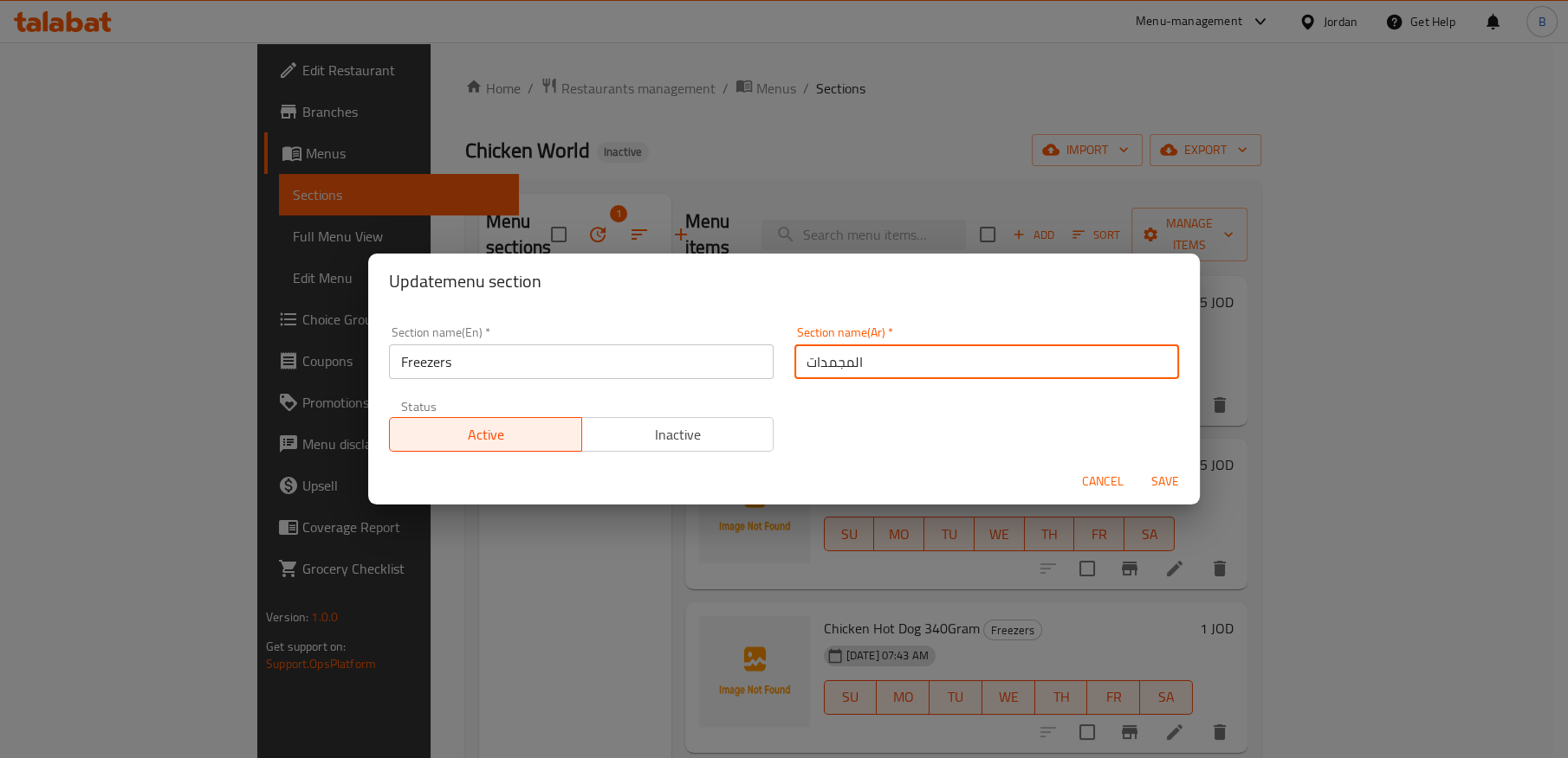
drag, startPoint x: 709, startPoint y: 347, endPoint x: 588, endPoint y: 326, distance: 122.8
click at [602, 340] on div "Section name(En)   * Freezers Section name(En) * Section name(Ar)   * المجمدات …" at bounding box center [784, 389] width 810 height 146
click at [1094, 481] on span "Cancel" at bounding box center [1103, 482] width 42 height 22
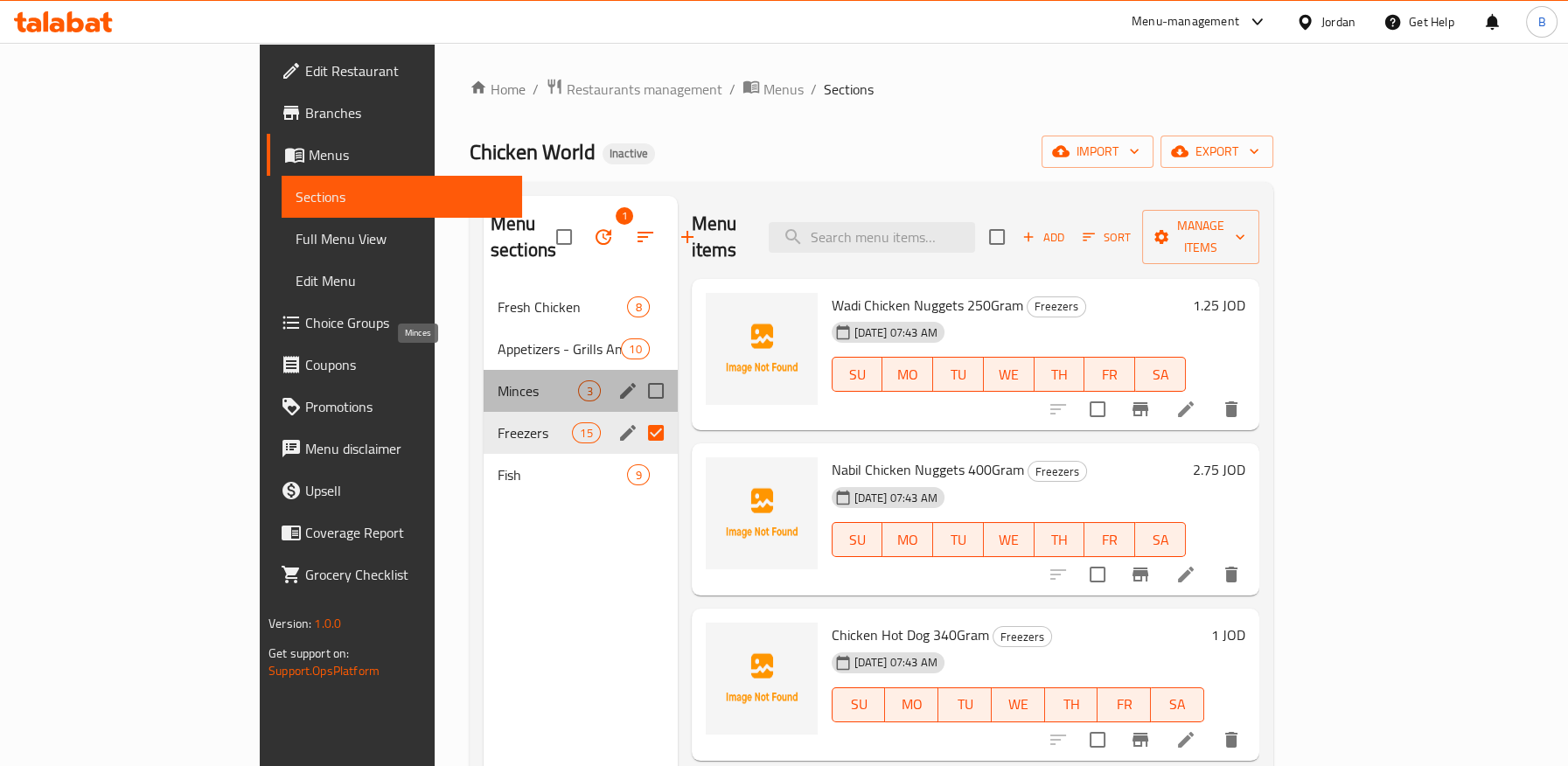
click at [498, 381] on span "Minces" at bounding box center [538, 391] width 81 height 21
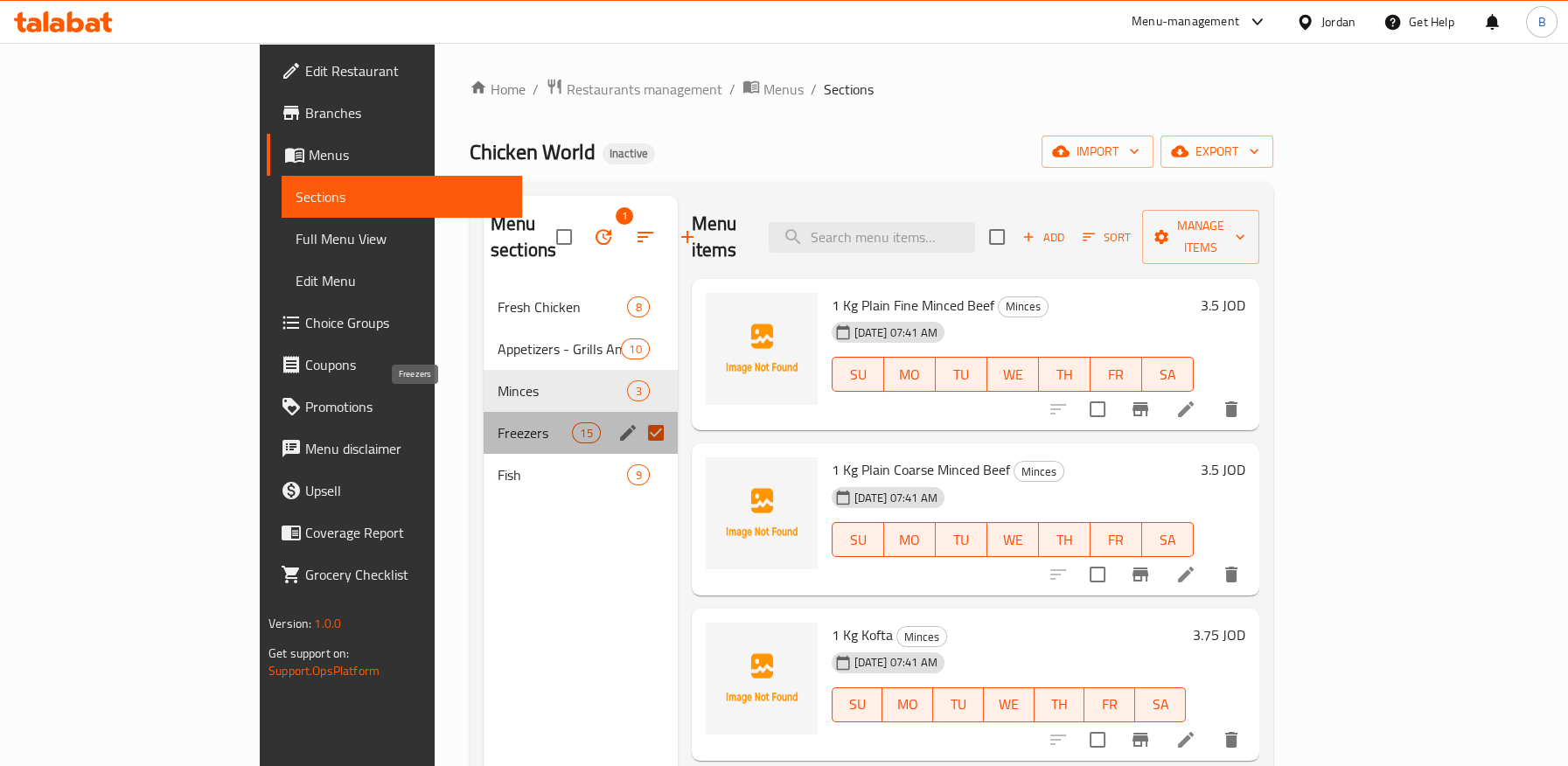
click at [498, 423] on span "Freezers" at bounding box center [535, 433] width 74 height 21
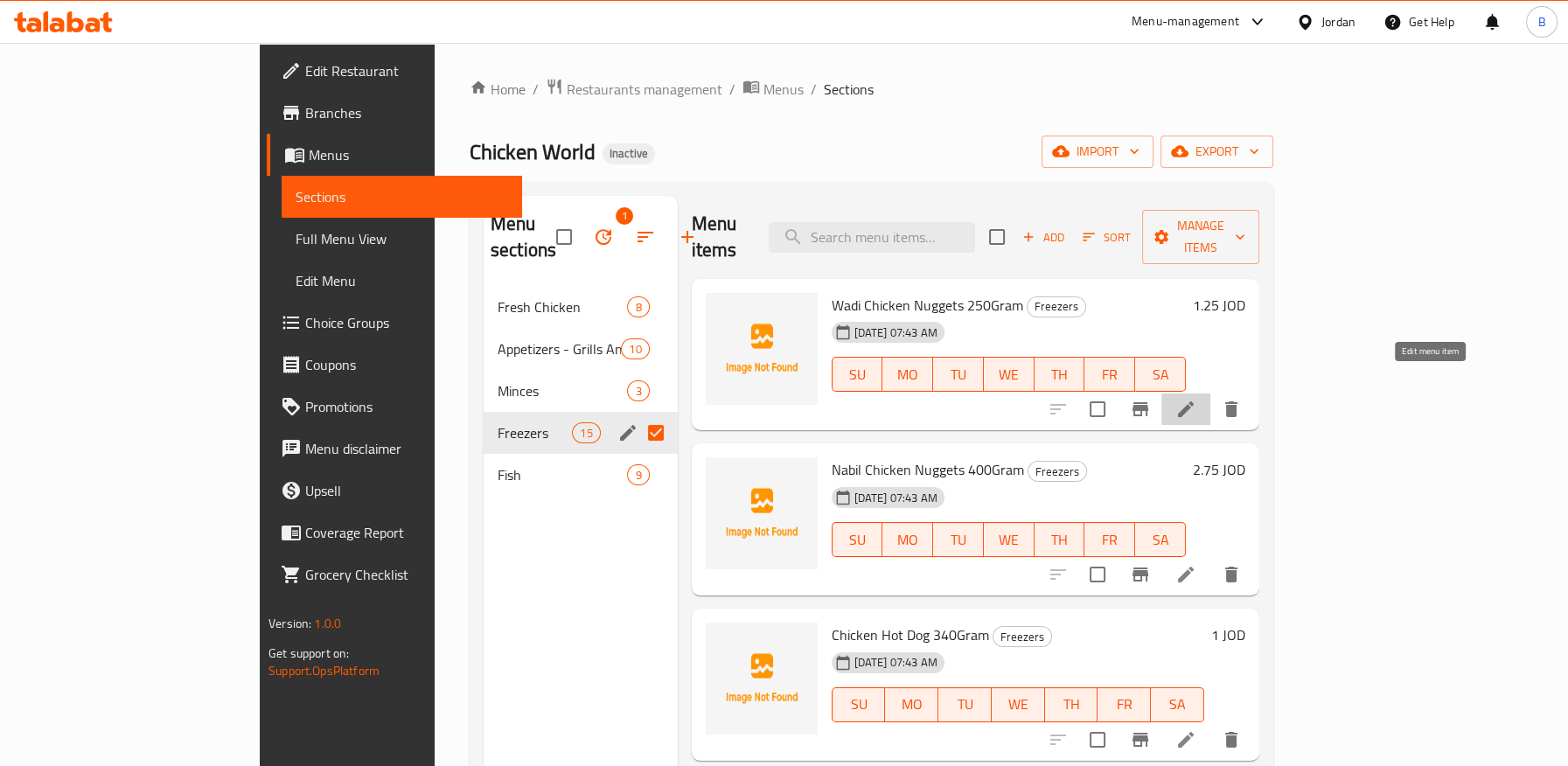
click at [1196, 399] on icon at bounding box center [1186, 410] width 21 height 21
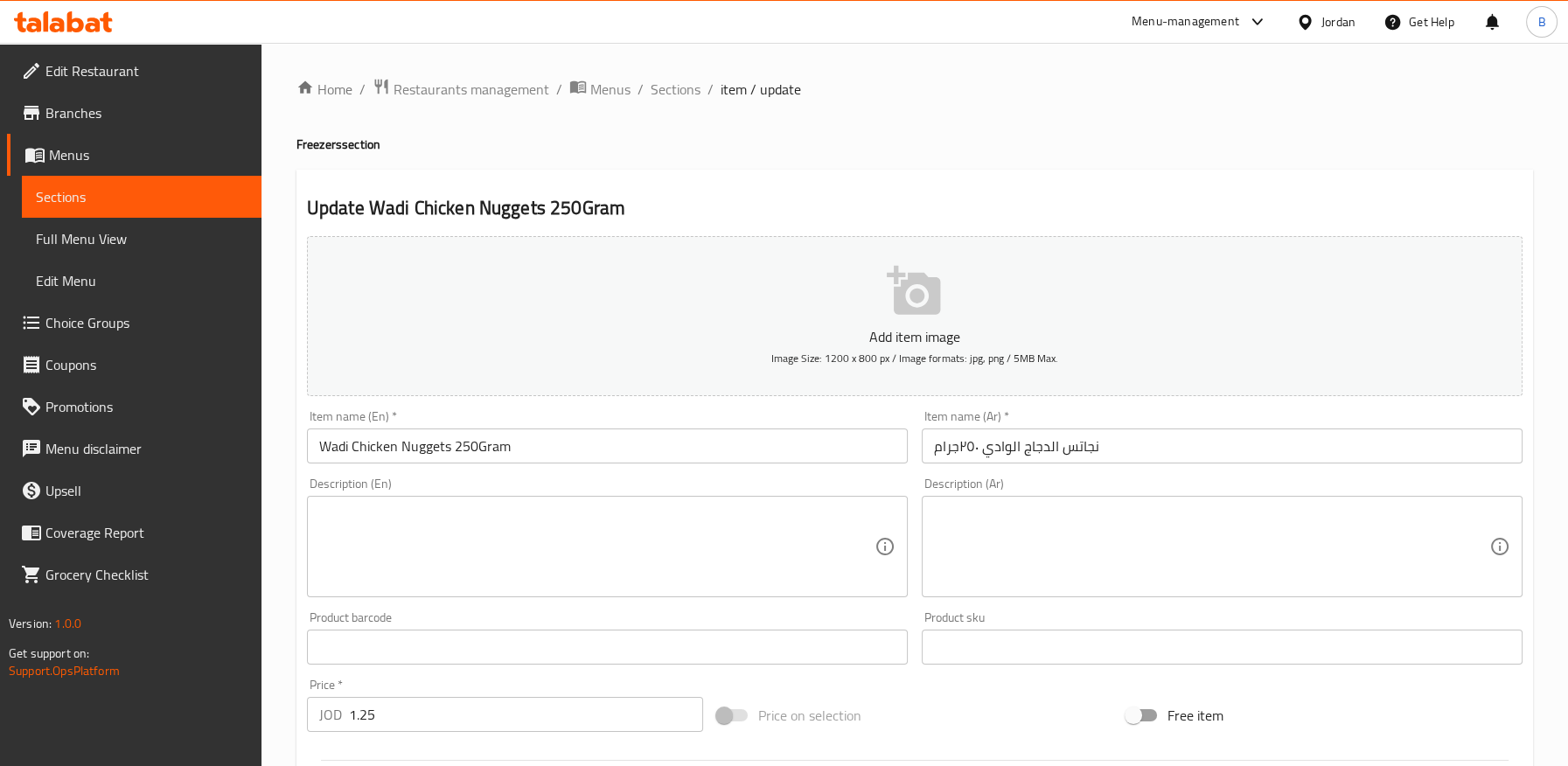
click at [1082, 442] on input "نجاتس الدجاج الوادي ٢٥٠جرام" at bounding box center [1222, 446] width 601 height 35
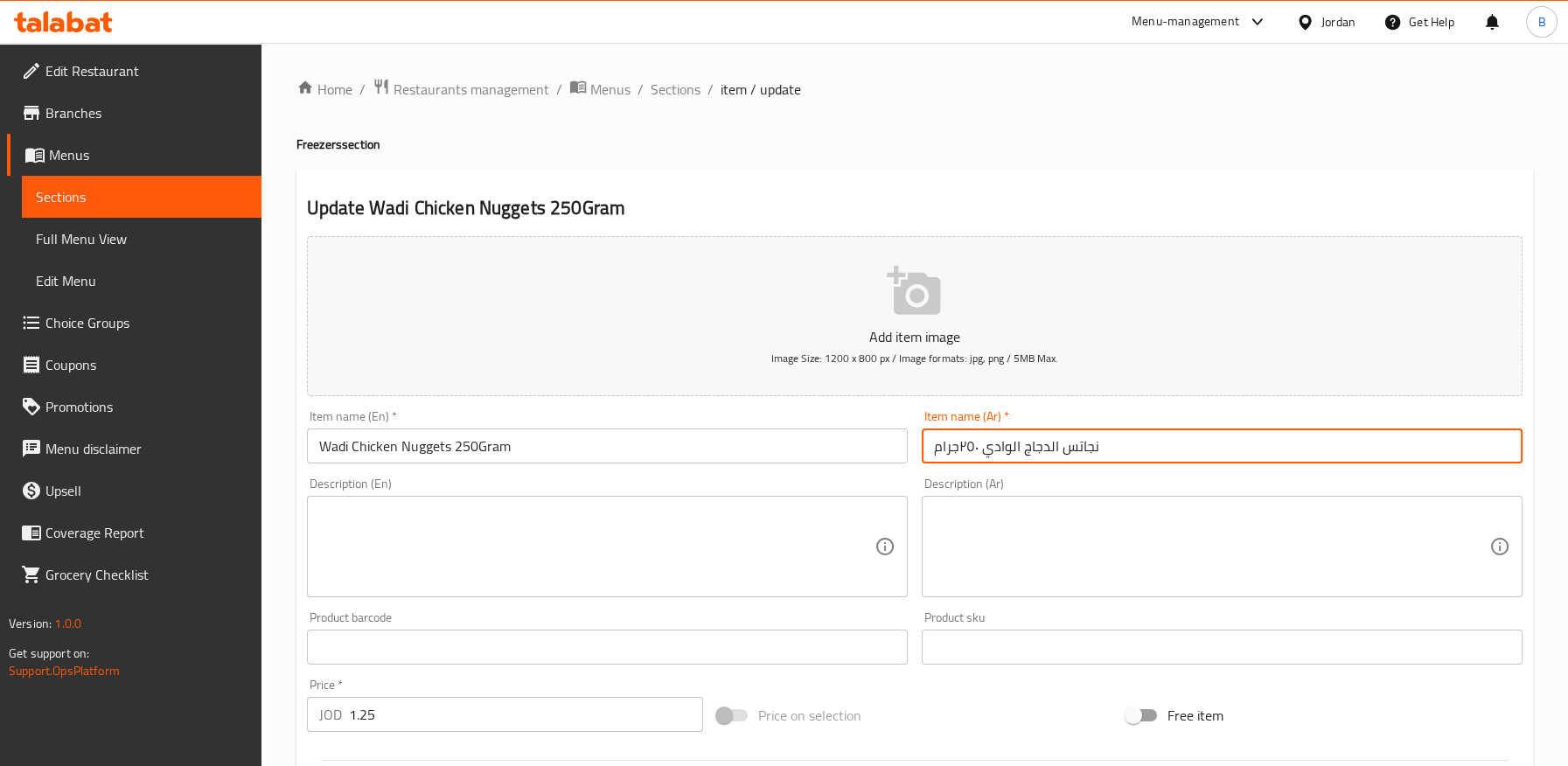
click at [1082, 442] on input "نجاتس الدجاج الوادي ٢٥٠جرام" at bounding box center [1222, 446] width 601 height 35
paste input "ج"
click at [1094, 449] on input "ناجتس الدجاج الوادي ٢٥٠جرام" at bounding box center [1222, 446] width 601 height 35
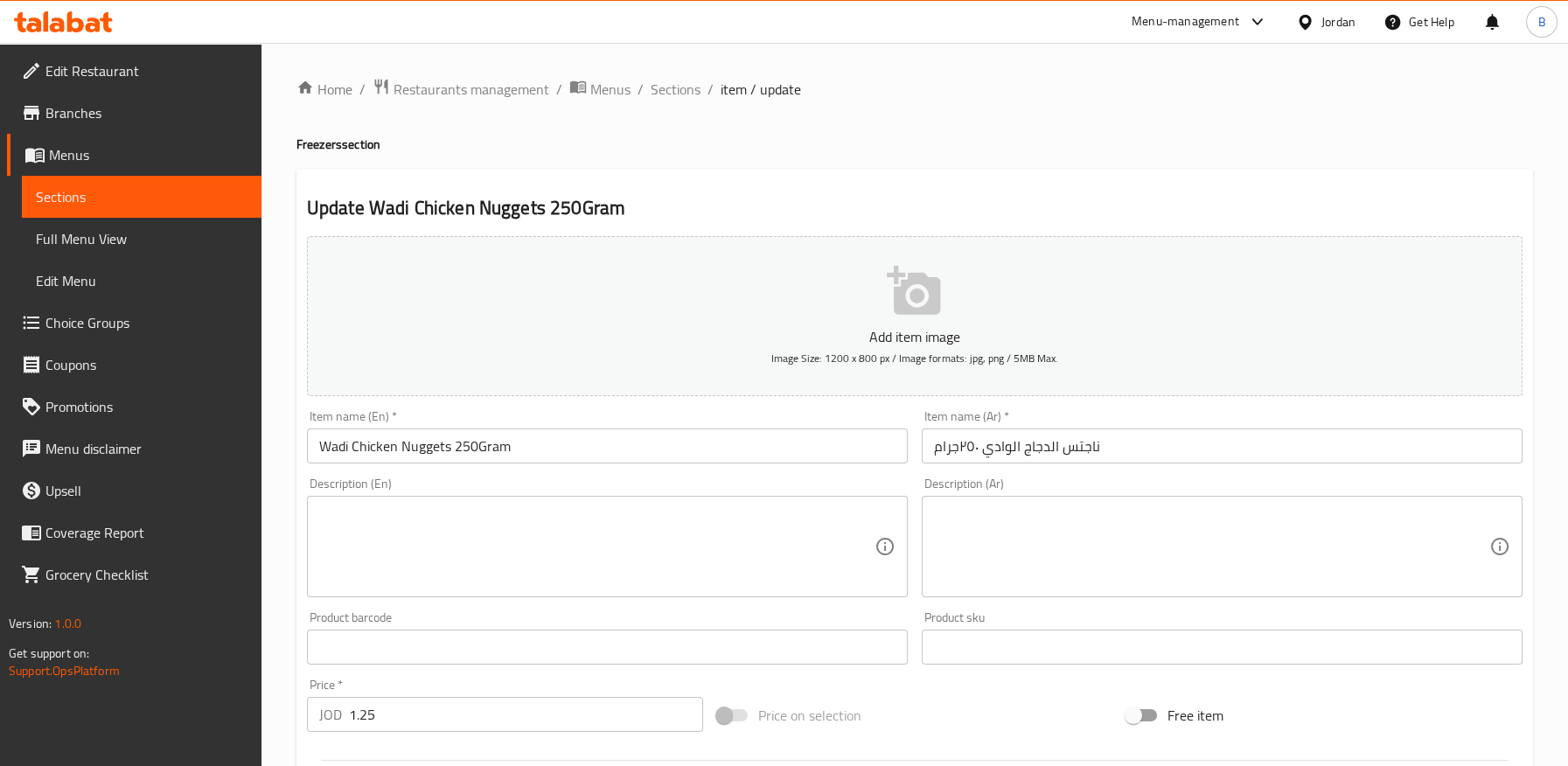
click at [840, 101] on ol "Home / Restaurants management / Menus / Sections / item / update" at bounding box center [914, 89] width 1236 height 23
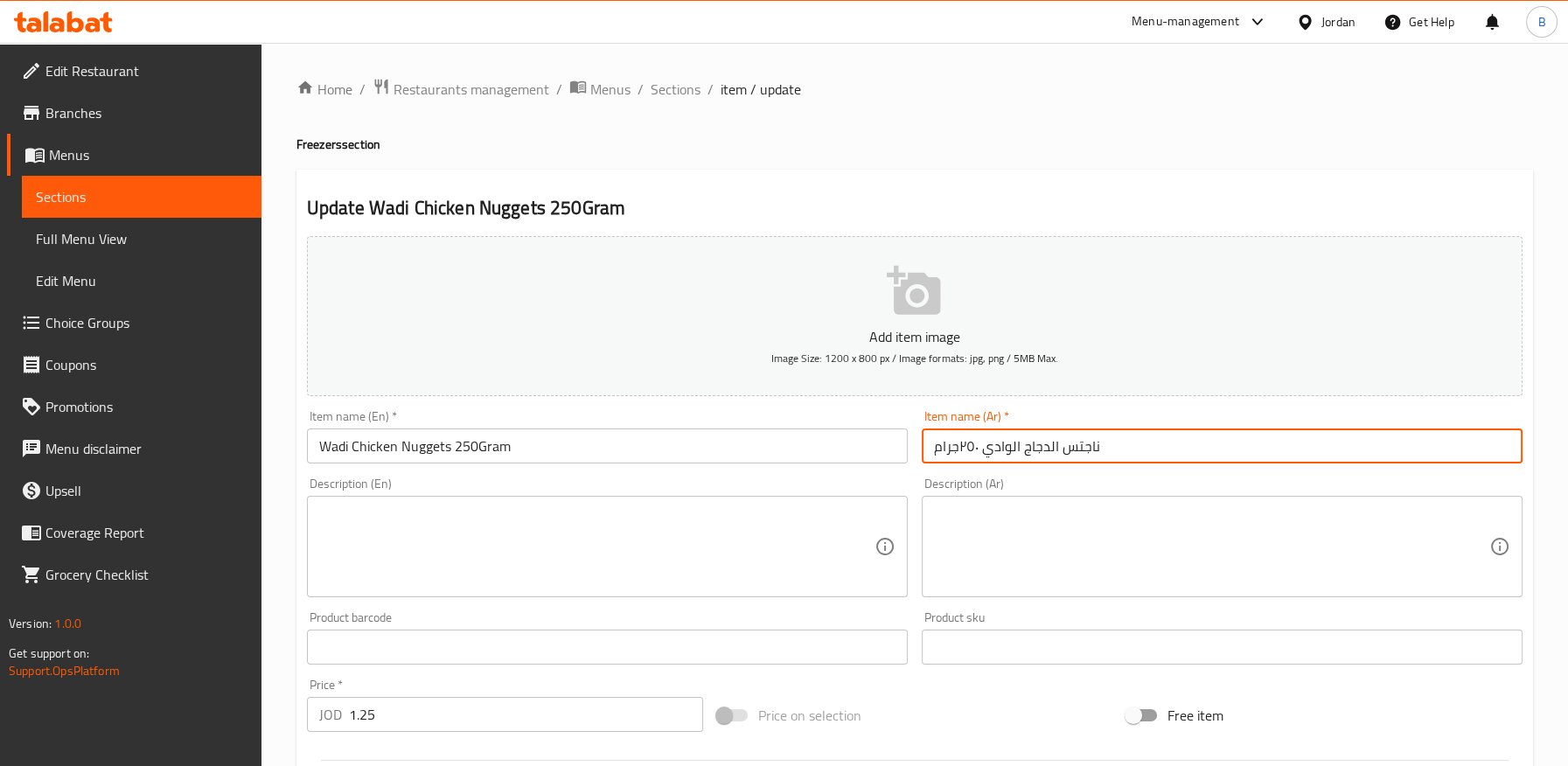
drag, startPoint x: 958, startPoint y: 450, endPoint x: 979, endPoint y: 447, distance: 21.2
click at [979, 447] on input "ناجتس الدجاج الوادي ٢٥٠جرام" at bounding box center [1222, 446] width 601 height 35
drag, startPoint x: 1054, startPoint y: 449, endPoint x: 1056, endPoint y: 474, distance: 25.1
click at [1055, 451] on input "ناجتس الدجاج الوادي 250 جرام" at bounding box center [1222, 446] width 601 height 35
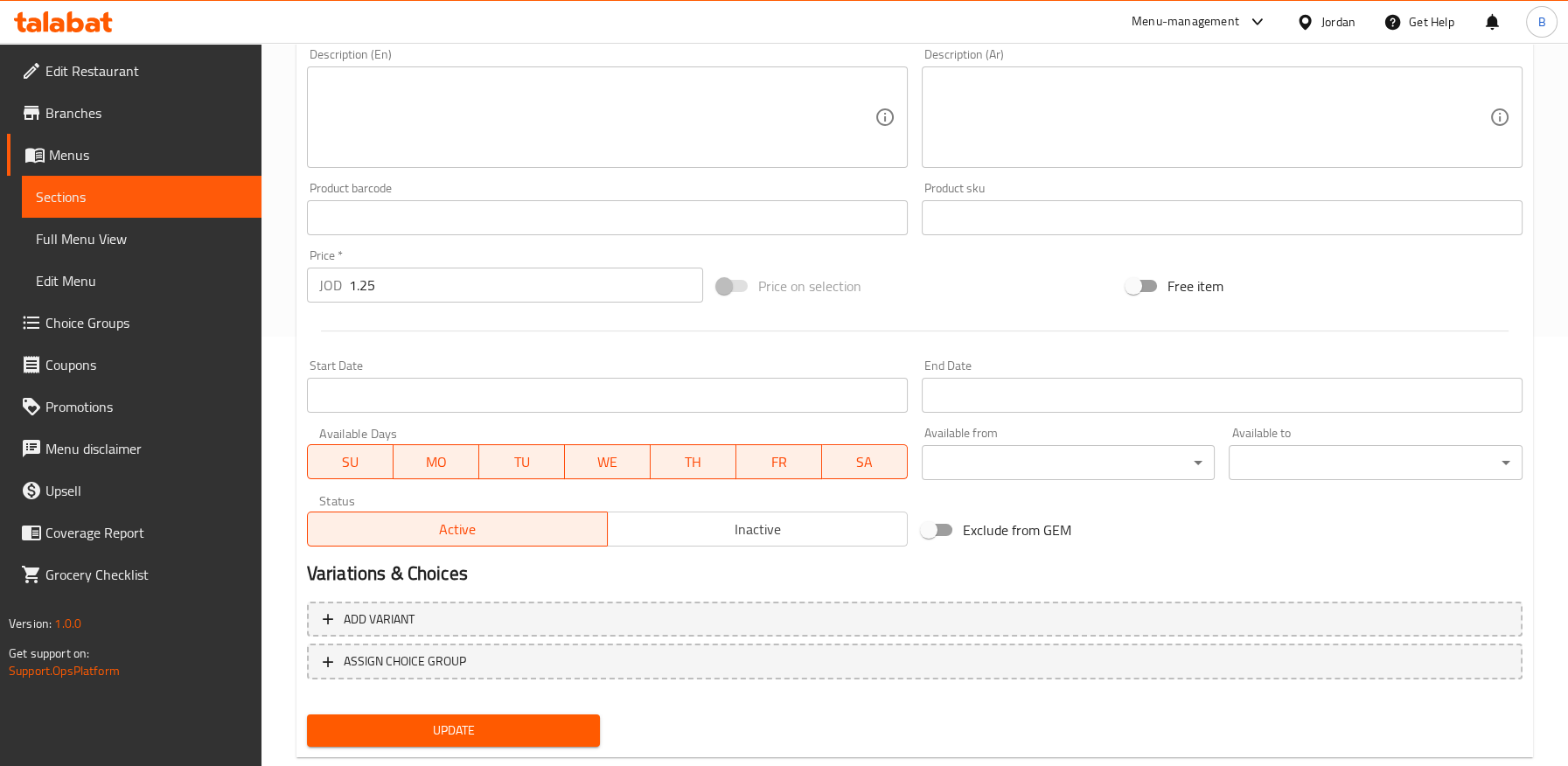
scroll to position [469, 0]
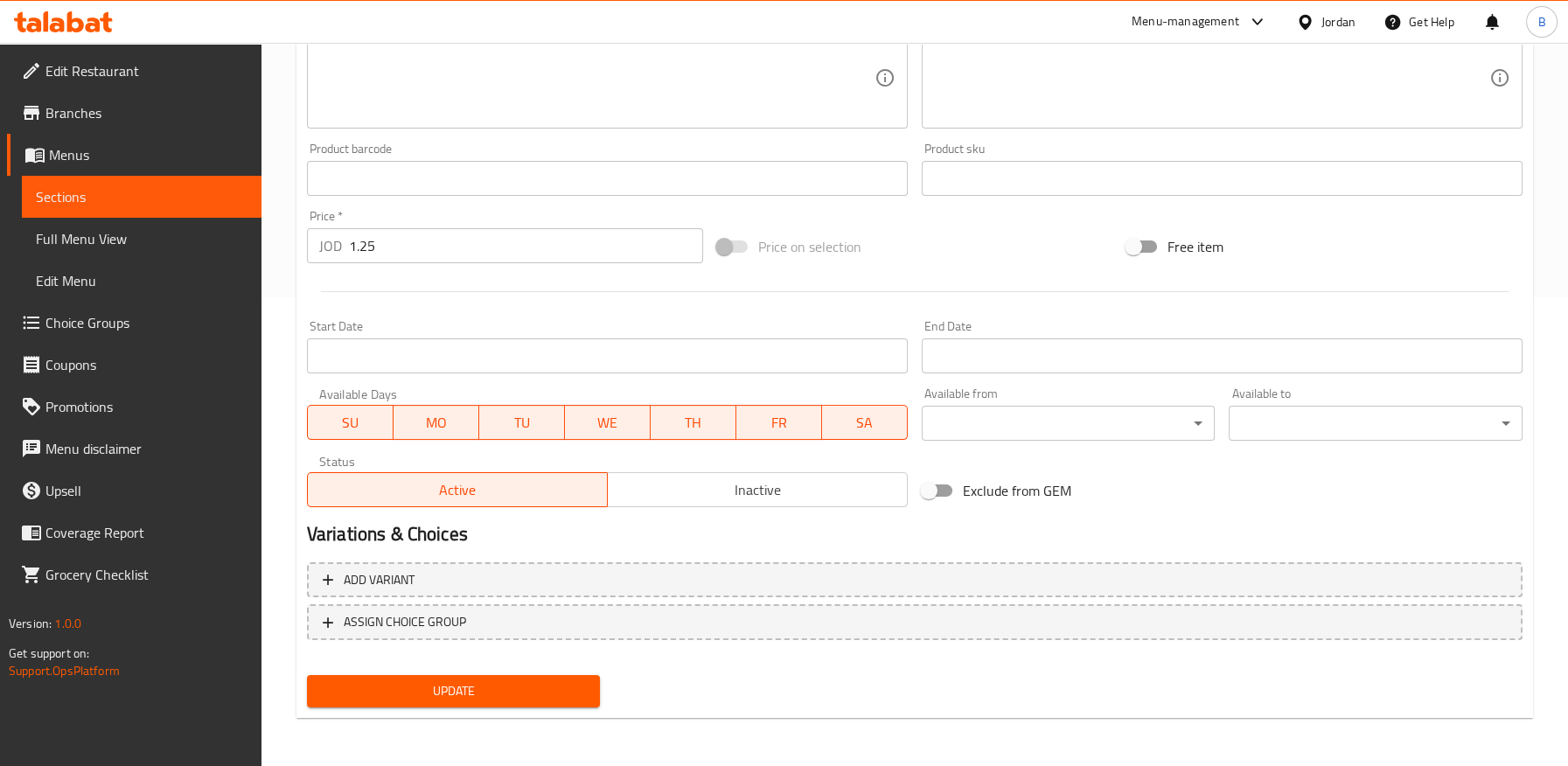
type input "ناجتس دجاج الوادي 250 جرام"
drag, startPoint x: 540, startPoint y: 692, endPoint x: 853, endPoint y: 263, distance: 531.0
click at [540, 692] on span "Update" at bounding box center [454, 691] width 266 height 22
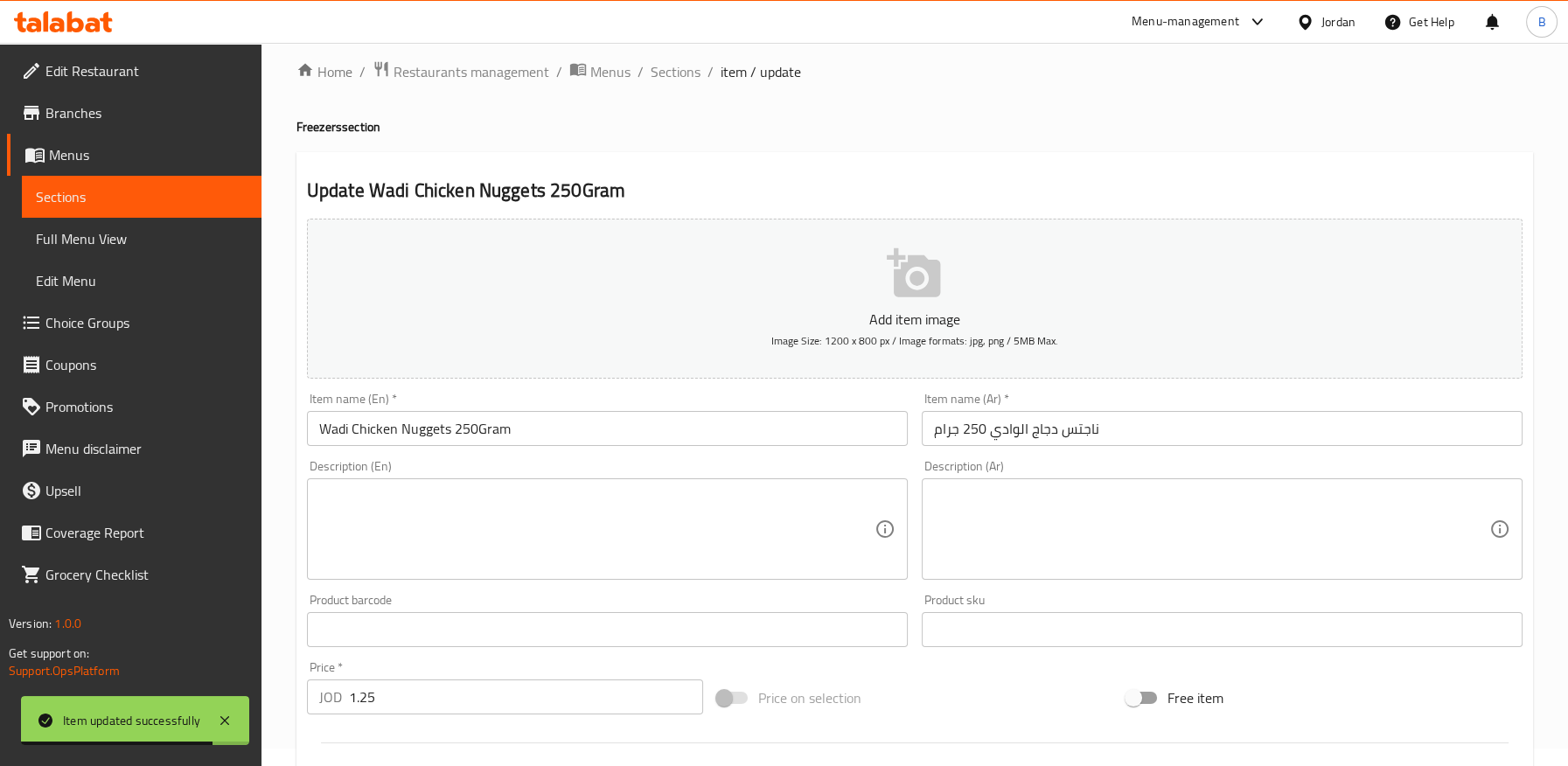
scroll to position [0, 0]
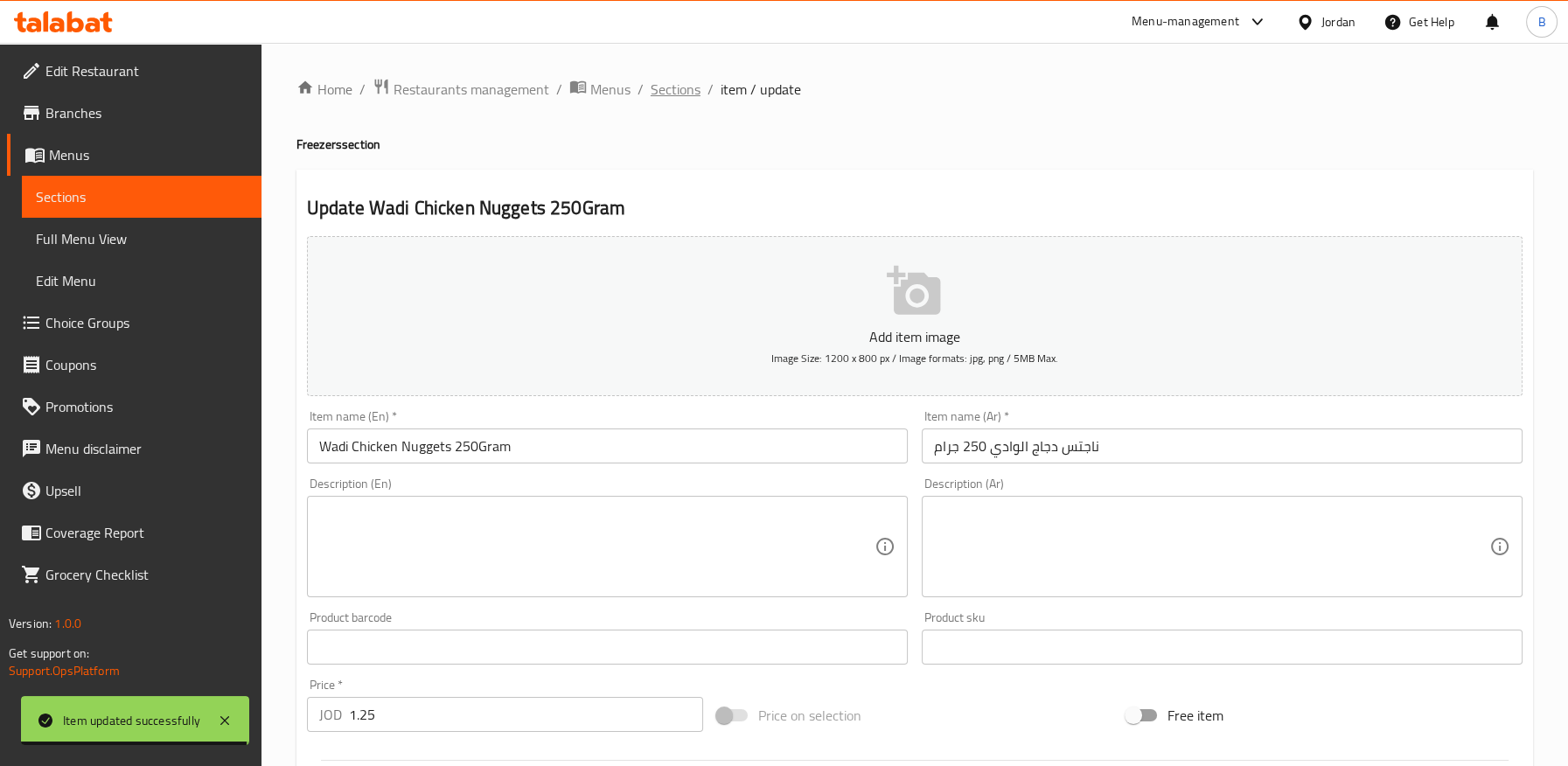
click at [678, 87] on span "Sections" at bounding box center [675, 89] width 50 height 21
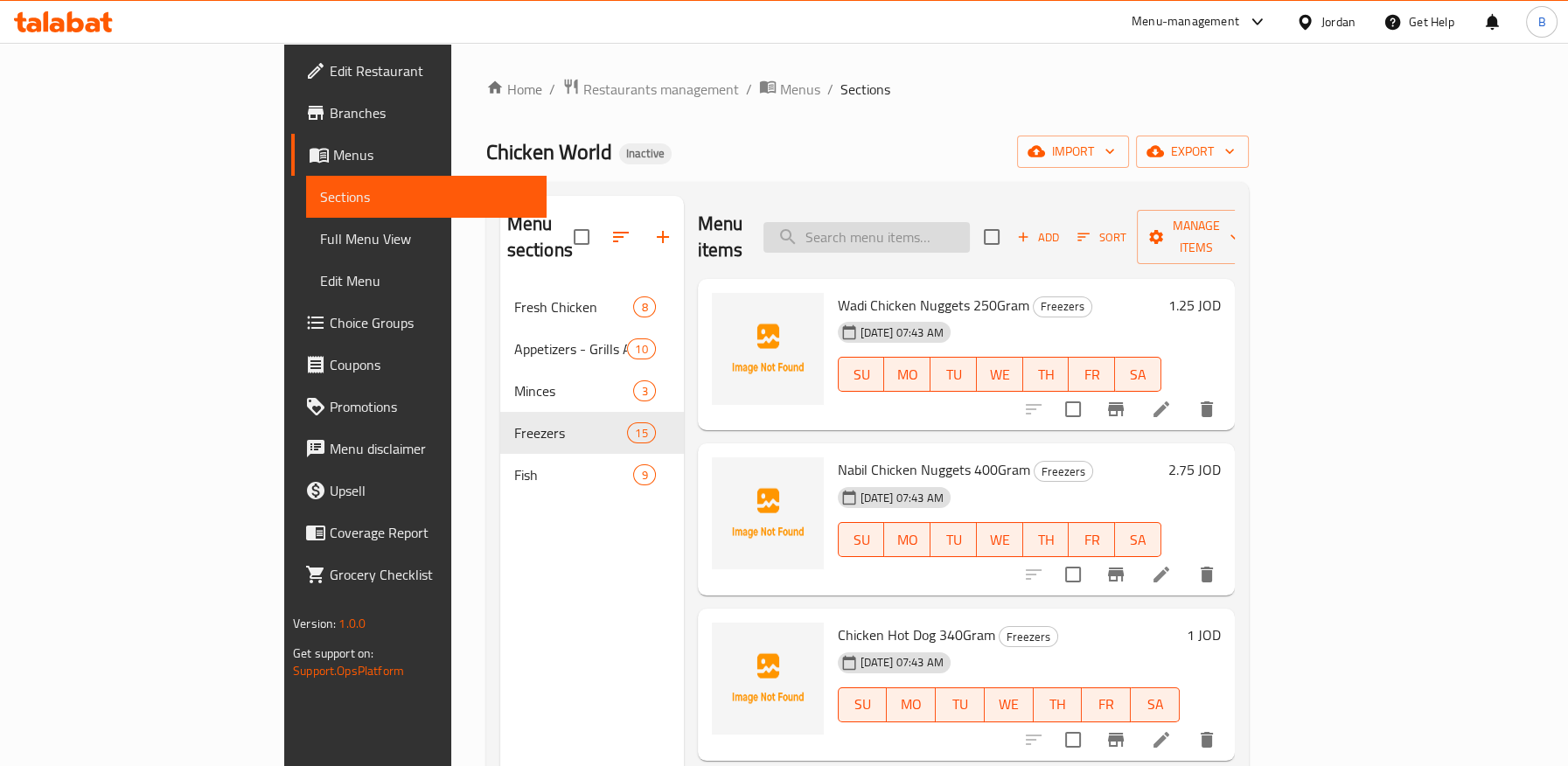
click at [970, 239] on input "search" at bounding box center [866, 237] width 206 height 31
paste input "Chili Chicken Fillet 900Gram"
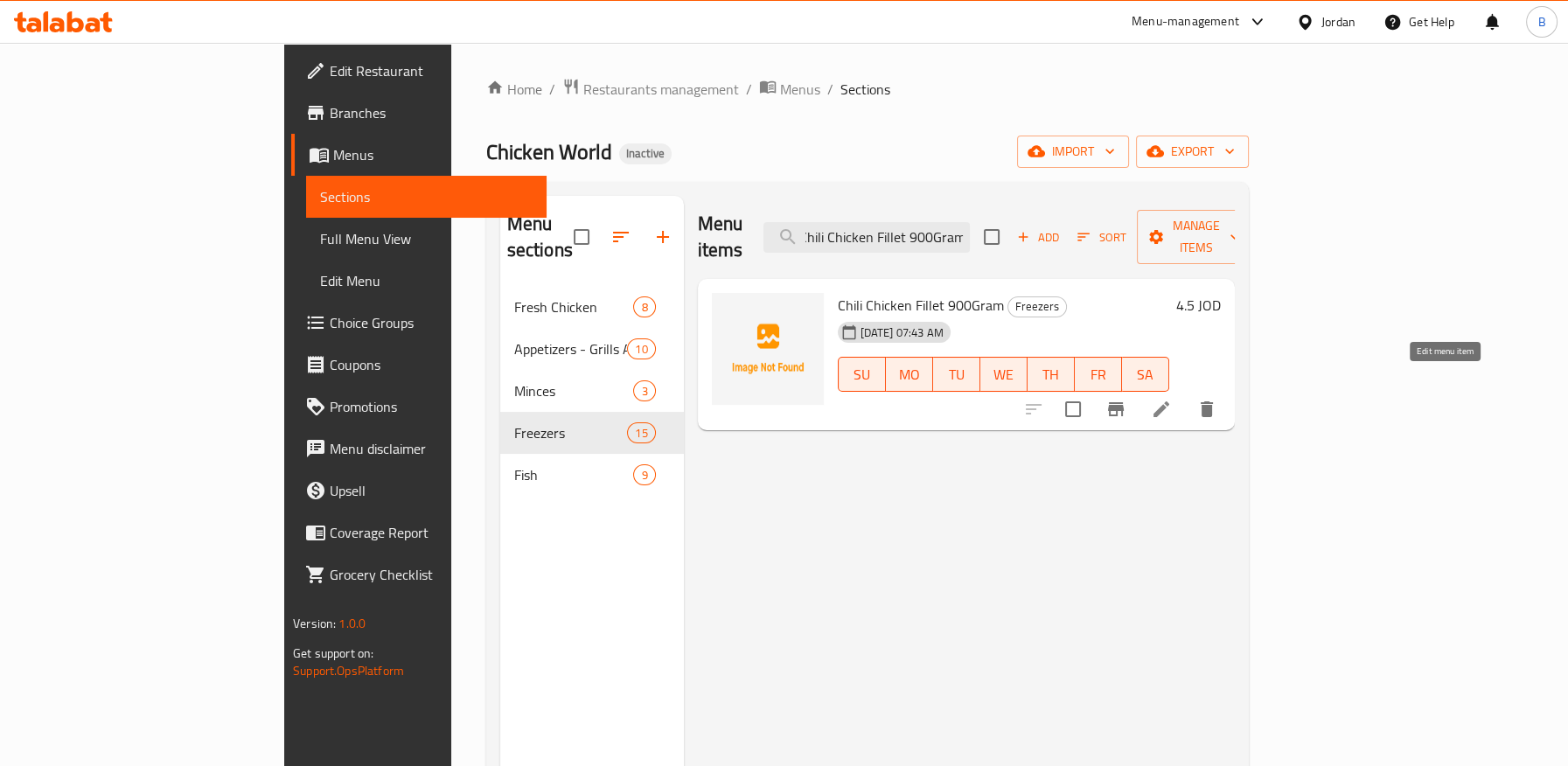
type input "Chili Chicken Fillet 900Gram"
click at [1172, 399] on icon at bounding box center [1161, 410] width 21 height 21
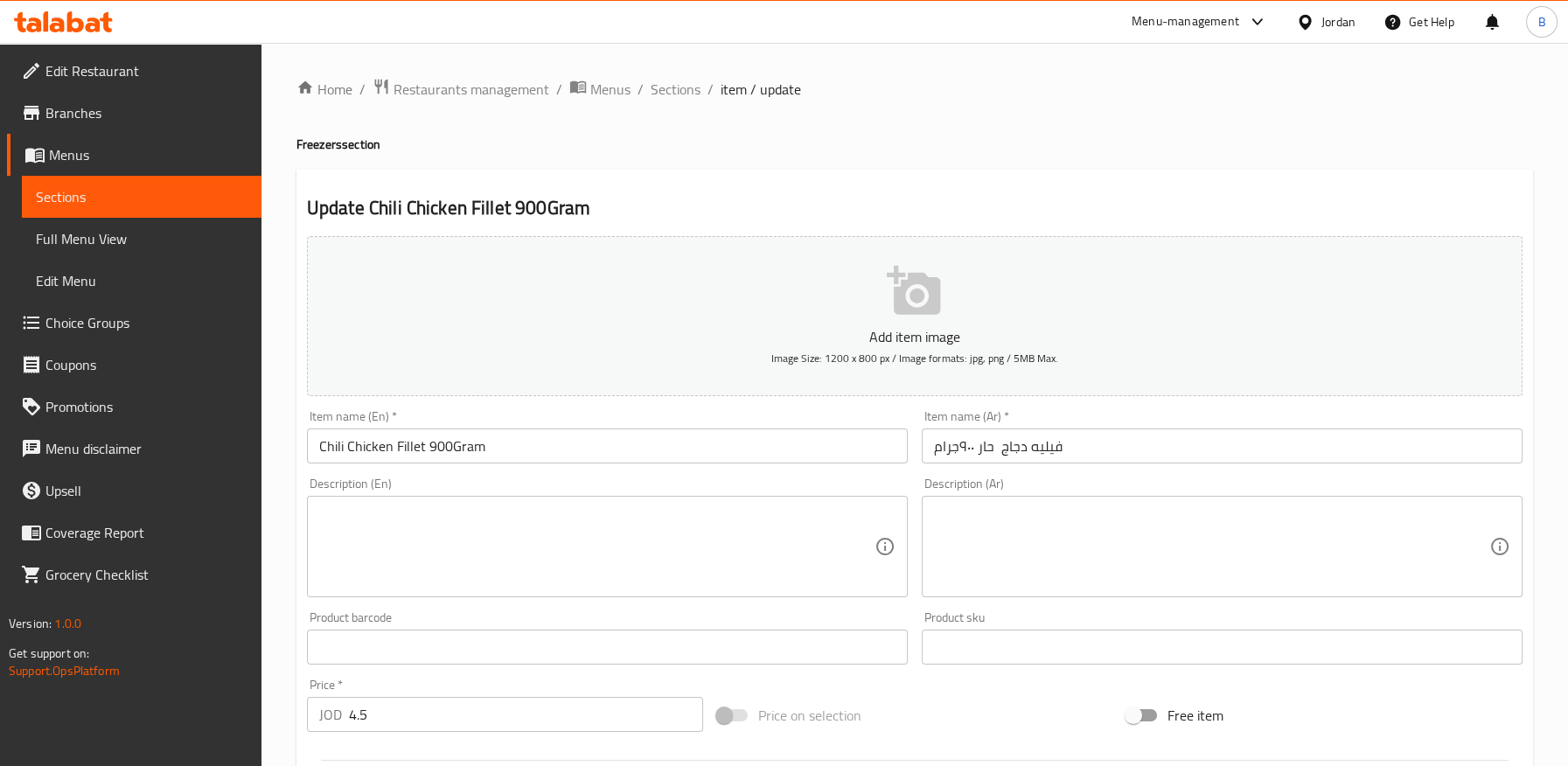
click at [333, 451] on input "Chili Chicken Fillet 900Gram" at bounding box center [607, 446] width 601 height 35
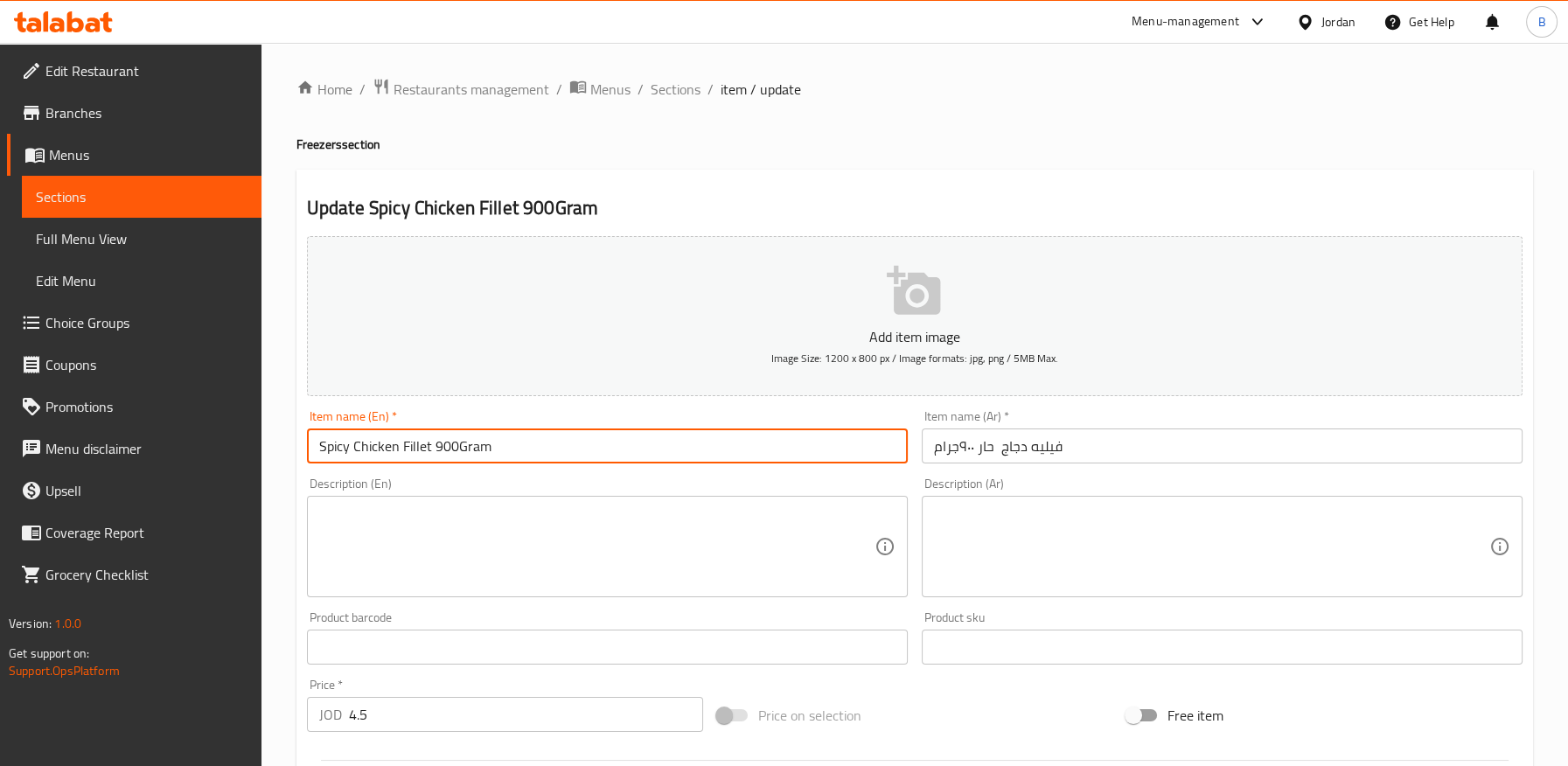
click at [325, 447] on input "Spicy Chicken Fillet 900Gram" at bounding box center [607, 446] width 601 height 35
click at [458, 446] on input "Spicy Chicken Fillet 900Gram" at bounding box center [607, 446] width 601 height 35
type input "Spicy Chicken Fillet 900 Gram"
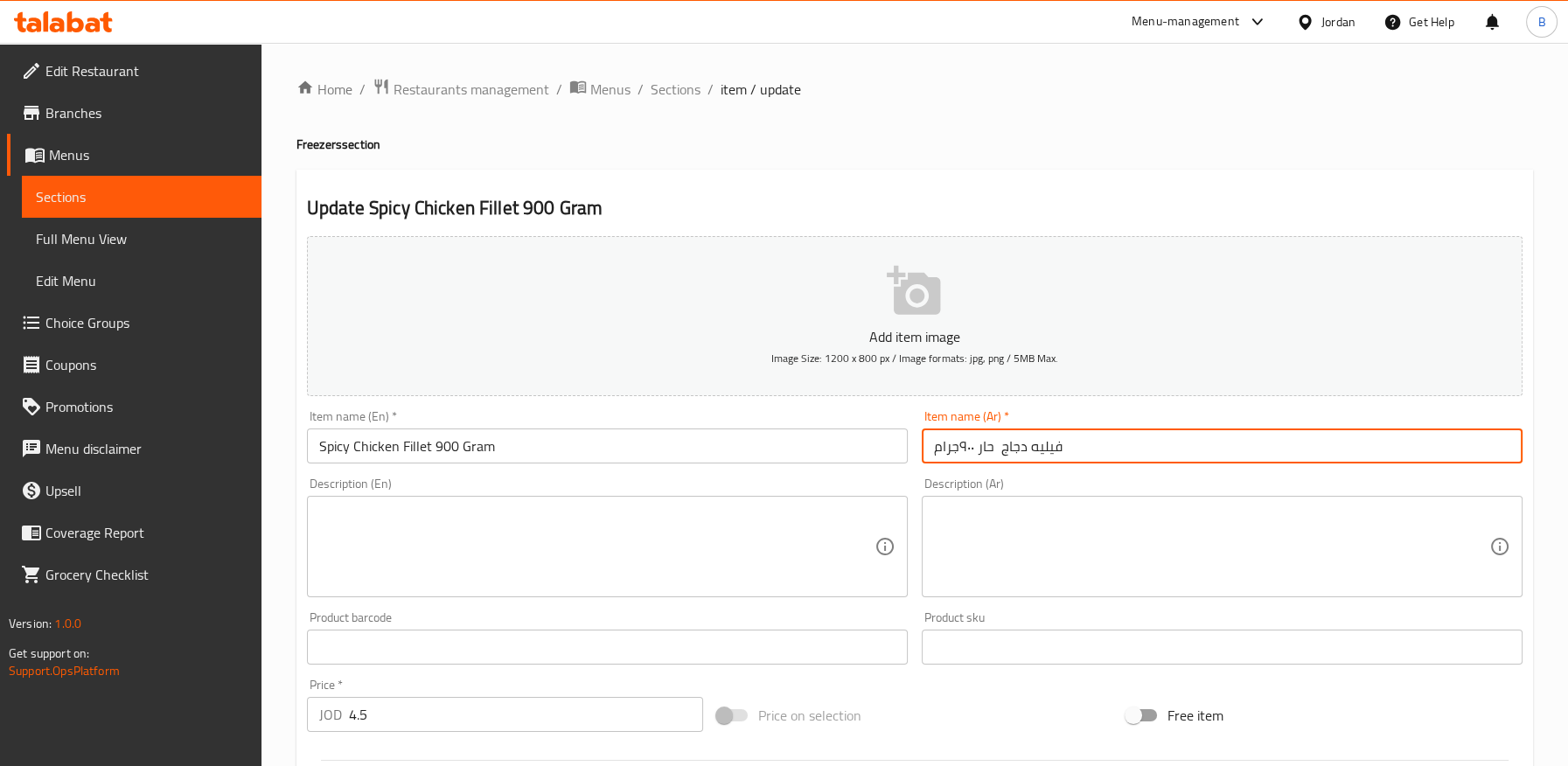
click at [957, 454] on input "فيليه دجاج حار ٩٠٠جرام" at bounding box center [1222, 446] width 601 height 35
drag, startPoint x: 975, startPoint y: 451, endPoint x: 959, endPoint y: 449, distance: 16.1
click at [959, 449] on input "فيليه دجاج حار ٩٠٠جرام" at bounding box center [1222, 446] width 601 height 35
click at [960, 450] on input "فيليه دجاج حار 900جرام" at bounding box center [1222, 446] width 601 height 35
click at [939, 449] on input "فيليه دجاج حار 900جرام" at bounding box center [1222, 446] width 601 height 35
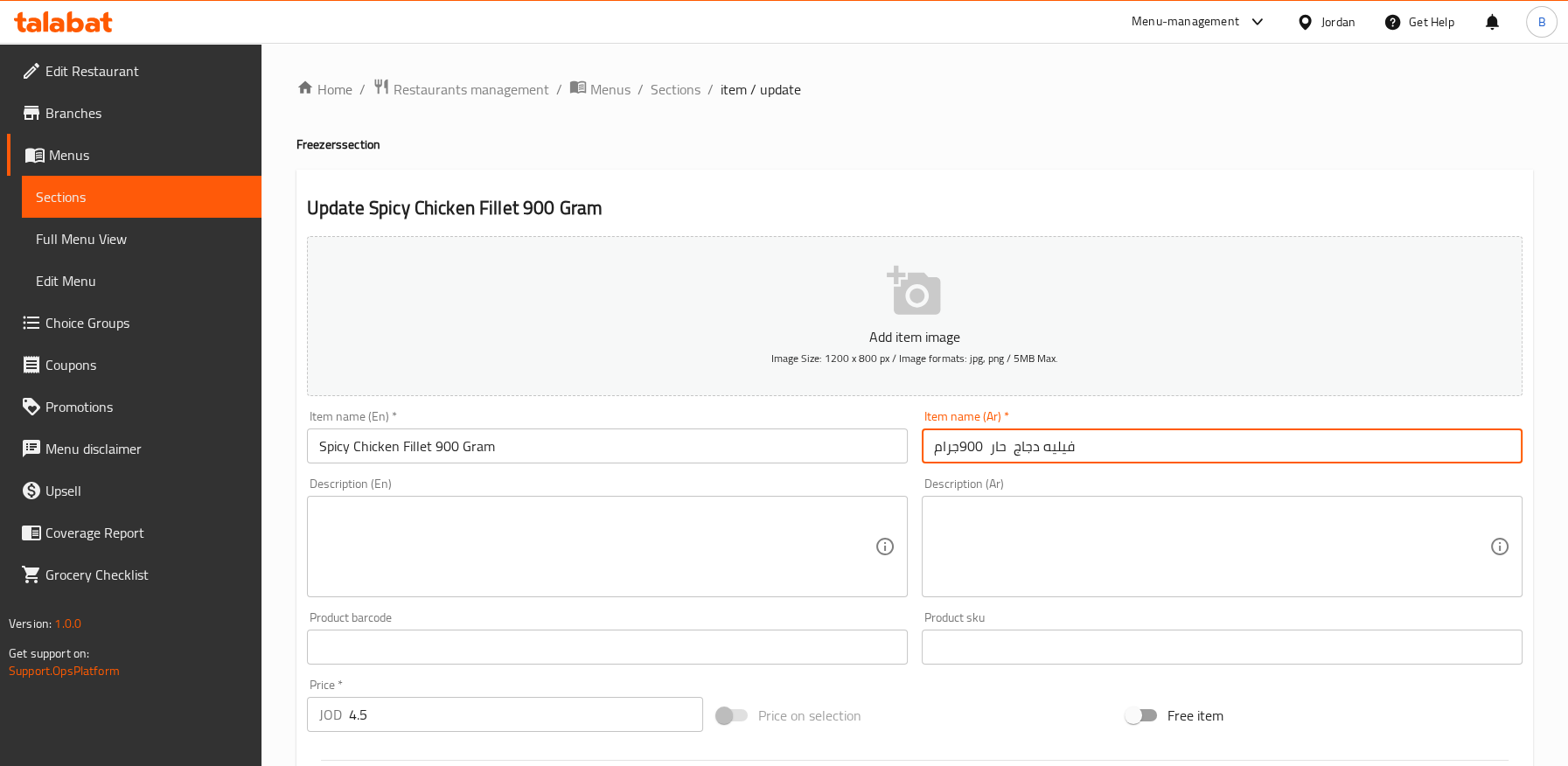
click at [932, 453] on input "فيليه دجاج حار 900جرام" at bounding box center [1222, 446] width 601 height 35
drag, startPoint x: 979, startPoint y: 448, endPoint x: 978, endPoint y: 470, distance: 22.0
click at [980, 451] on input "فيليه دجاج حار 900جرام" at bounding box center [1222, 446] width 601 height 35
click at [948, 449] on input "فيليه دجاج حار جرام" at bounding box center [1222, 446] width 601 height 35
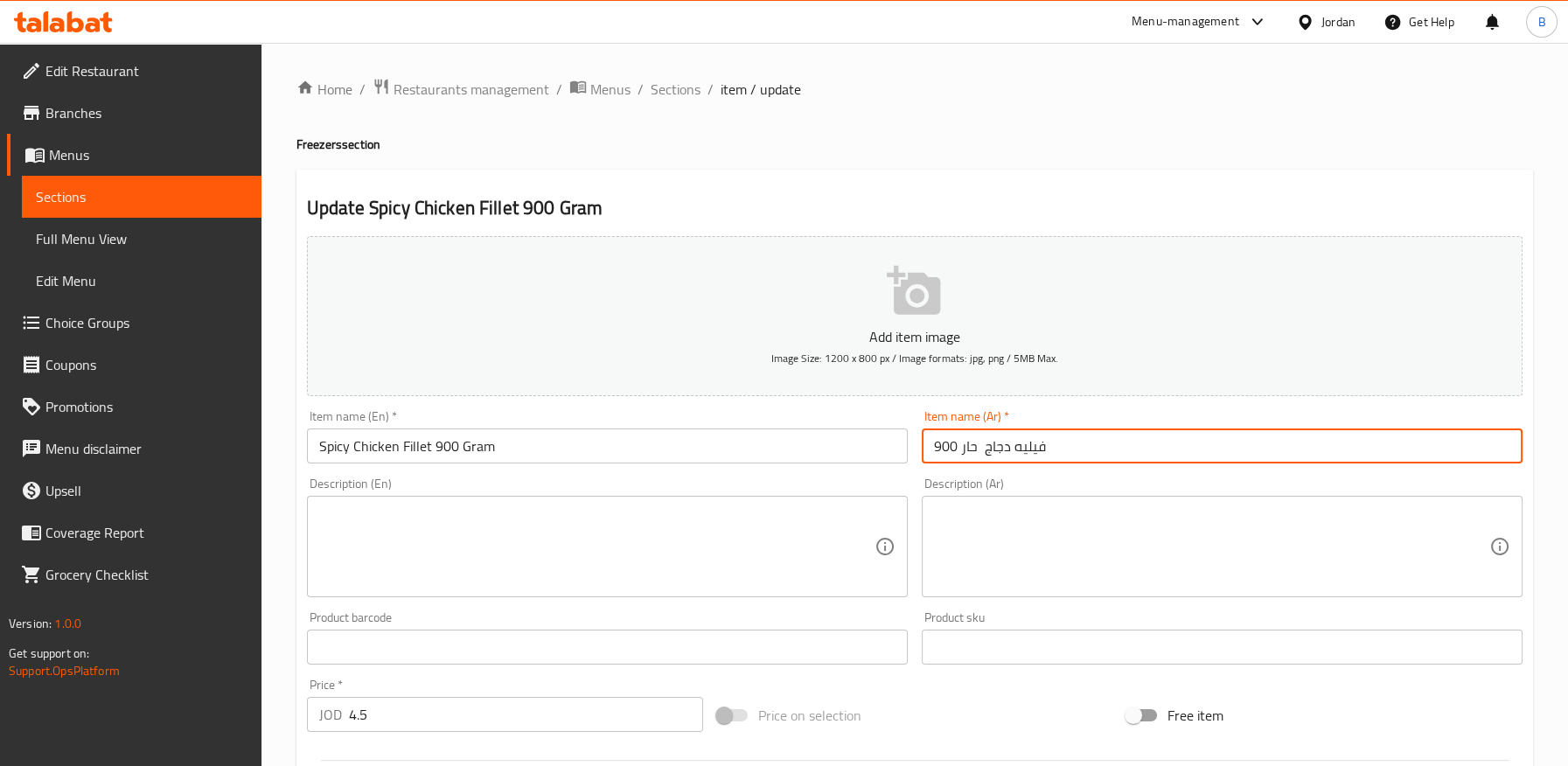
paste input "جرام"
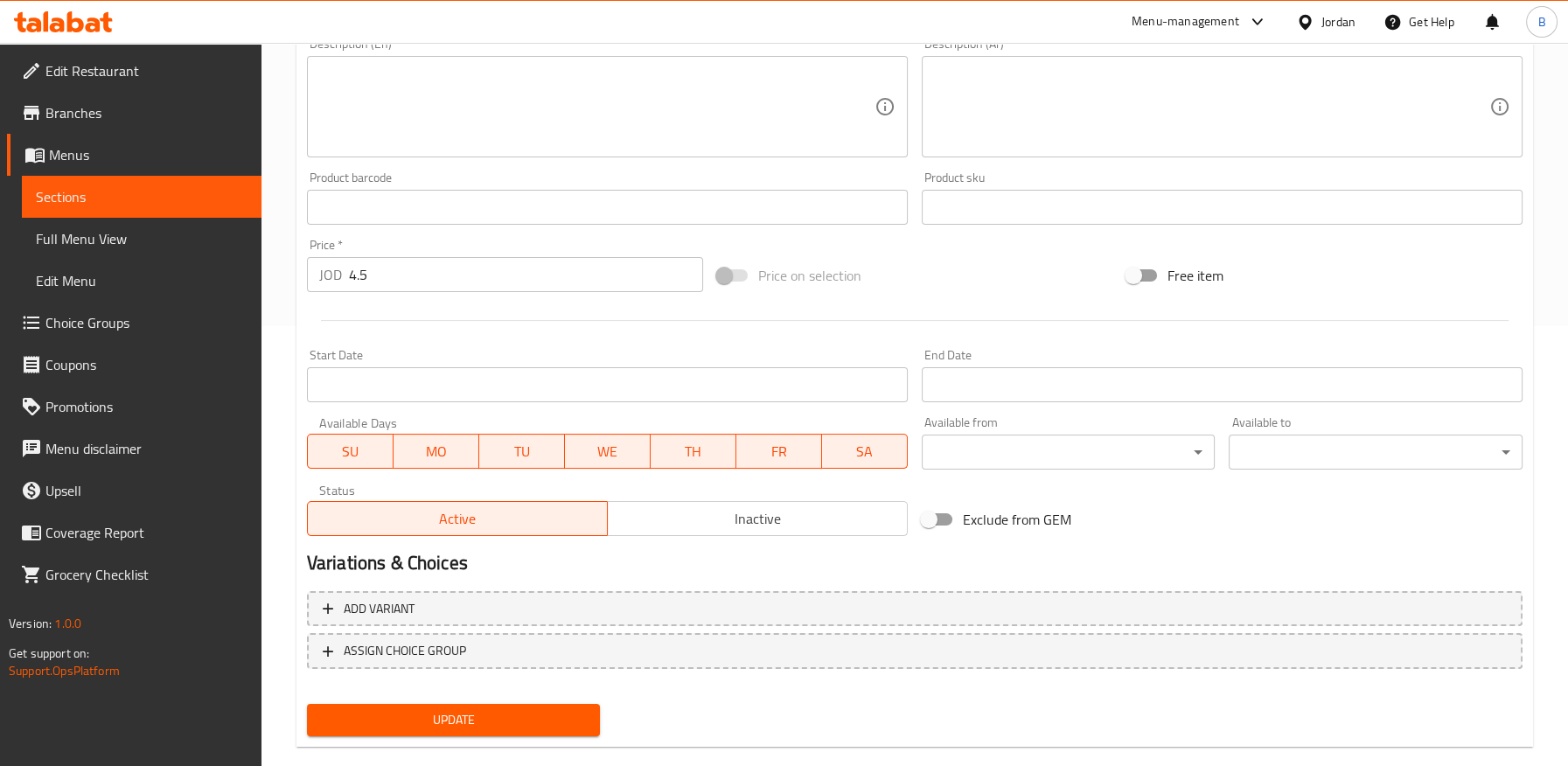
scroll to position [469, 0]
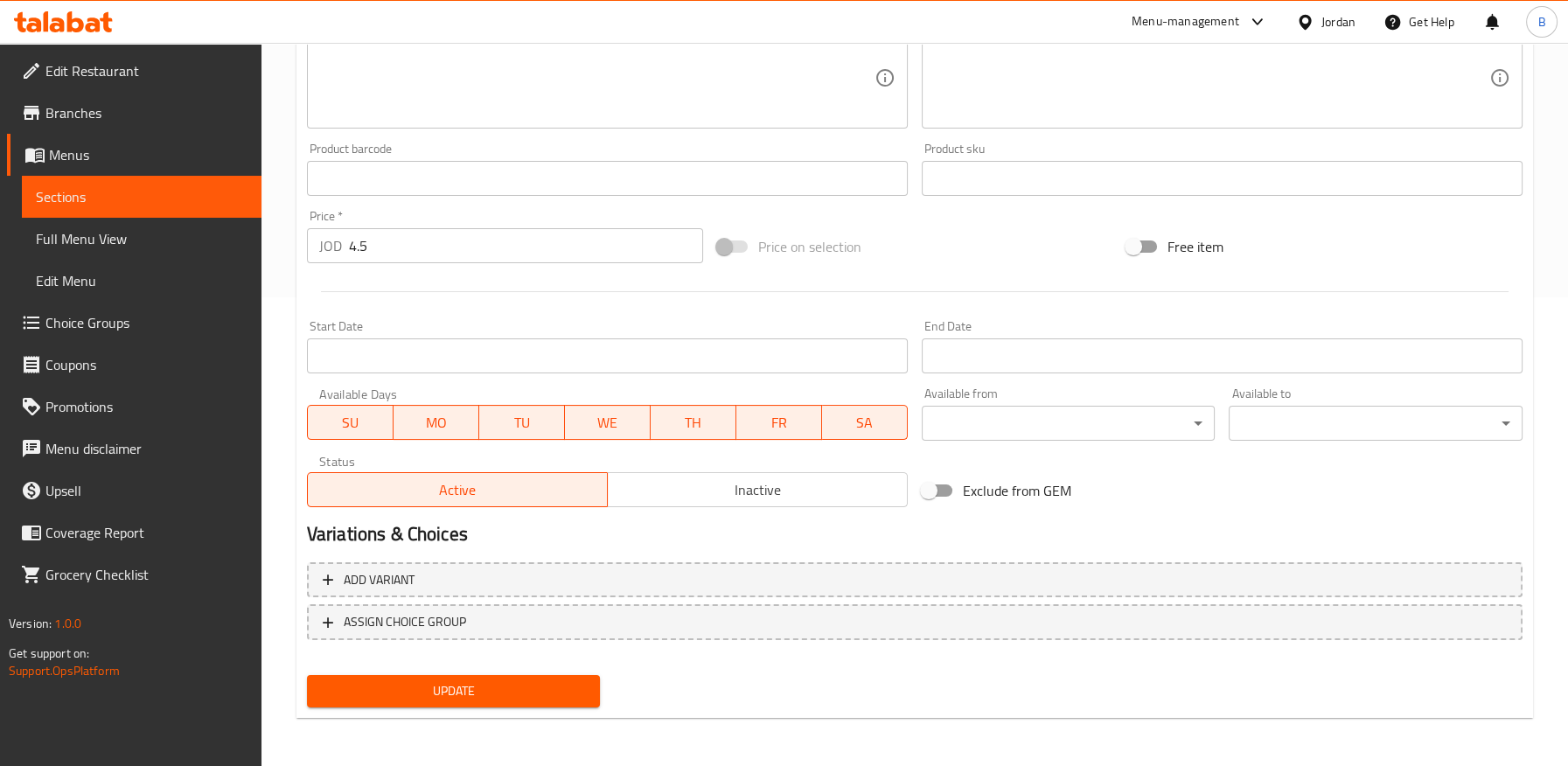
type input "فيليه دجاج حار 900 جرام"
click at [511, 695] on span "Update" at bounding box center [454, 691] width 266 height 22
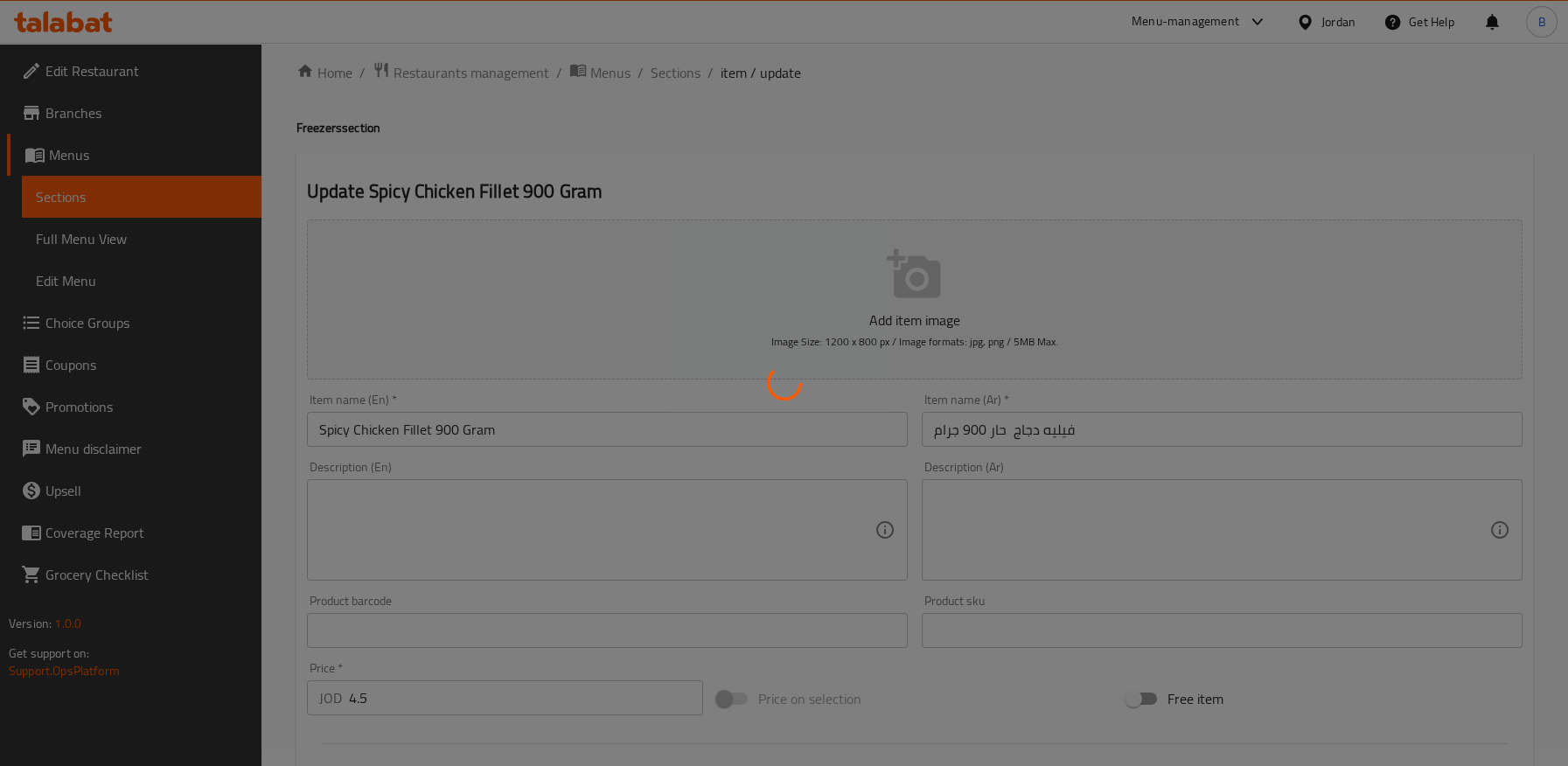
scroll to position [0, 0]
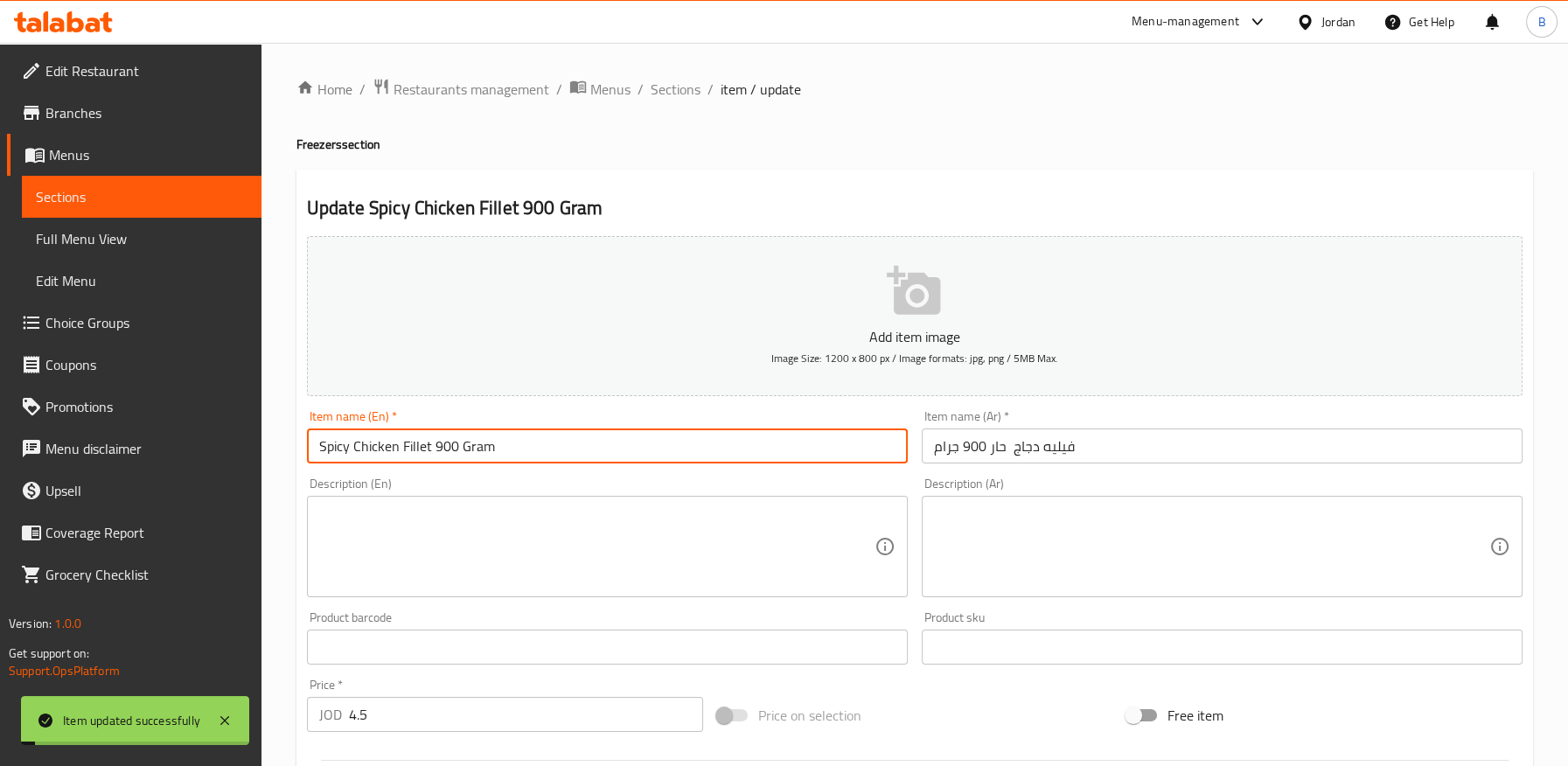
click at [333, 453] on input "Spicy Chicken Fillet 900 Gram" at bounding box center [607, 446] width 601 height 35
click at [333, 453] on input "Spicy Chicken Fillet 900 Gram" at bounding box center [607, 446] width 601 height 35
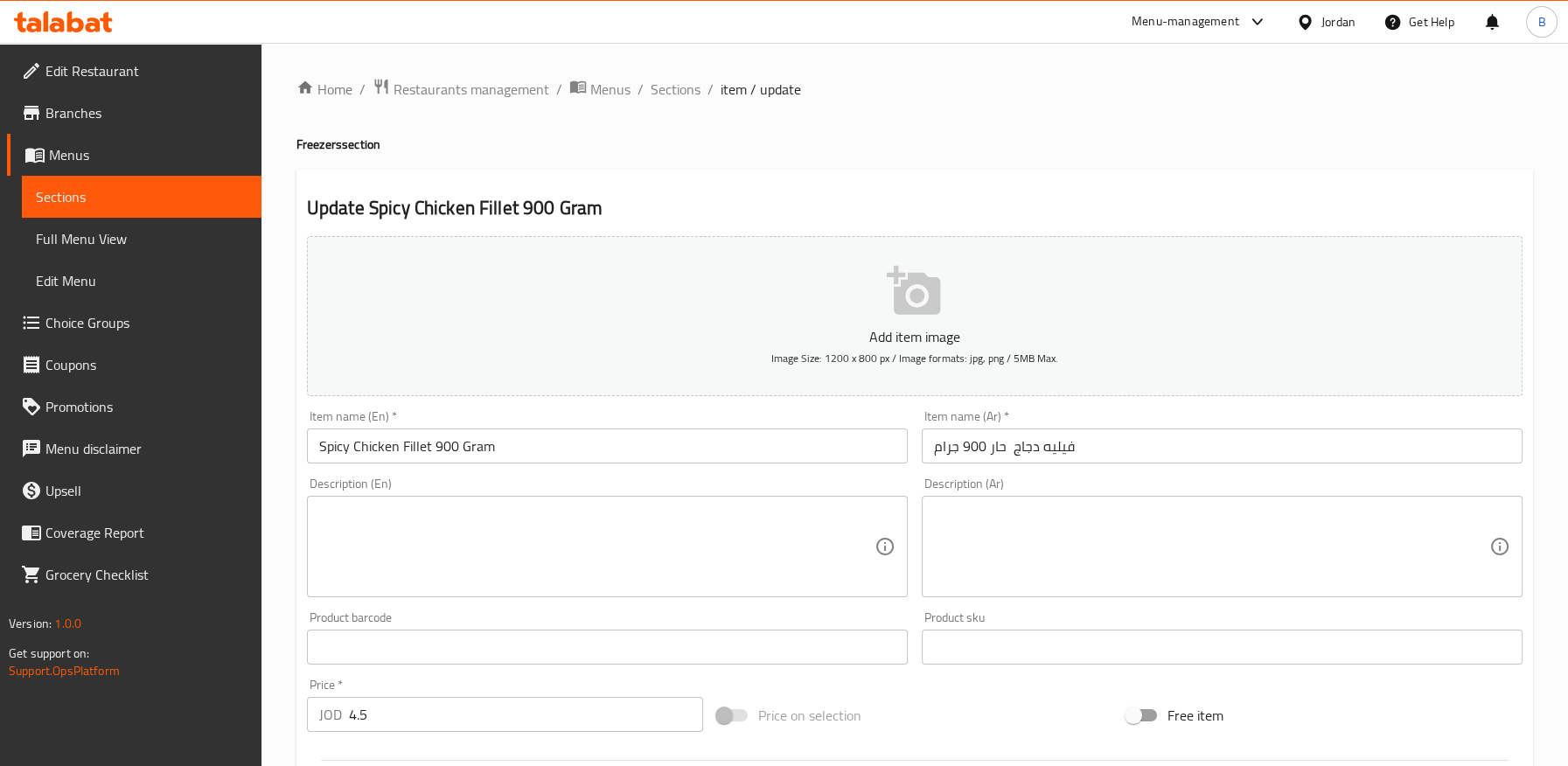
click at [795, 126] on div "Home / Restaurants management / Menus / Sections / item / update Freezers secti…" at bounding box center [914, 639] width 1236 height 1123
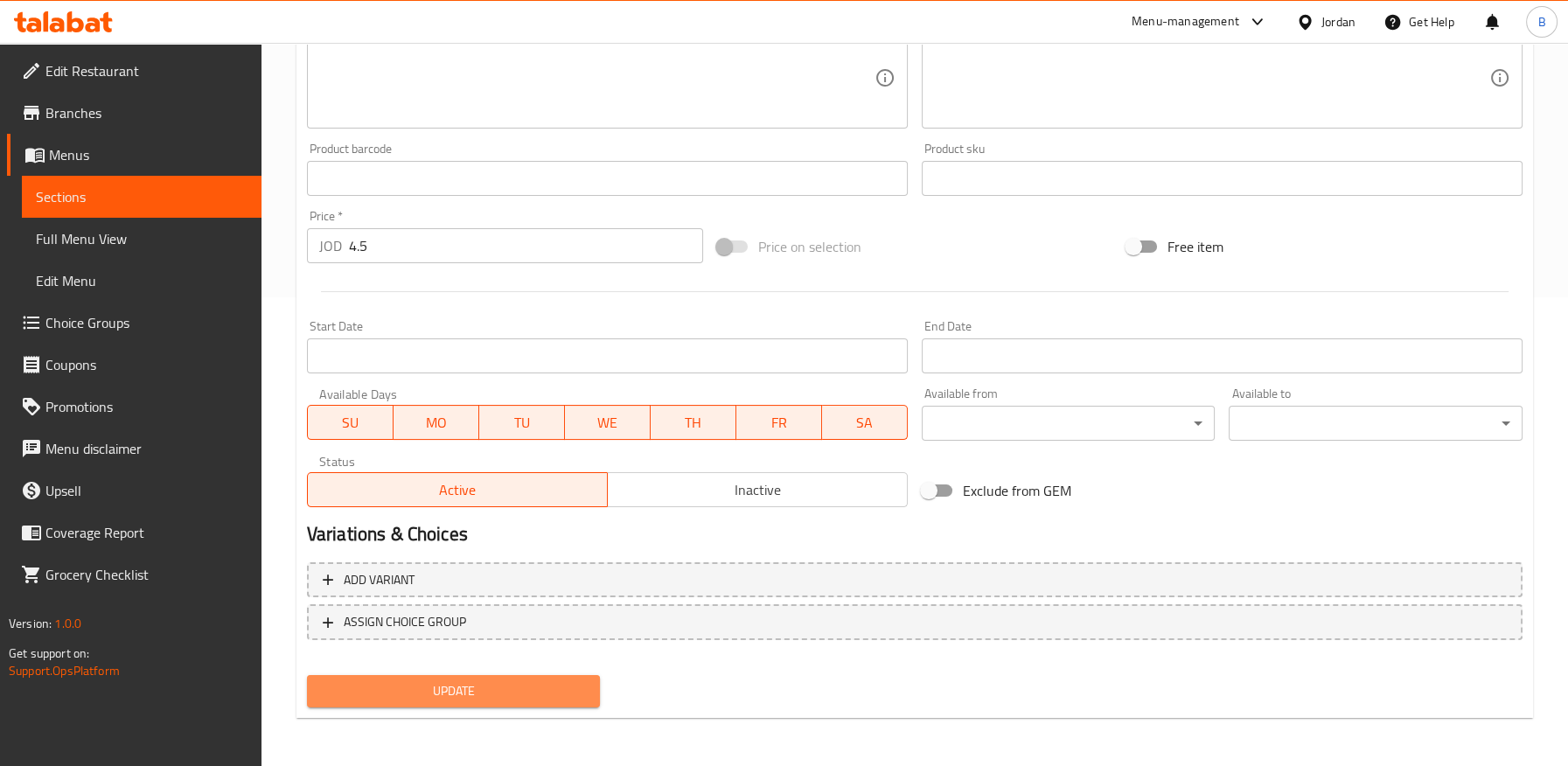
click at [525, 685] on span "Update" at bounding box center [454, 691] width 266 height 22
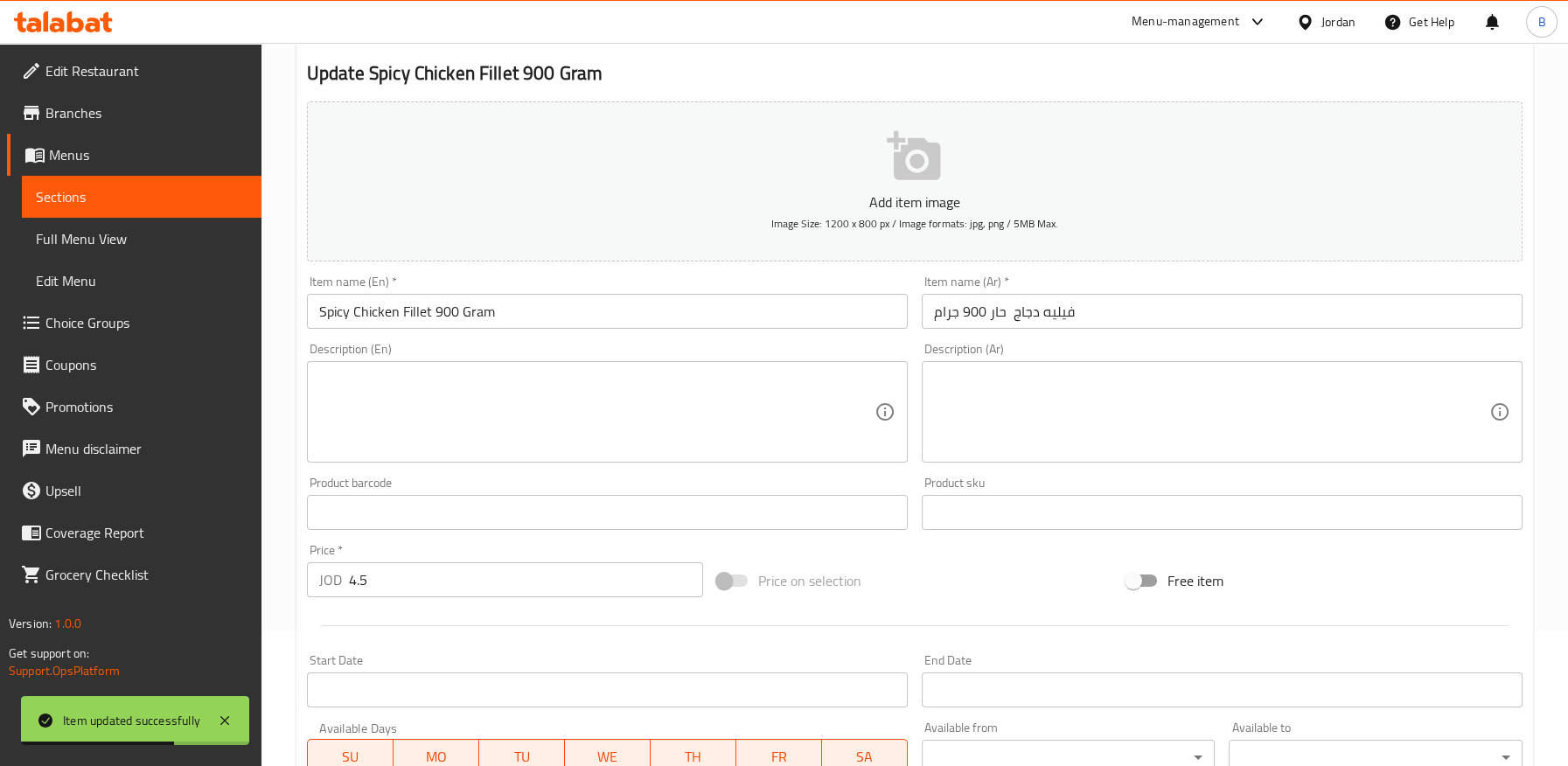
scroll to position [0, 0]
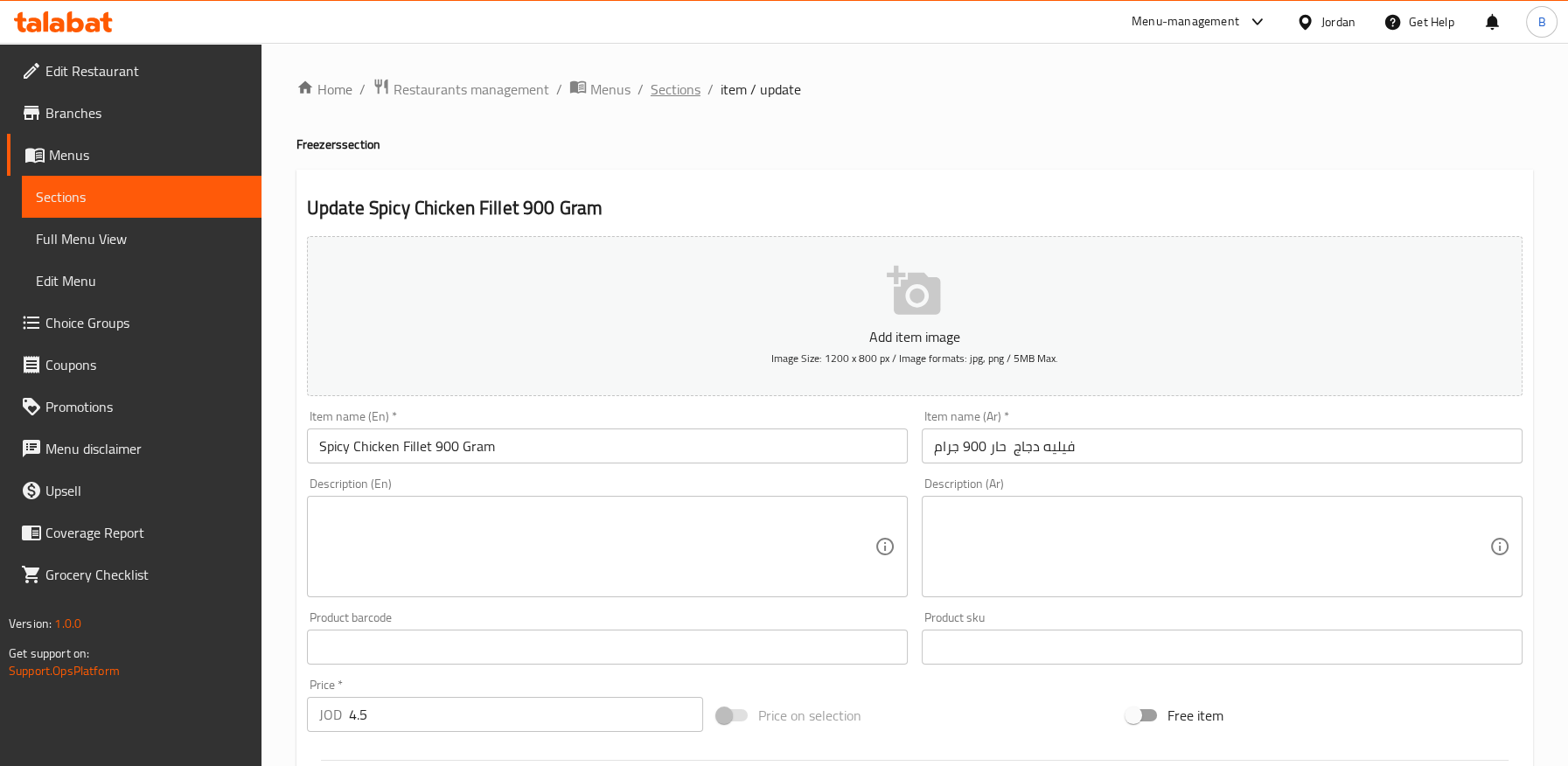
click at [680, 95] on span "Sections" at bounding box center [675, 89] width 50 height 21
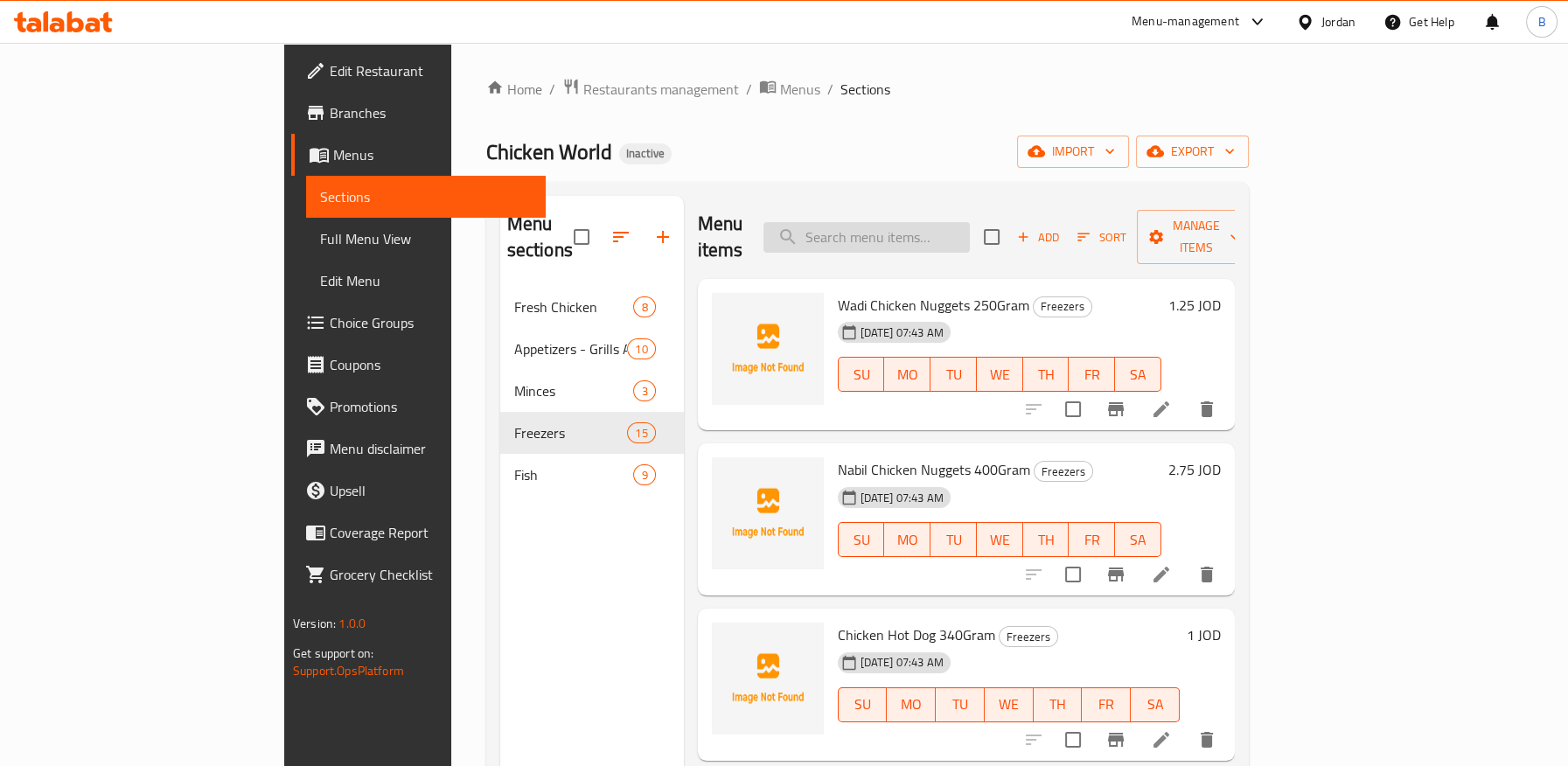
click at [970, 228] on input "search" at bounding box center [866, 237] width 206 height 31
paste input "بازيلاء وجزر ٣٥٠جرام"
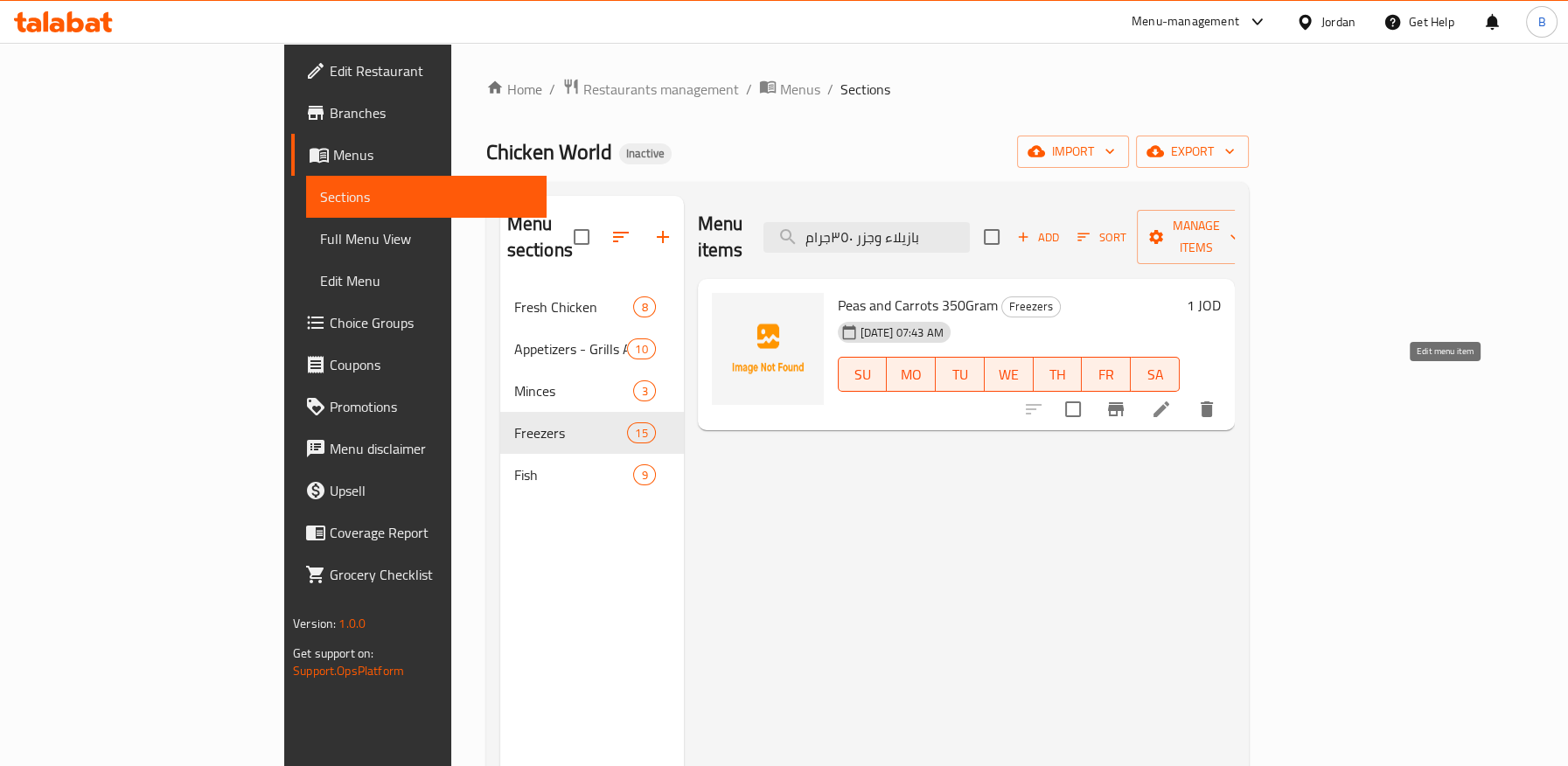
type input "بازيلاء وجزر ٣٥٠جرام"
click at [1169, 402] on icon at bounding box center [1161, 410] width 16 height 16
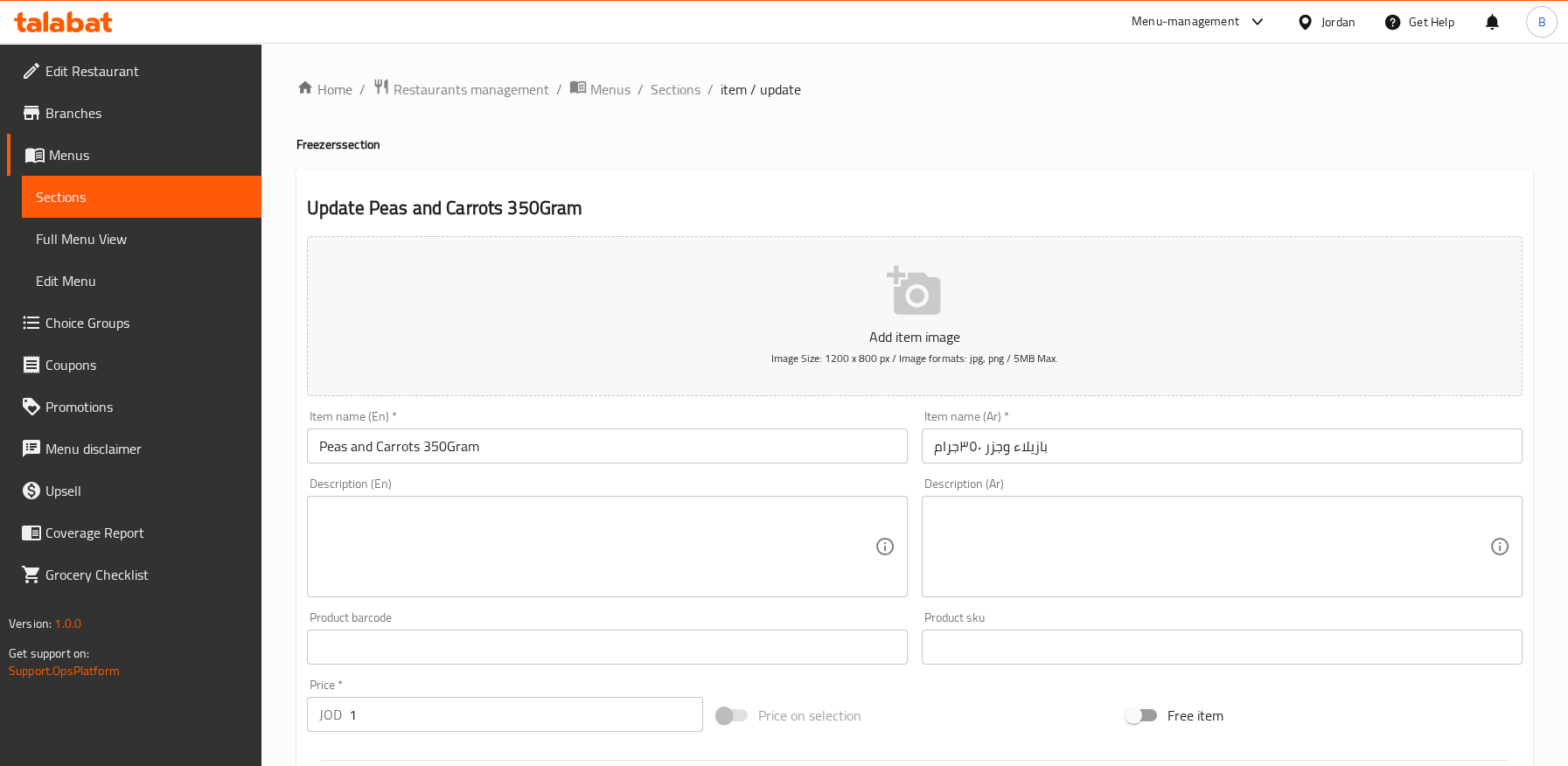
click at [1036, 447] on input "بازيلاء وجزر ٣٥٠جرام" at bounding box center [1222, 446] width 601 height 35
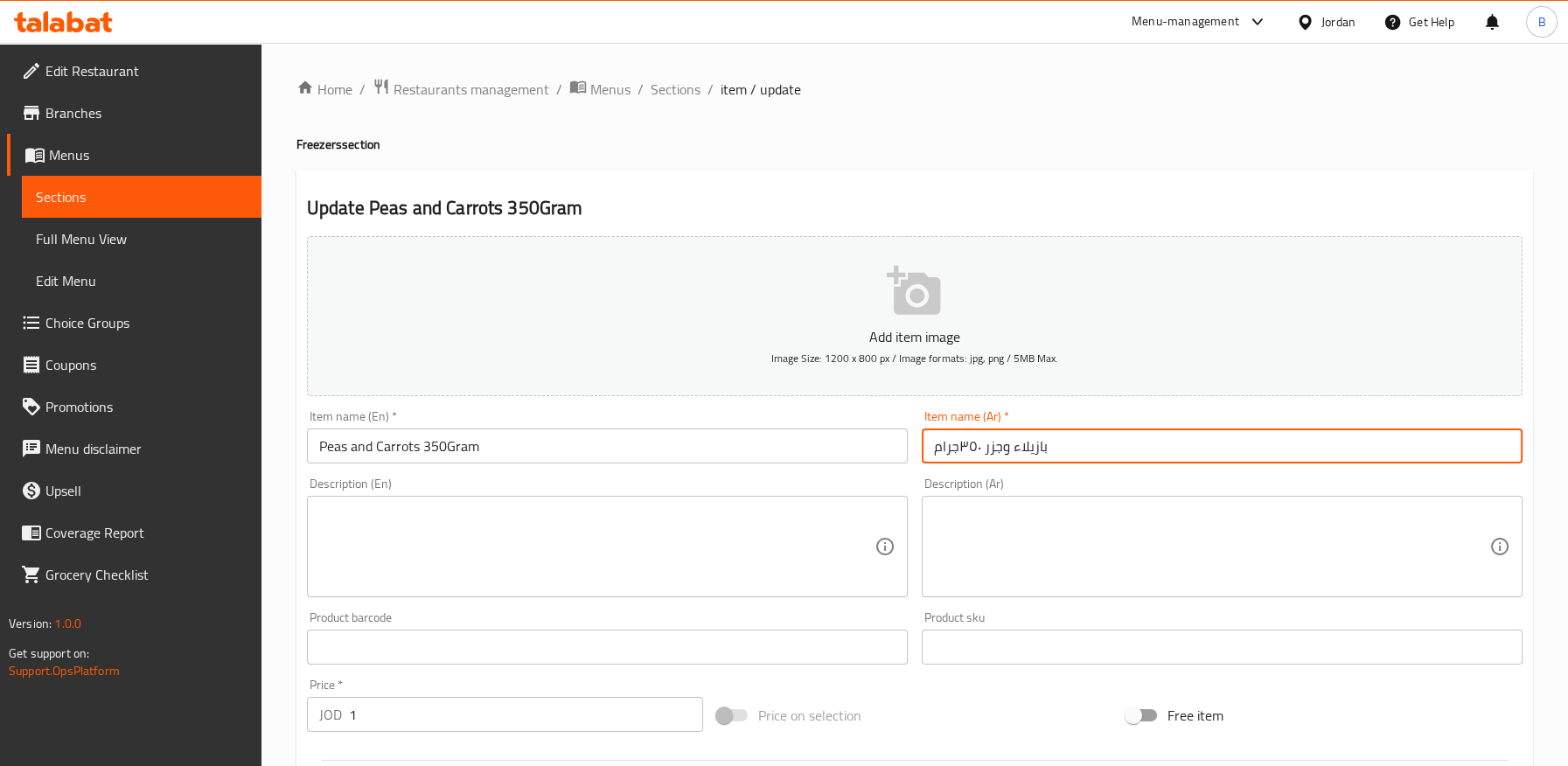
click at [1036, 447] on input "بازيلاء وجزر ٣٥٠جرام" at bounding box center [1222, 446] width 601 height 35
paste input "text"
click at [959, 448] on input "بازلاء وجزر ٣٥٠جرام" at bounding box center [1222, 446] width 601 height 35
click at [980, 448] on input "بازلاء وجزر ٣٥٠جرام" at bounding box center [1222, 446] width 601 height 35
click at [986, 446] on input "بازلاء وجزر350 جرام" at bounding box center [1222, 446] width 601 height 35
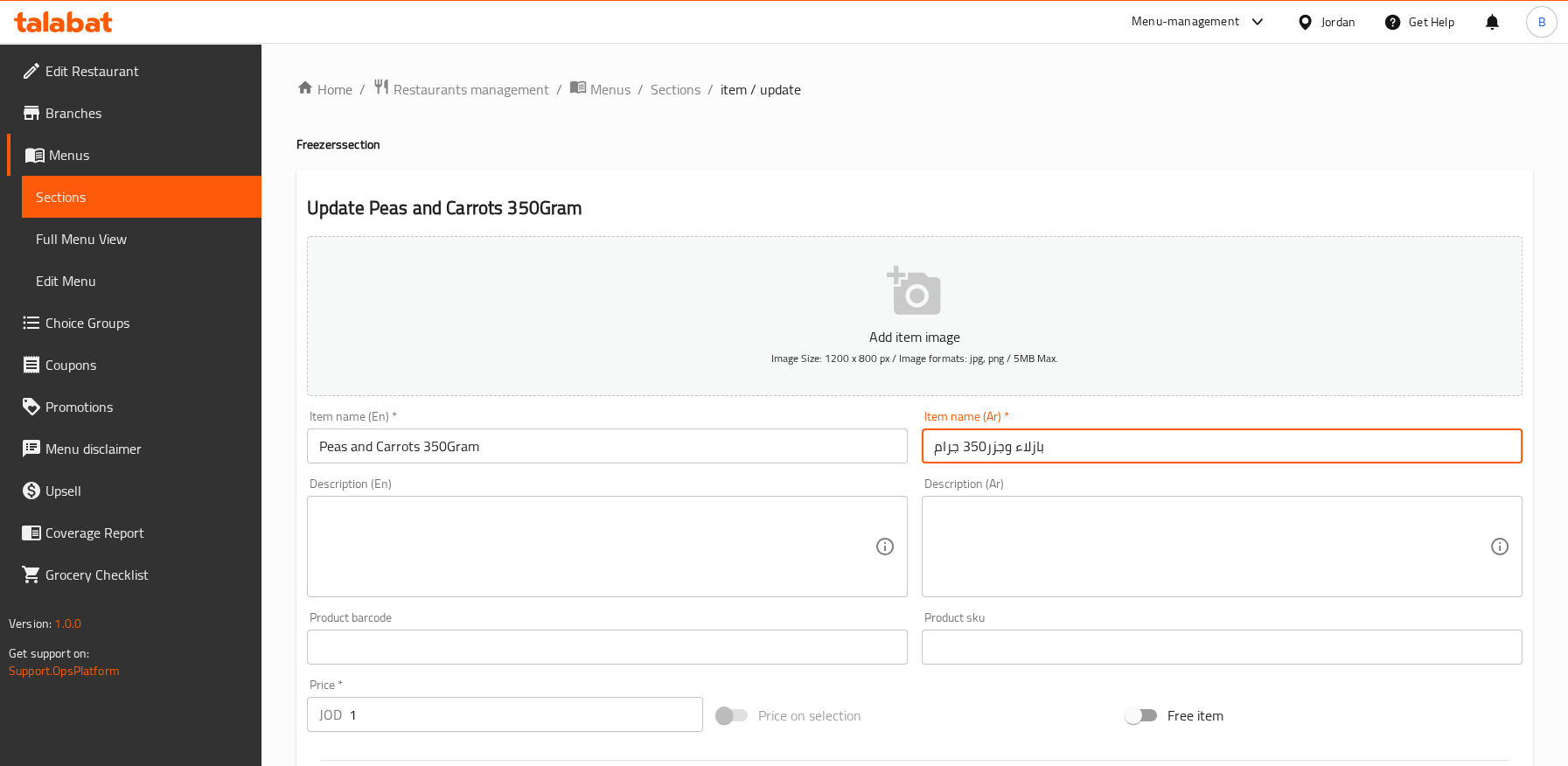
click at [962, 446] on input "بازلاء وجزر350 جرام" at bounding box center [1222, 446] width 601 height 35
type input "بازلاء وجزر 350 جرام"
click at [913, 147] on h4 "Freezers section" at bounding box center [914, 144] width 1236 height 18
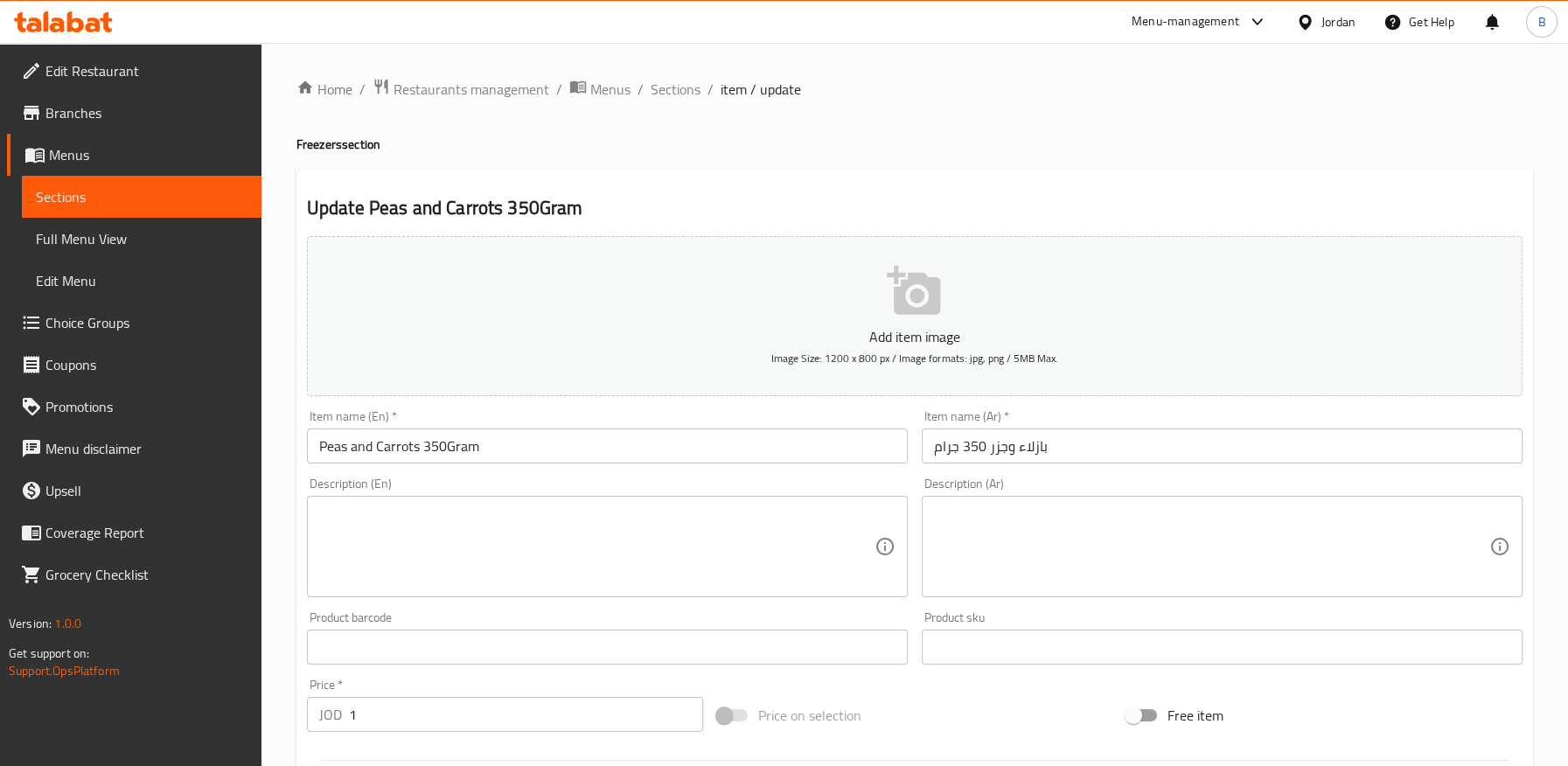
click at [444, 446] on input "Peas and Carrots 350Gram" at bounding box center [607, 446] width 601 height 35
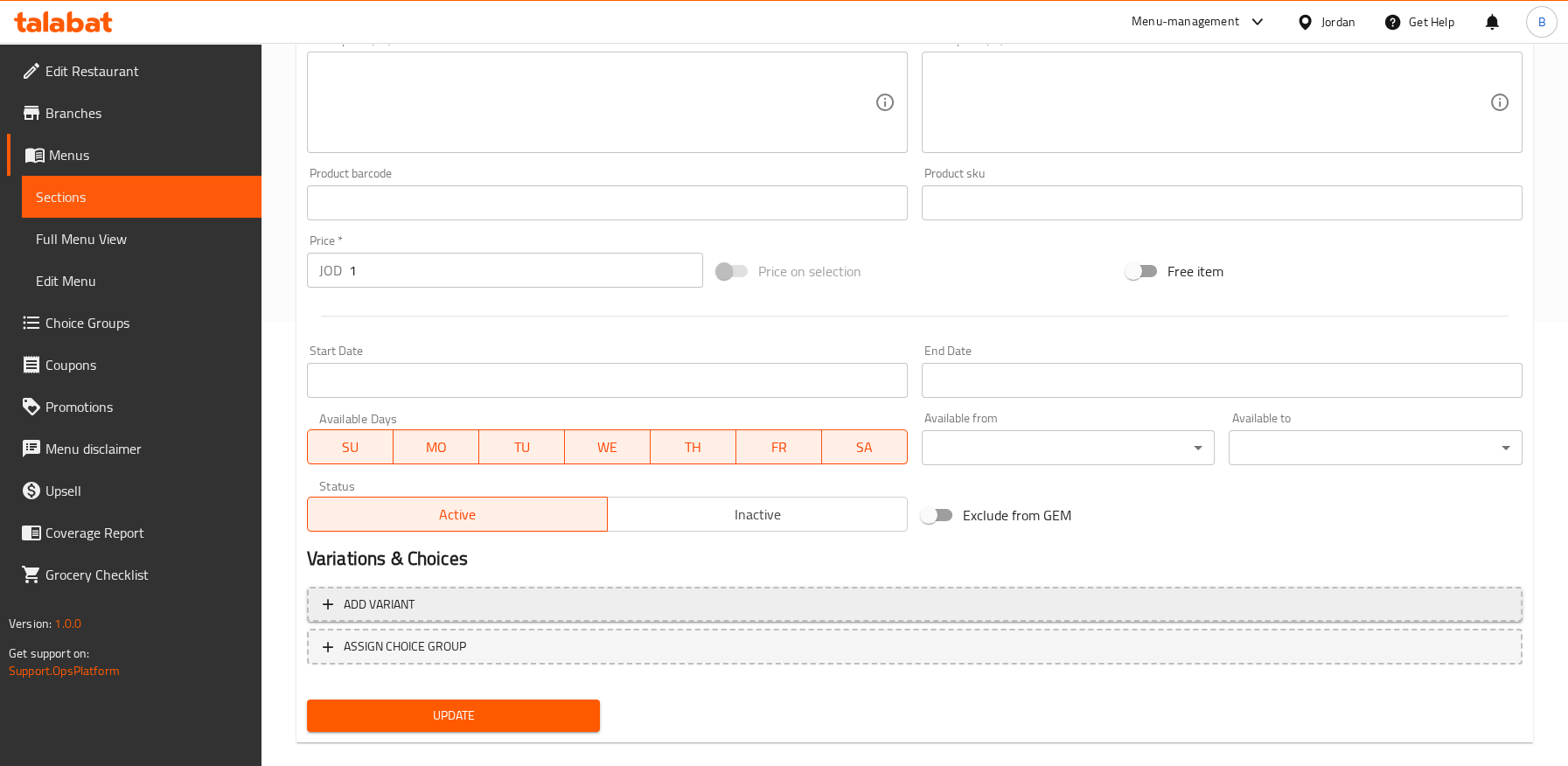
scroll to position [469, 0]
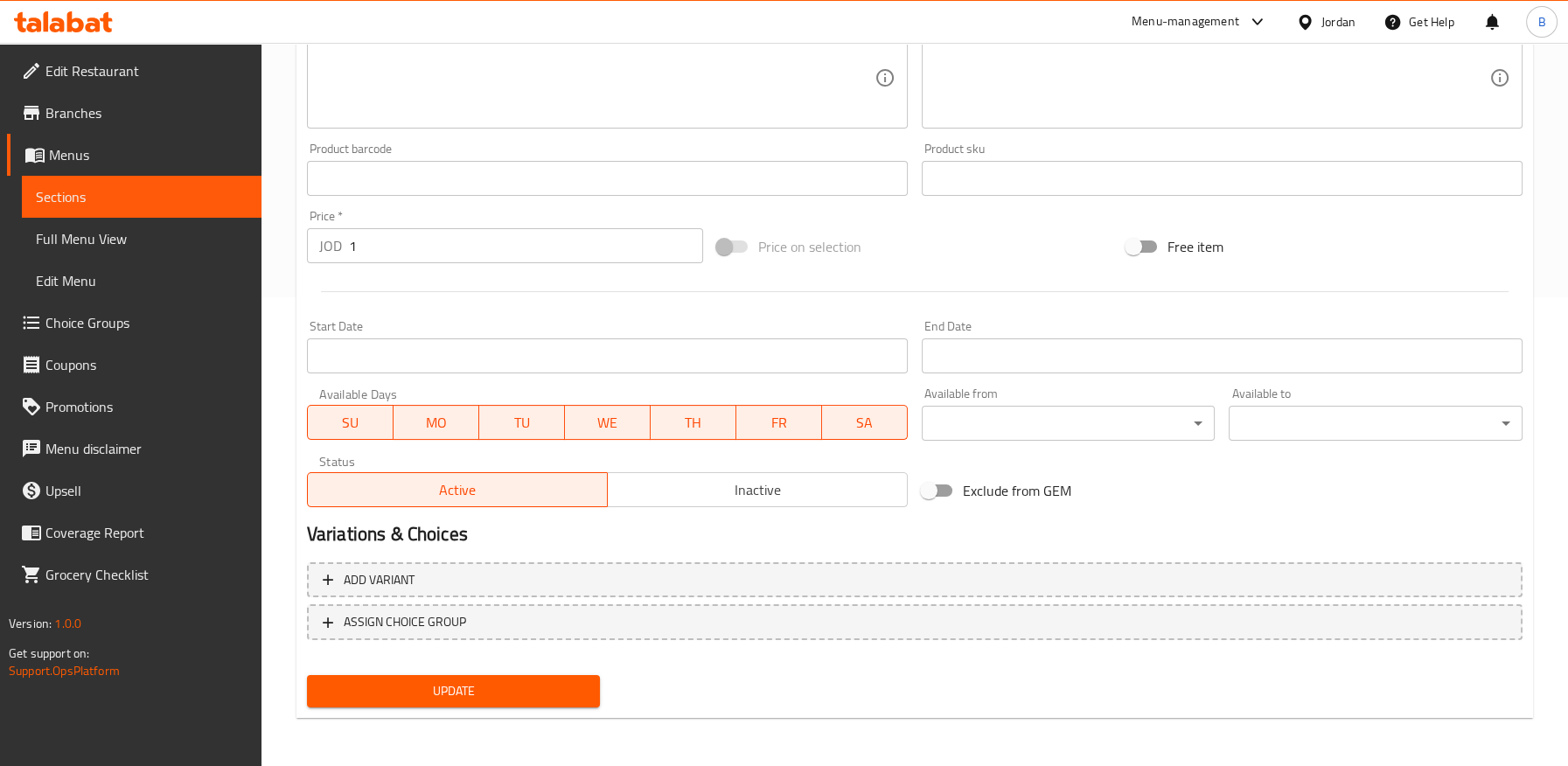
type input "Peas and Carrots 350 Gram"
click at [494, 686] on span "Update" at bounding box center [454, 691] width 266 height 22
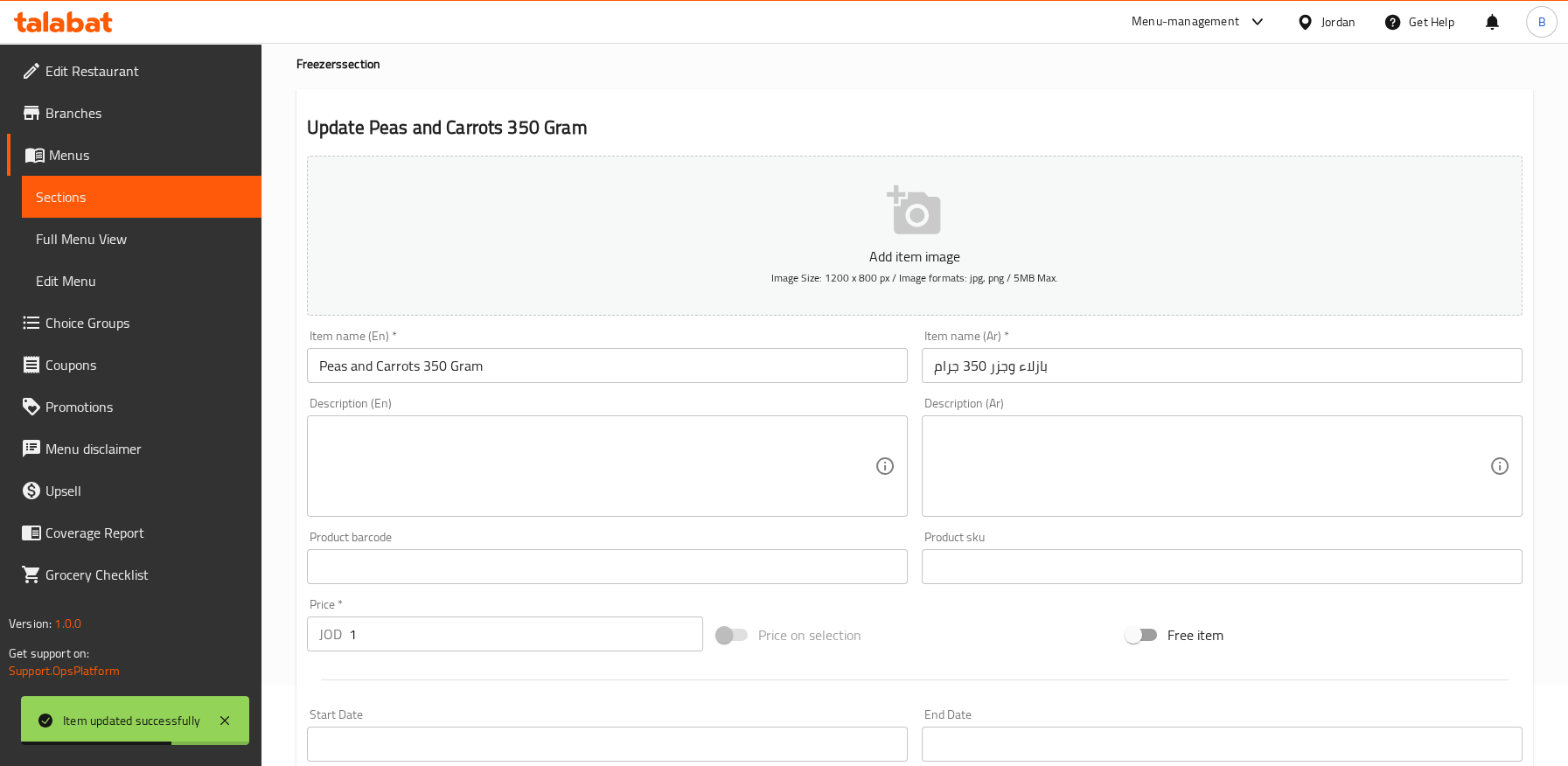
click at [851, 89] on div "Update Peas and Carrots 350 Gram Add item image Image Size: 1200 x 800 px / Ima…" at bounding box center [914, 598] width 1236 height 1018
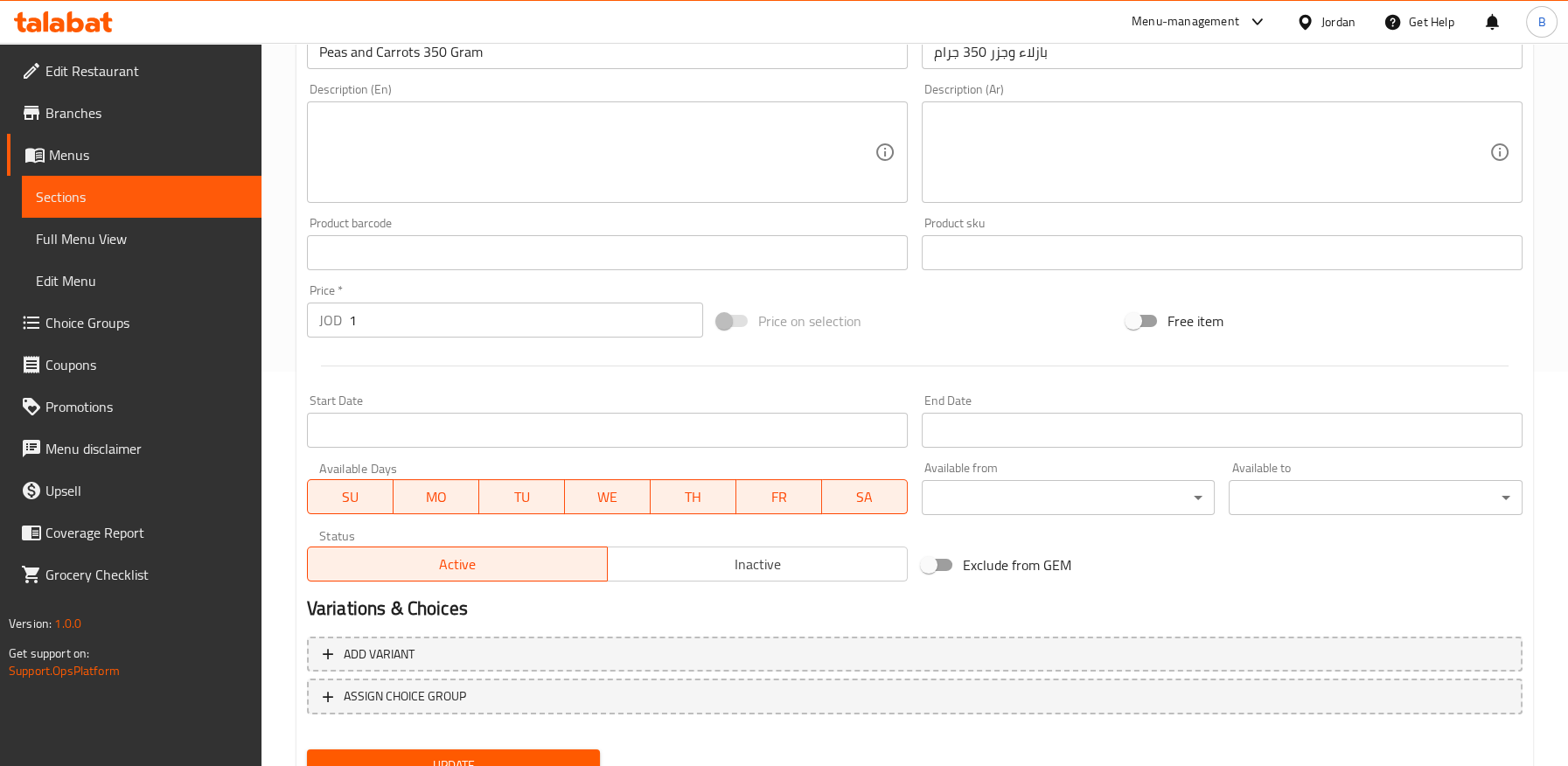
scroll to position [469, 0]
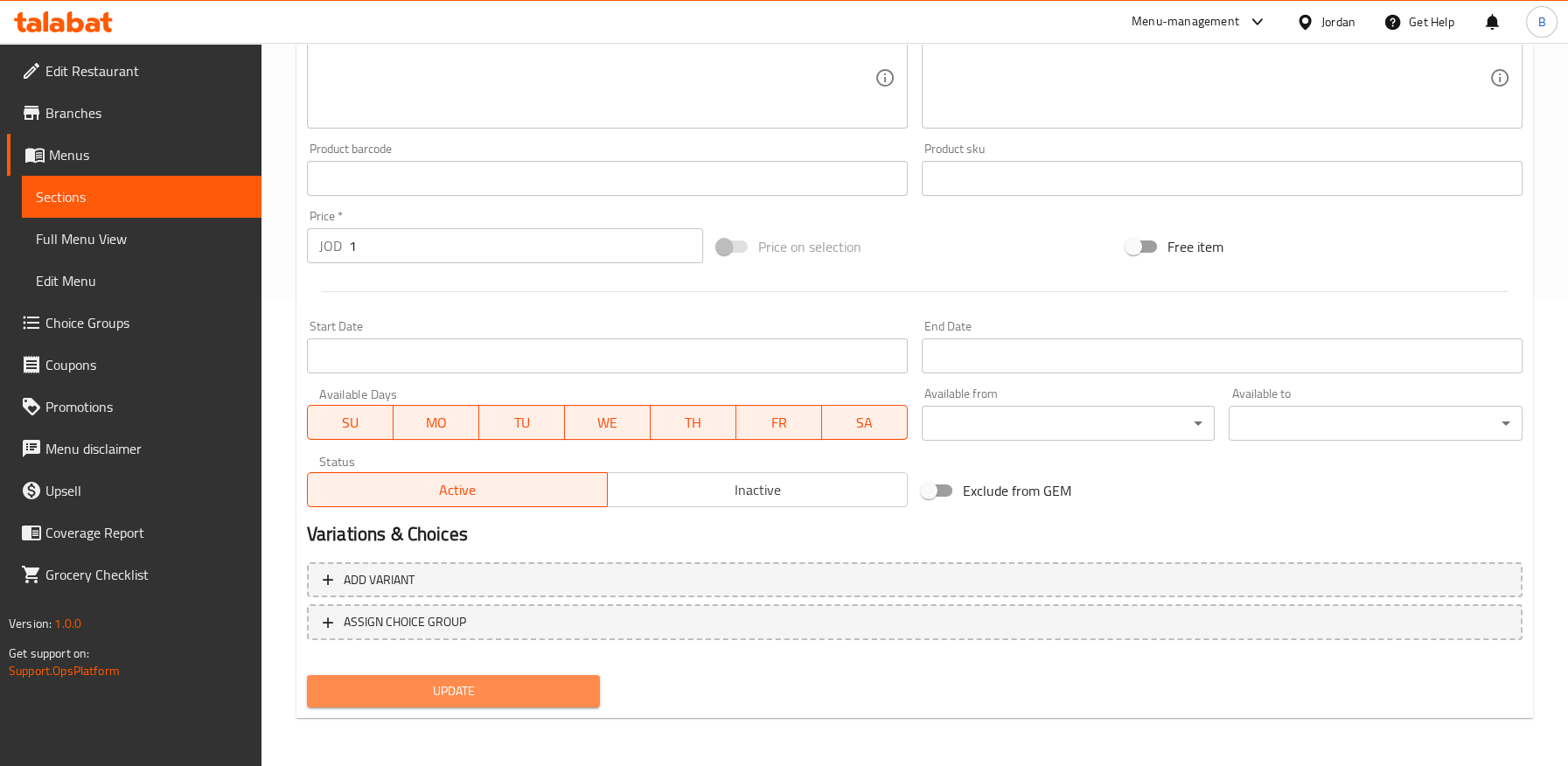
click at [493, 701] on button "Update" at bounding box center [454, 691] width 294 height 32
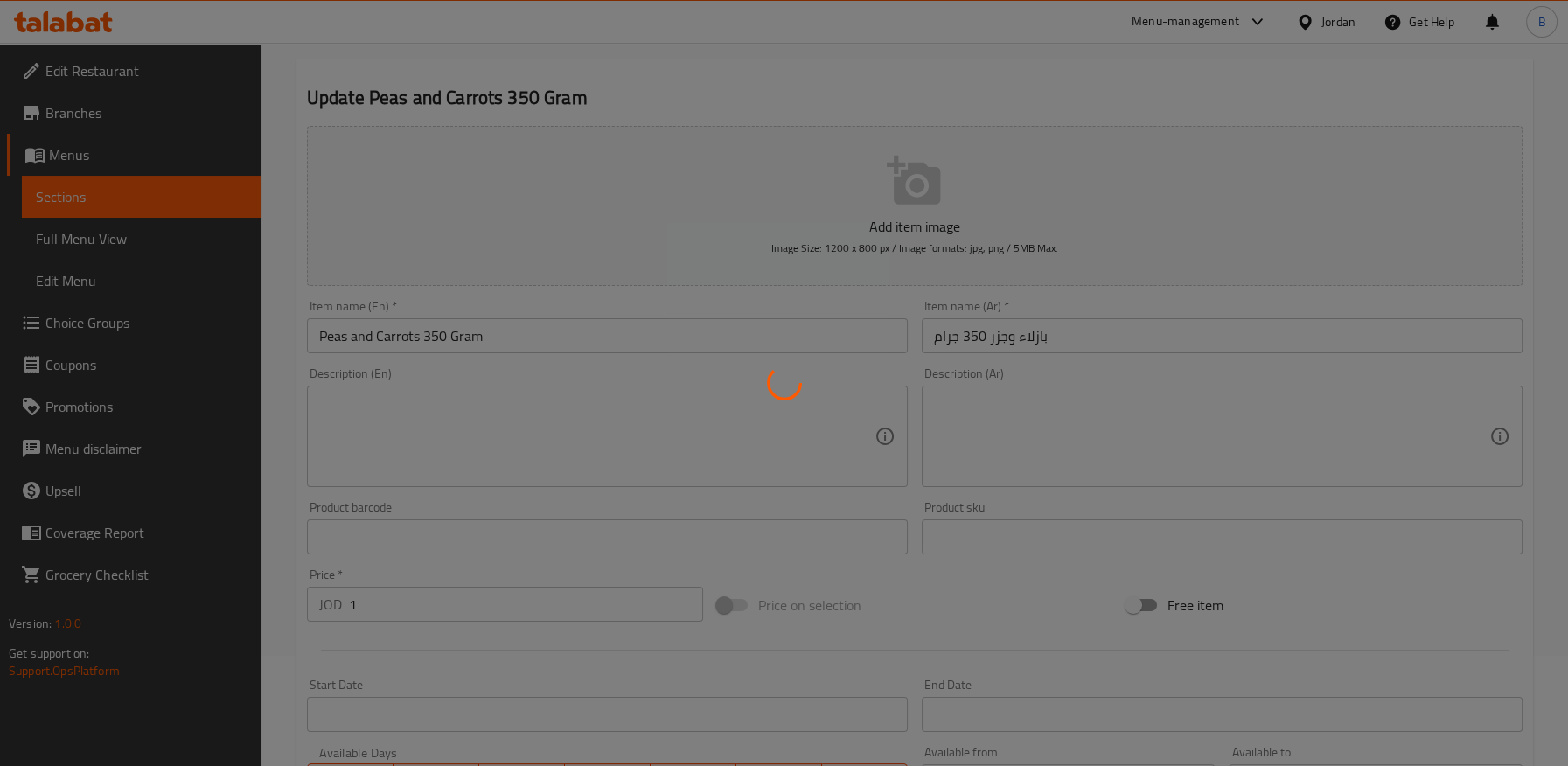
scroll to position [0, 0]
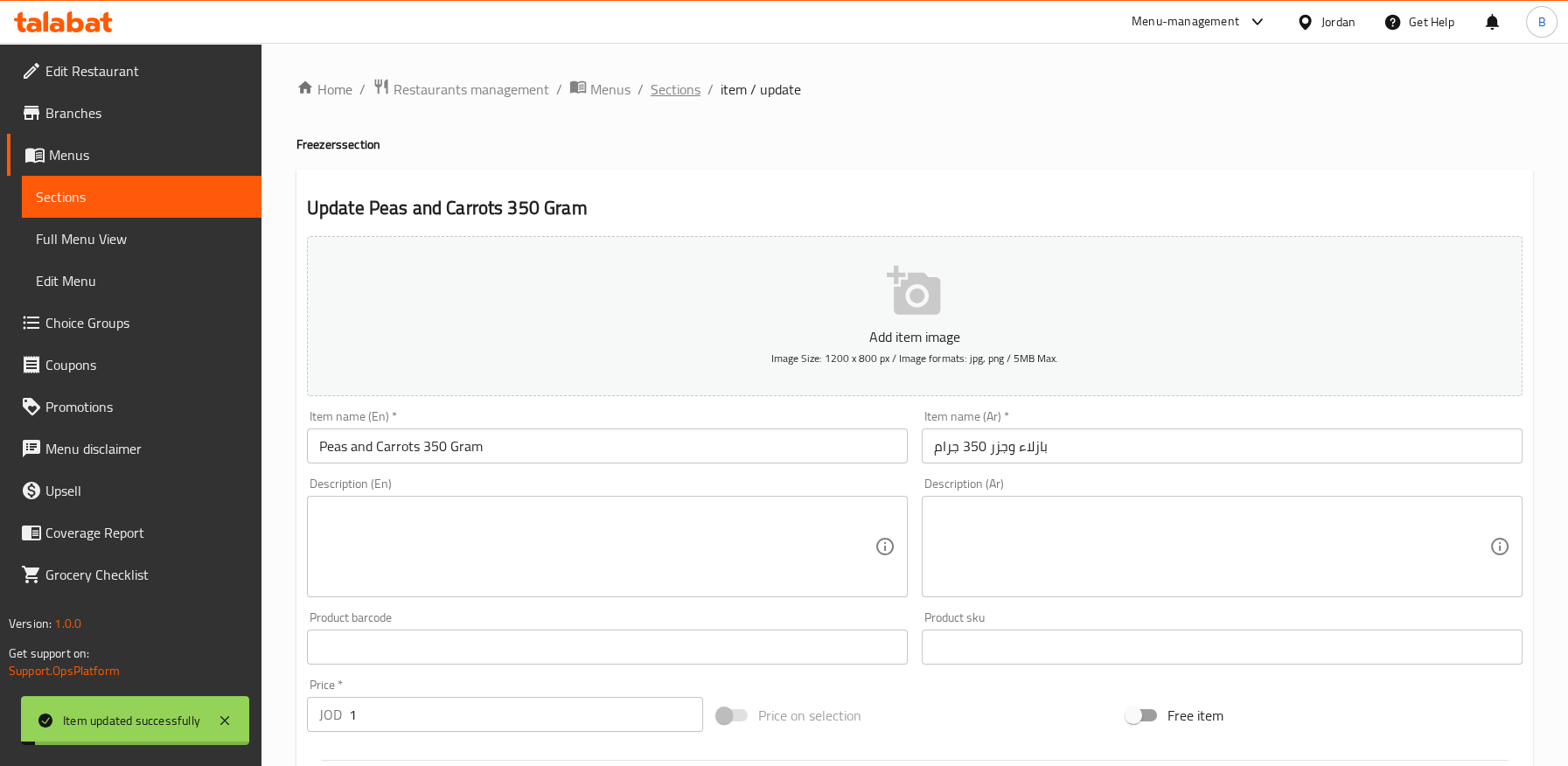
click at [674, 89] on span "Sections" at bounding box center [675, 89] width 50 height 21
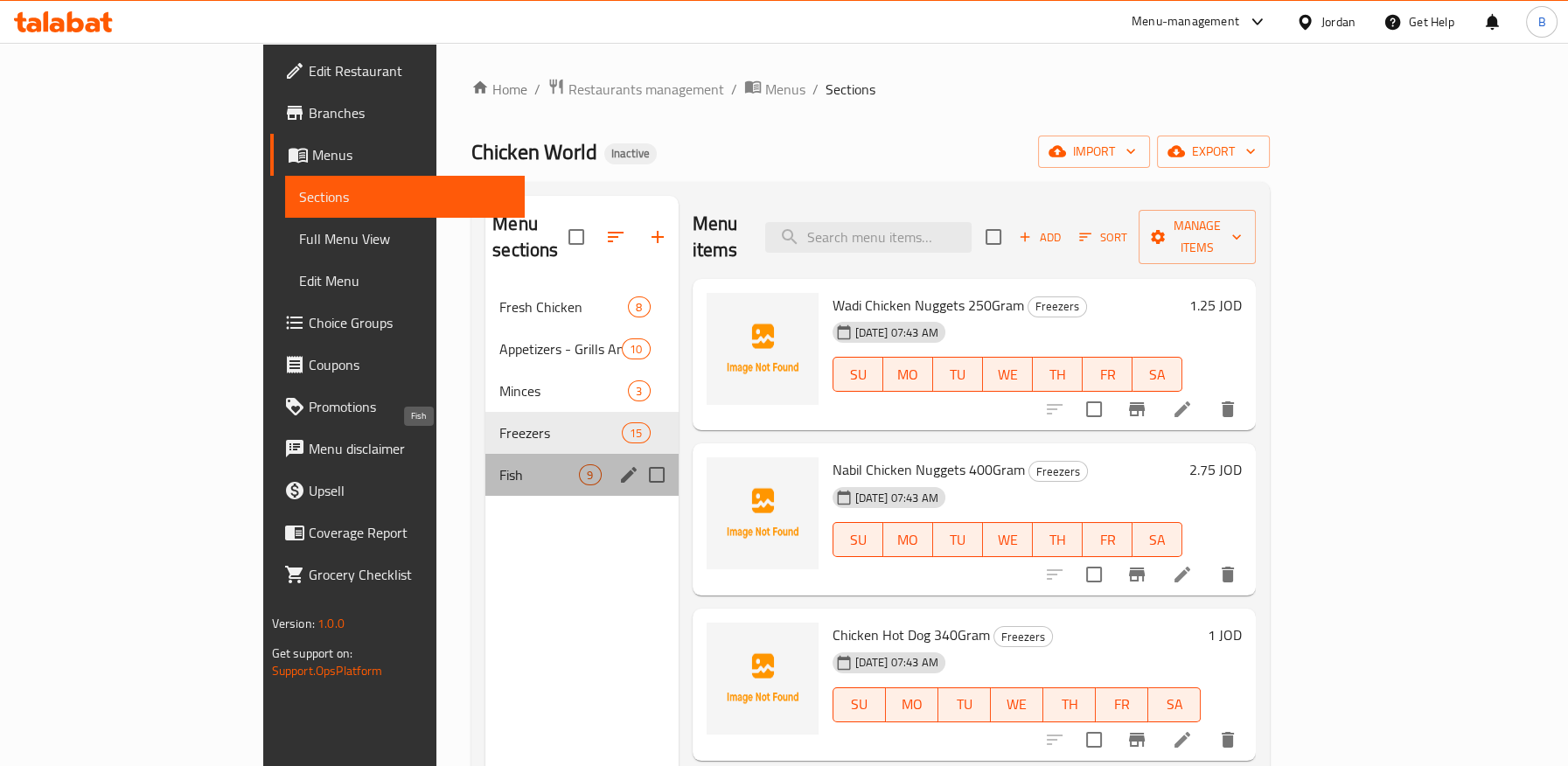
click at [500, 465] on span "Fish" at bounding box center [539, 475] width 80 height 21
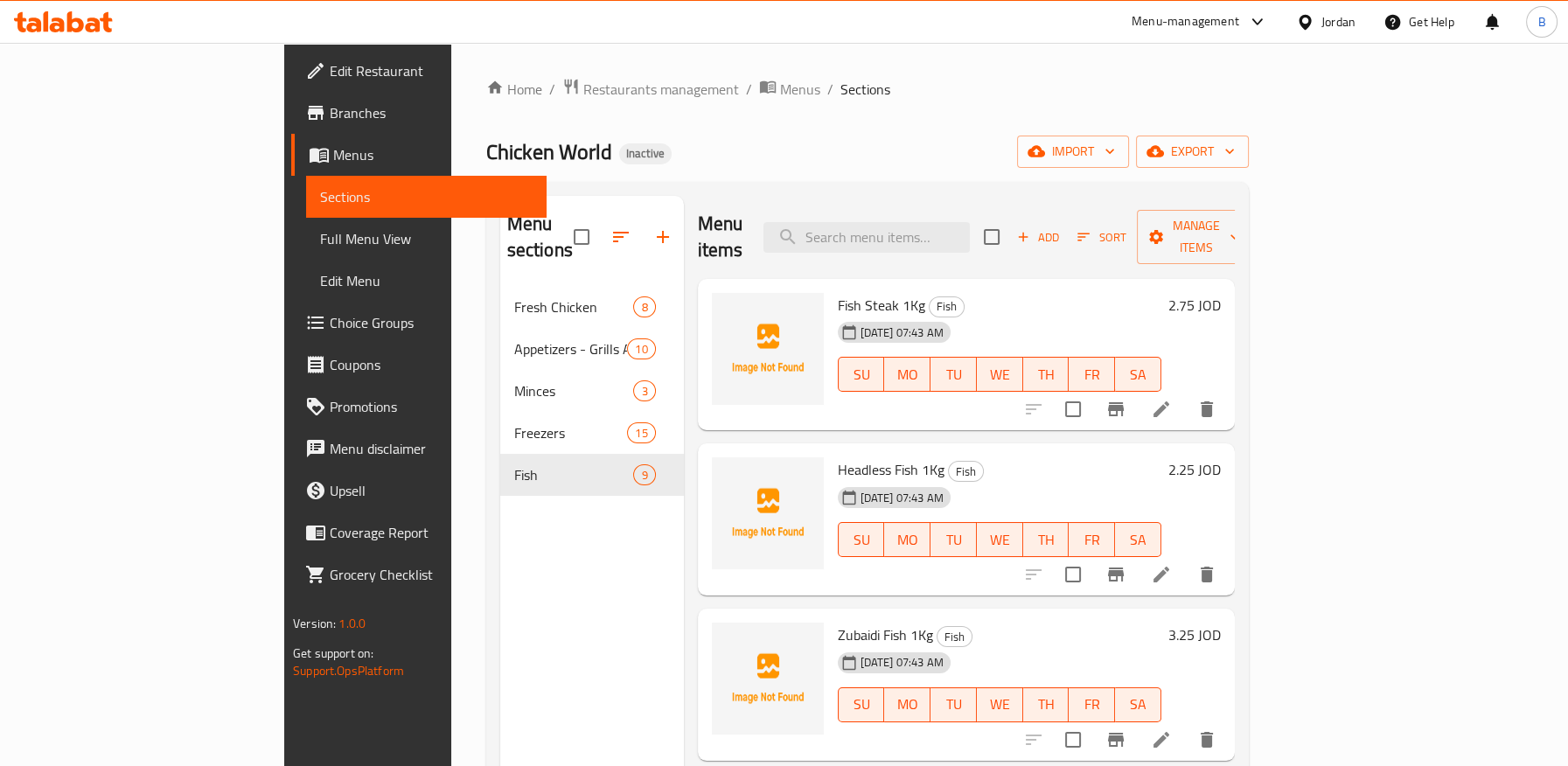
click at [837, 292] on span "Fish Steak 1Kg" at bounding box center [881, 306] width 88 height 26
